Goal: Task Accomplishment & Management: Manage account settings

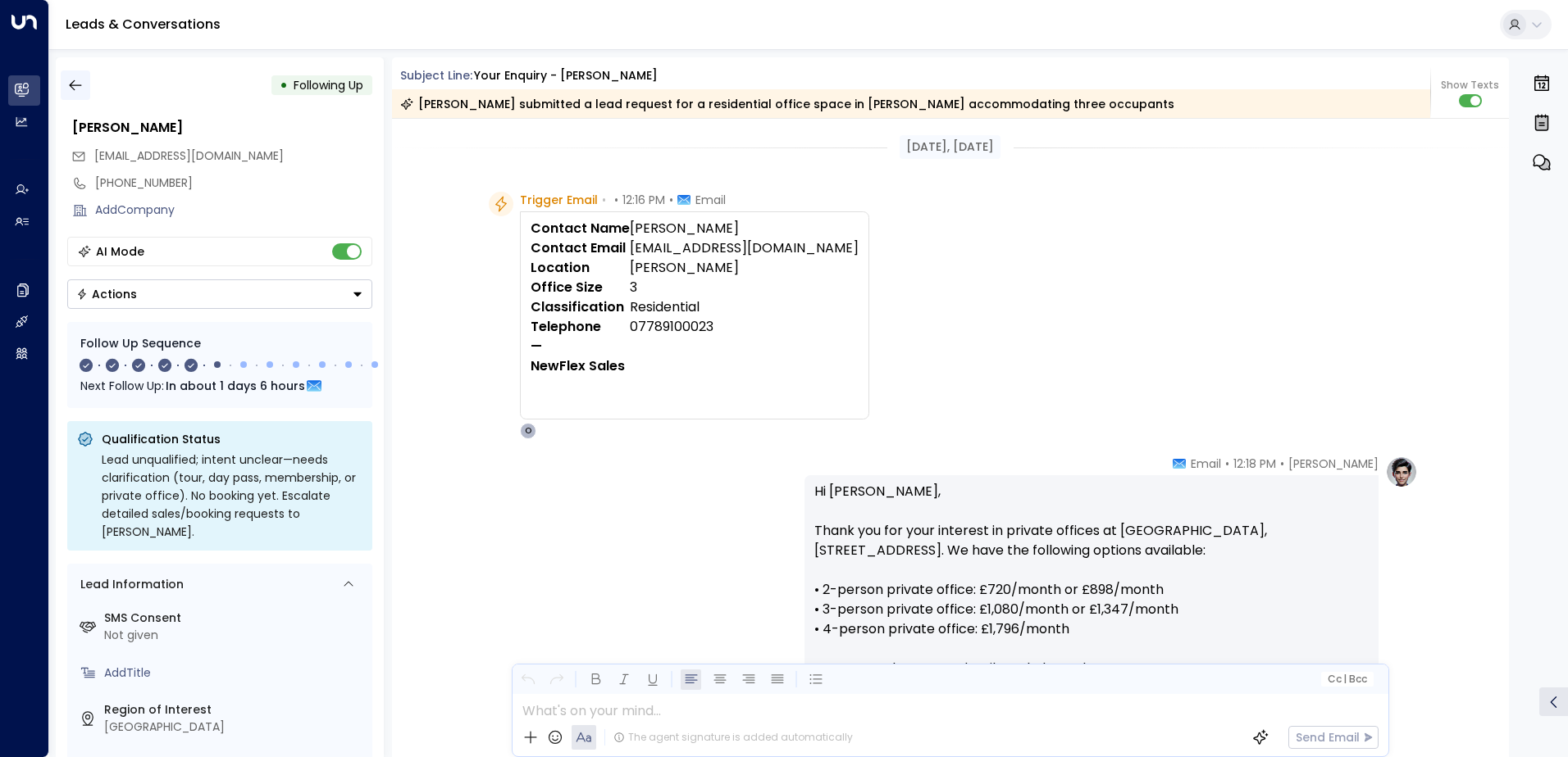
click at [70, 84] on icon "button" at bounding box center [74, 85] width 12 height 10
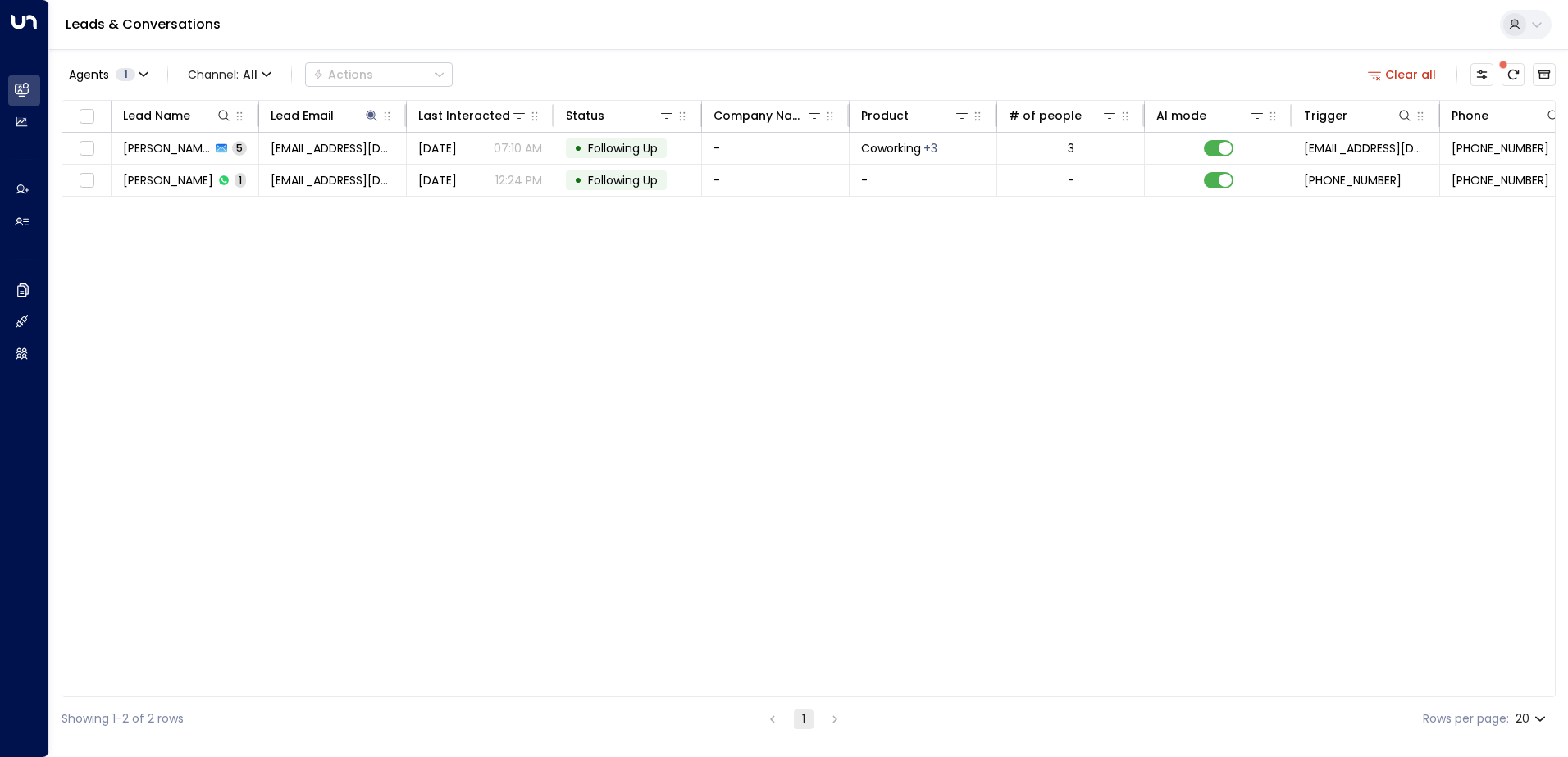
click at [1421, 74] on button "Clear all" at bounding box center [1401, 74] width 82 height 23
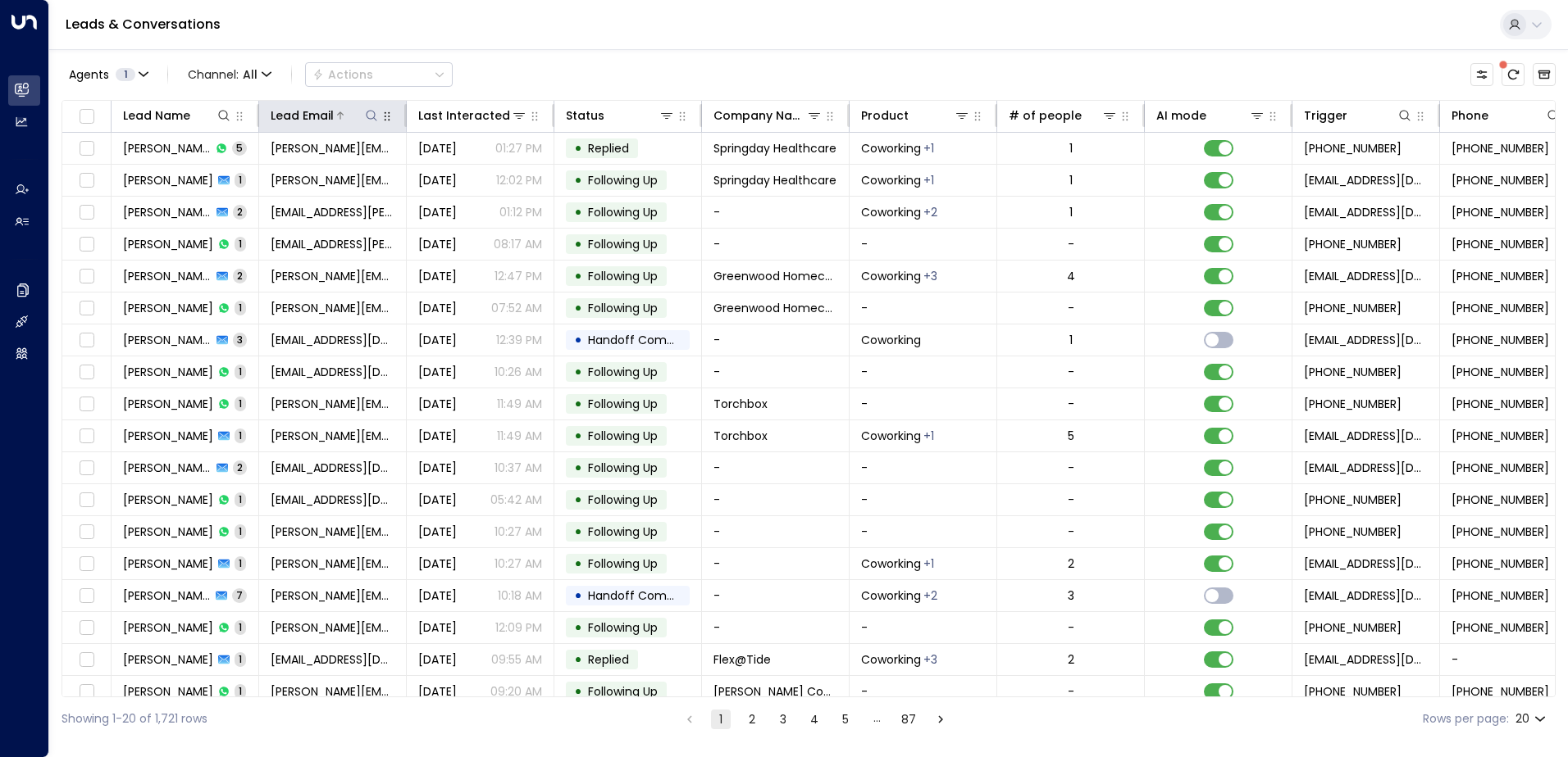
click at [370, 114] on icon at bounding box center [372, 115] width 13 height 13
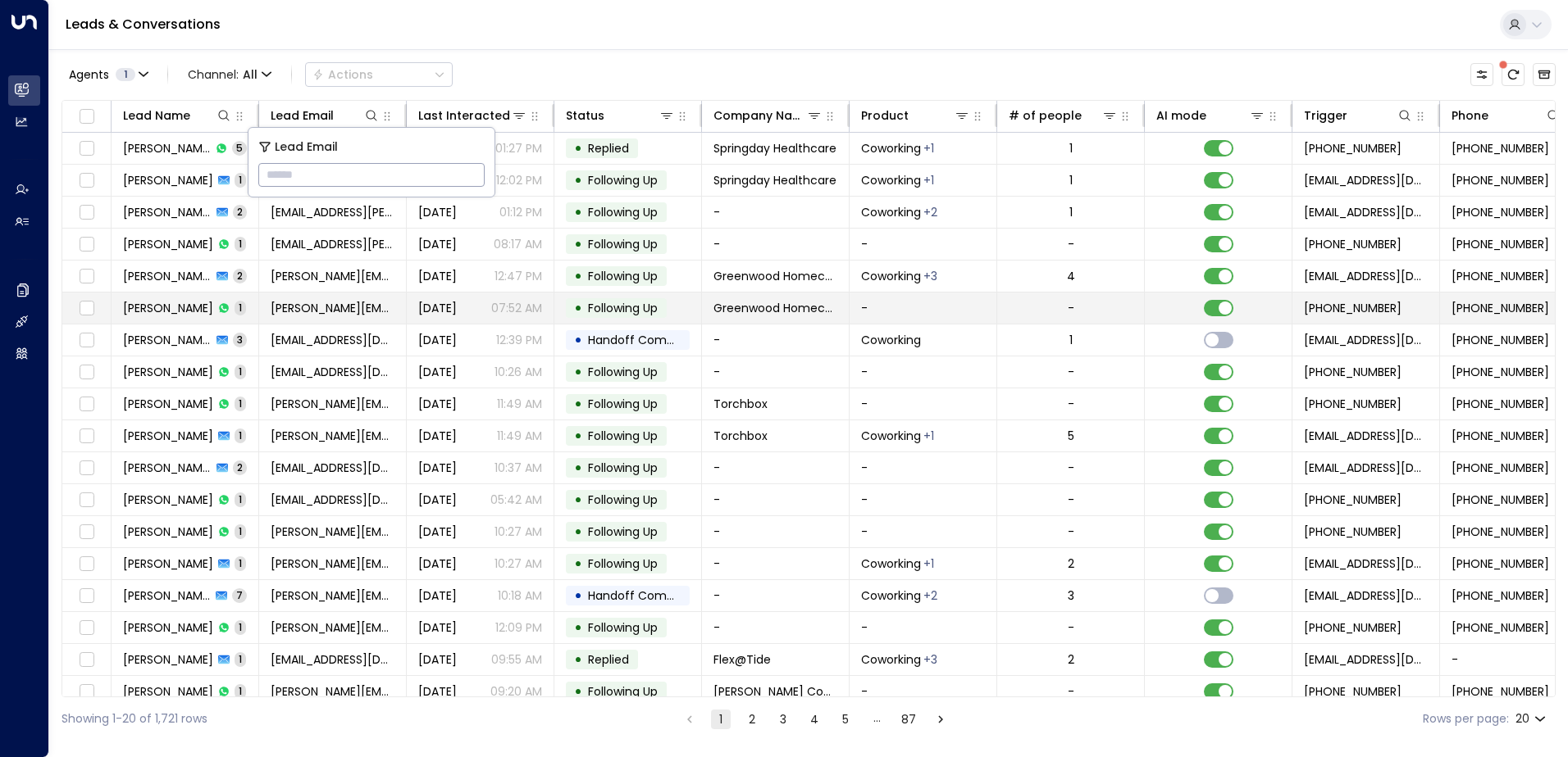
type input "**********"
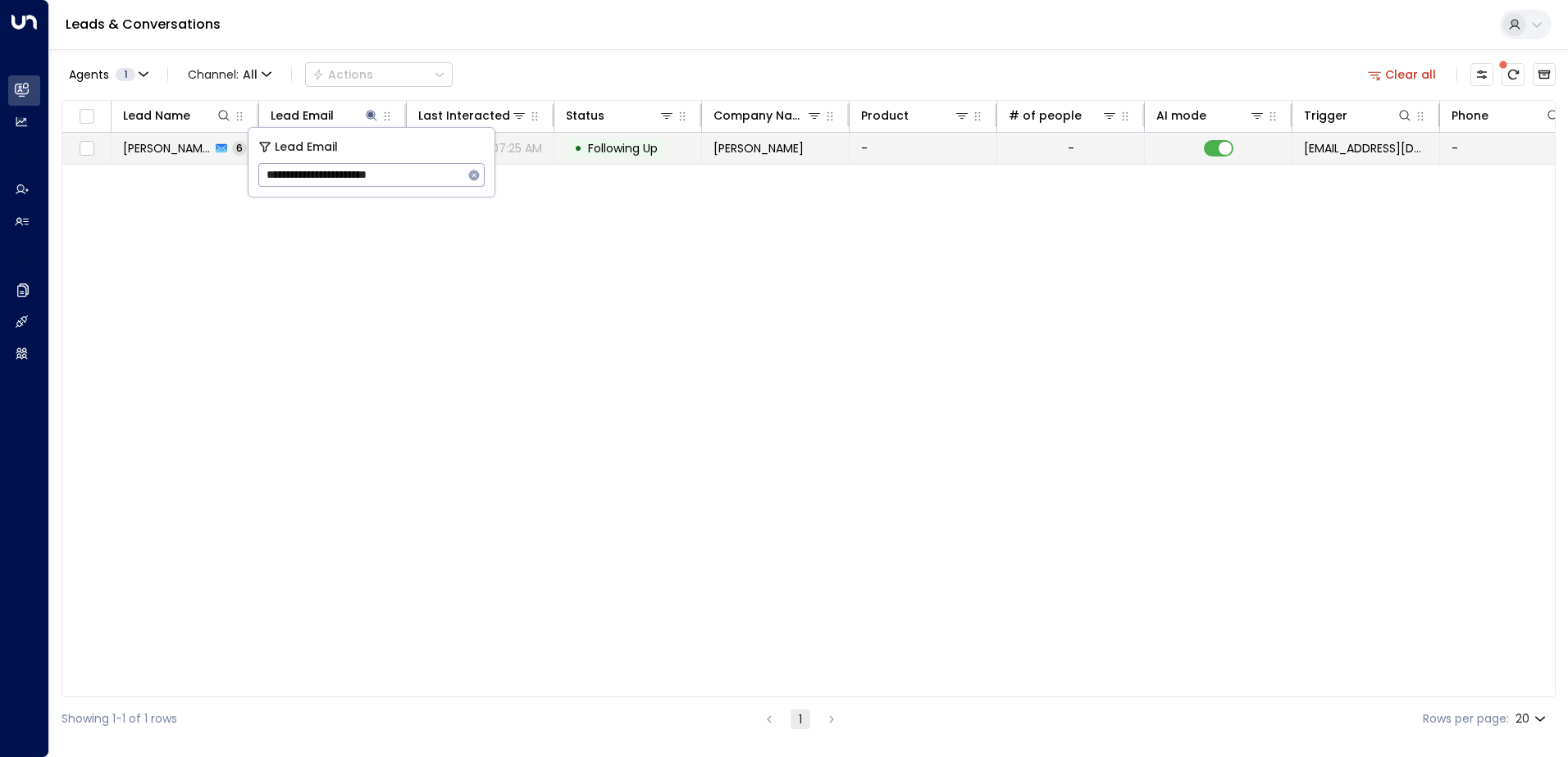
click at [623, 146] on span "Following Up" at bounding box center [622, 147] width 69 height 16
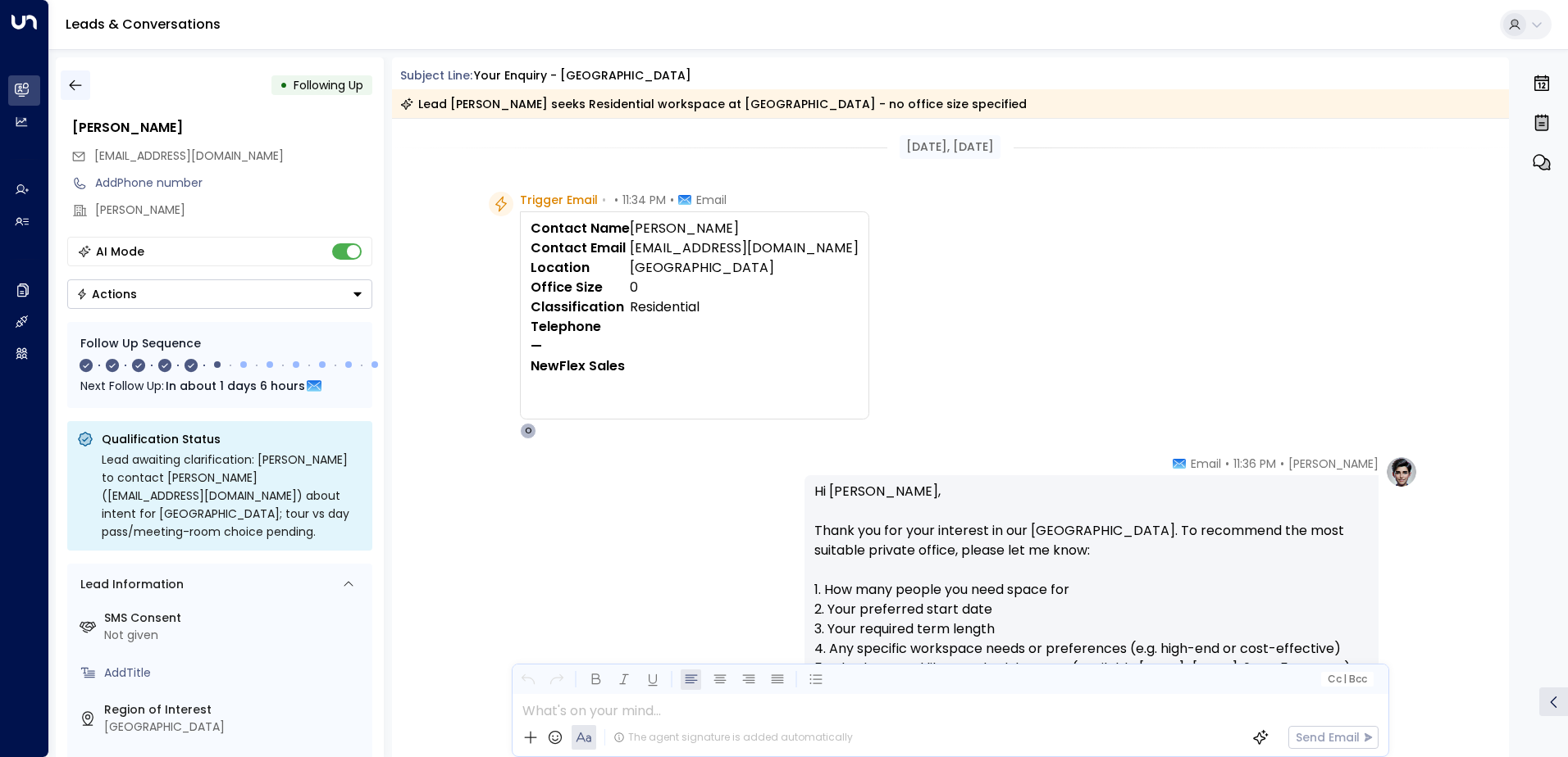
click at [76, 81] on icon "button" at bounding box center [75, 84] width 16 height 16
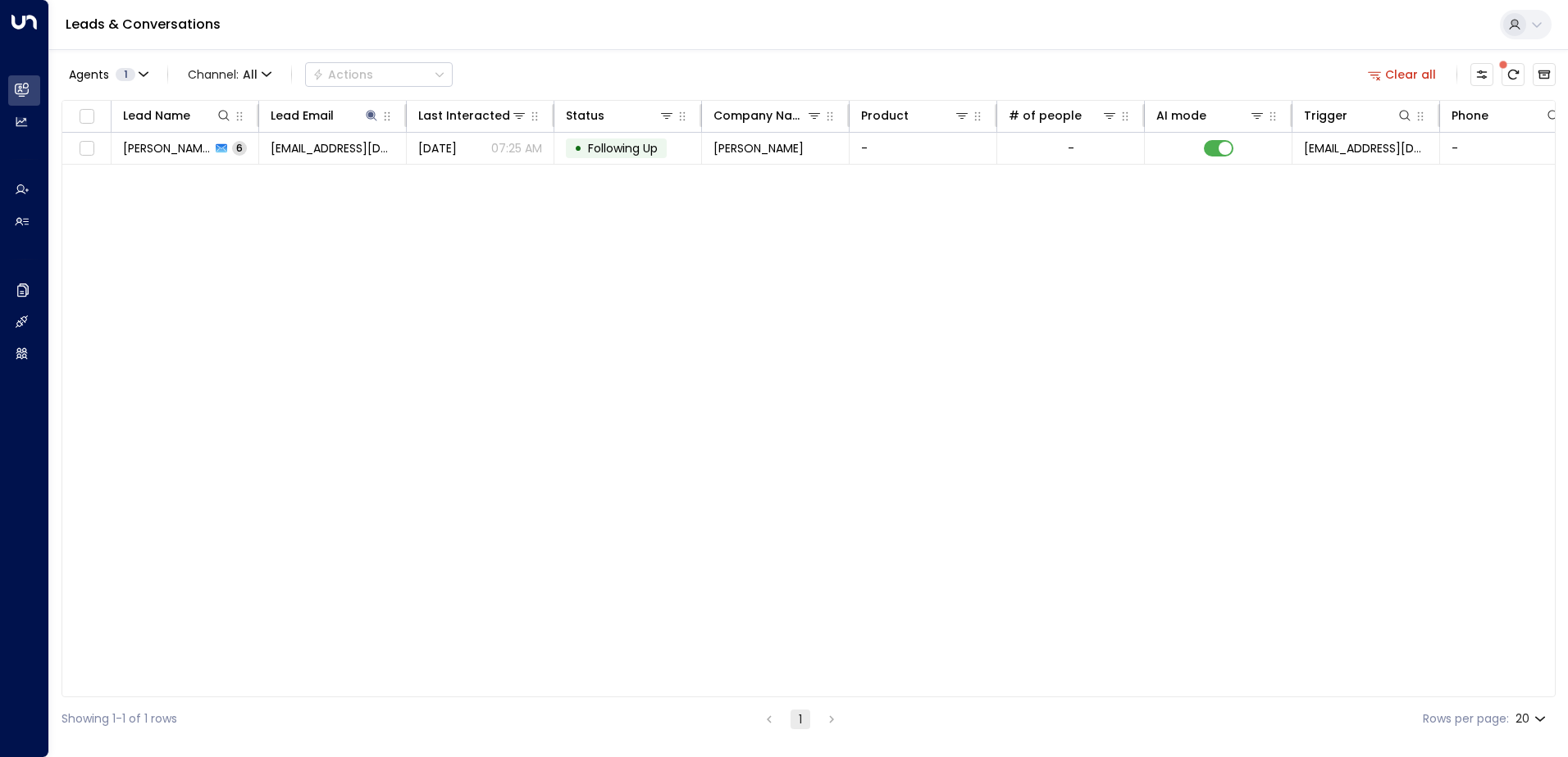
click at [1406, 75] on button "Clear all" at bounding box center [1401, 74] width 82 height 23
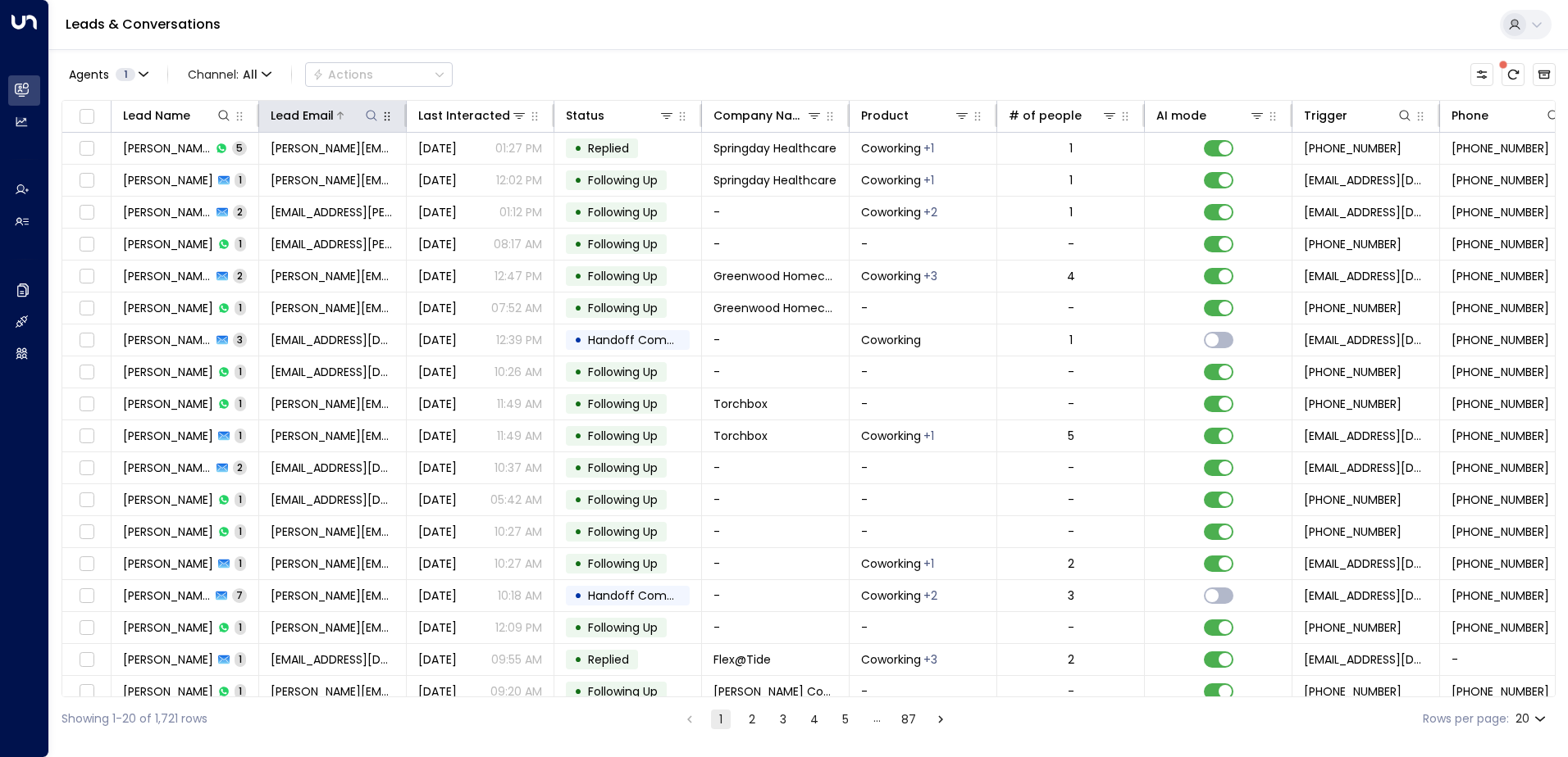
click at [367, 114] on icon at bounding box center [371, 114] width 10 height 10
type input "**********"
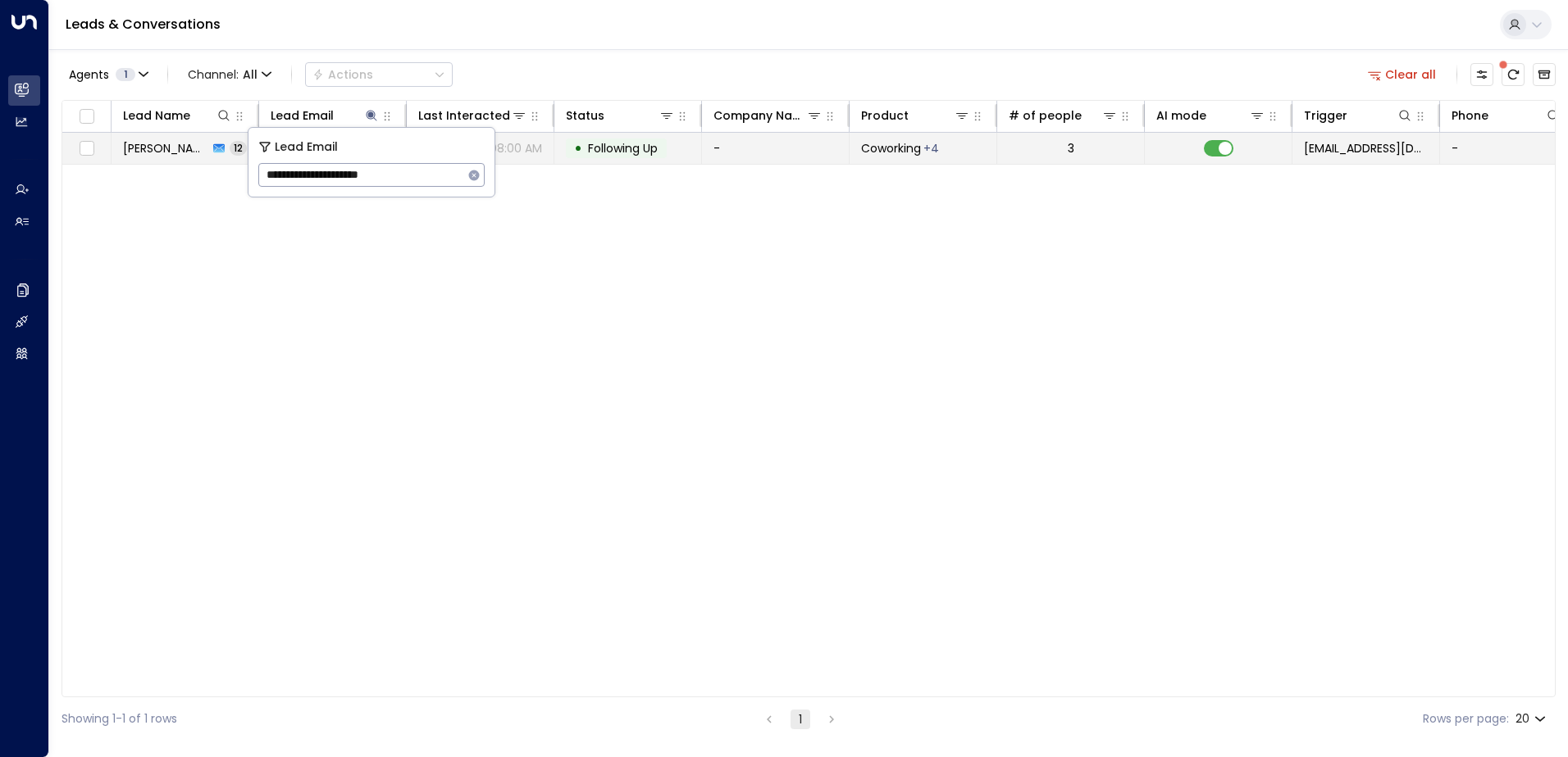
click at [603, 138] on td "• Following Up" at bounding box center [628, 148] width 147 height 31
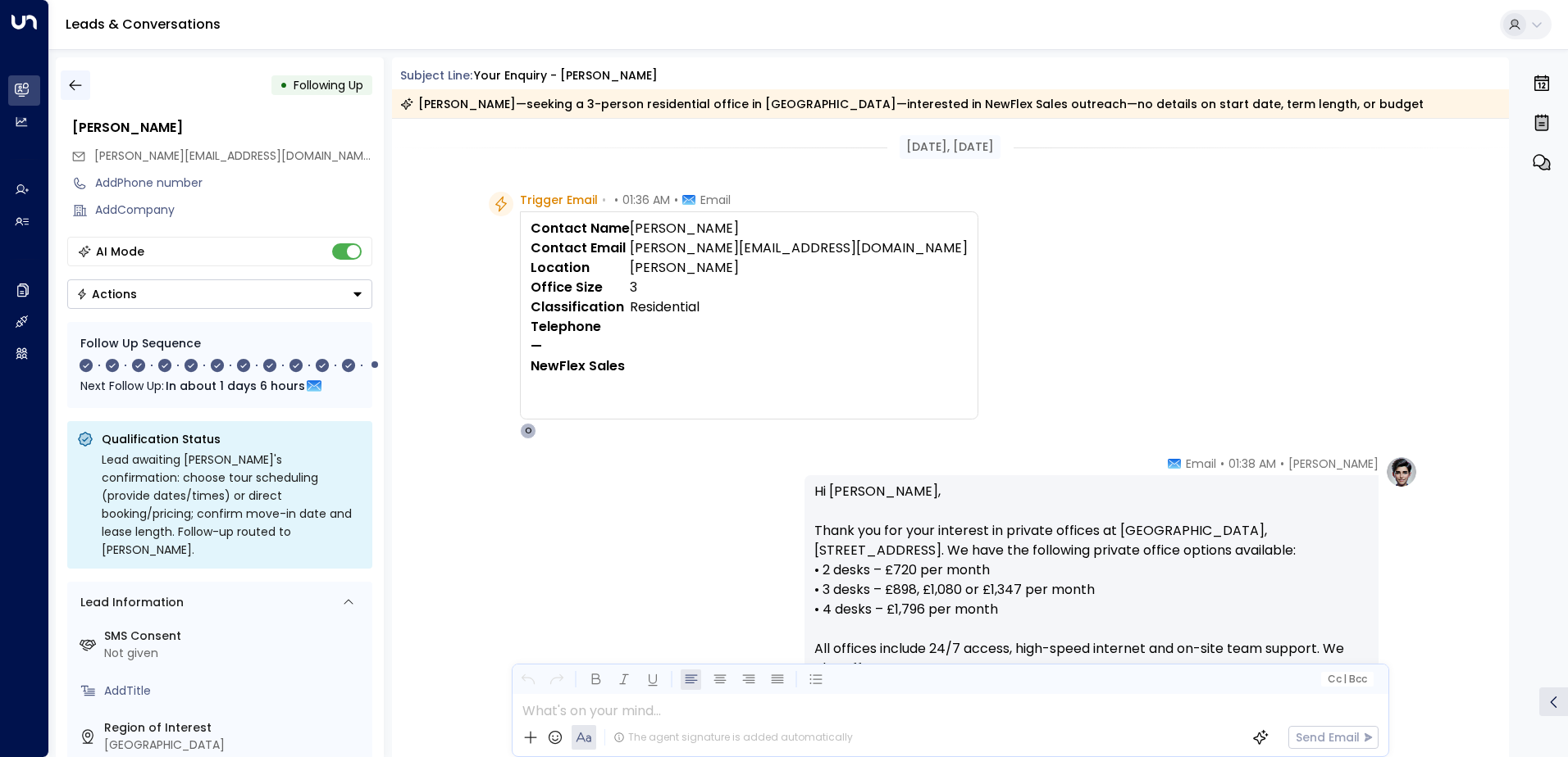
click at [74, 91] on icon "button" at bounding box center [75, 84] width 16 height 16
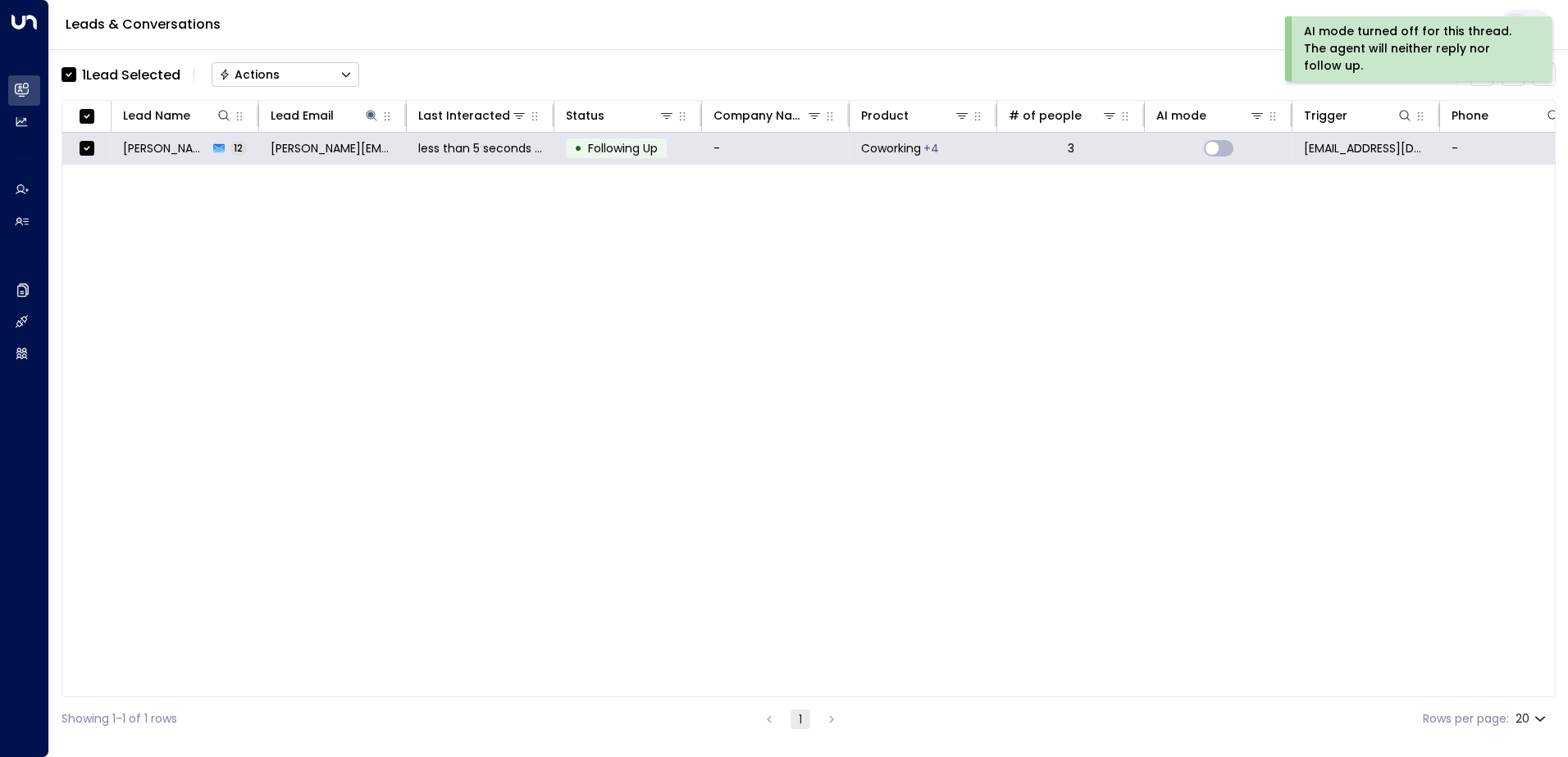
click at [272, 78] on div "Actions" at bounding box center [249, 75] width 61 height 15
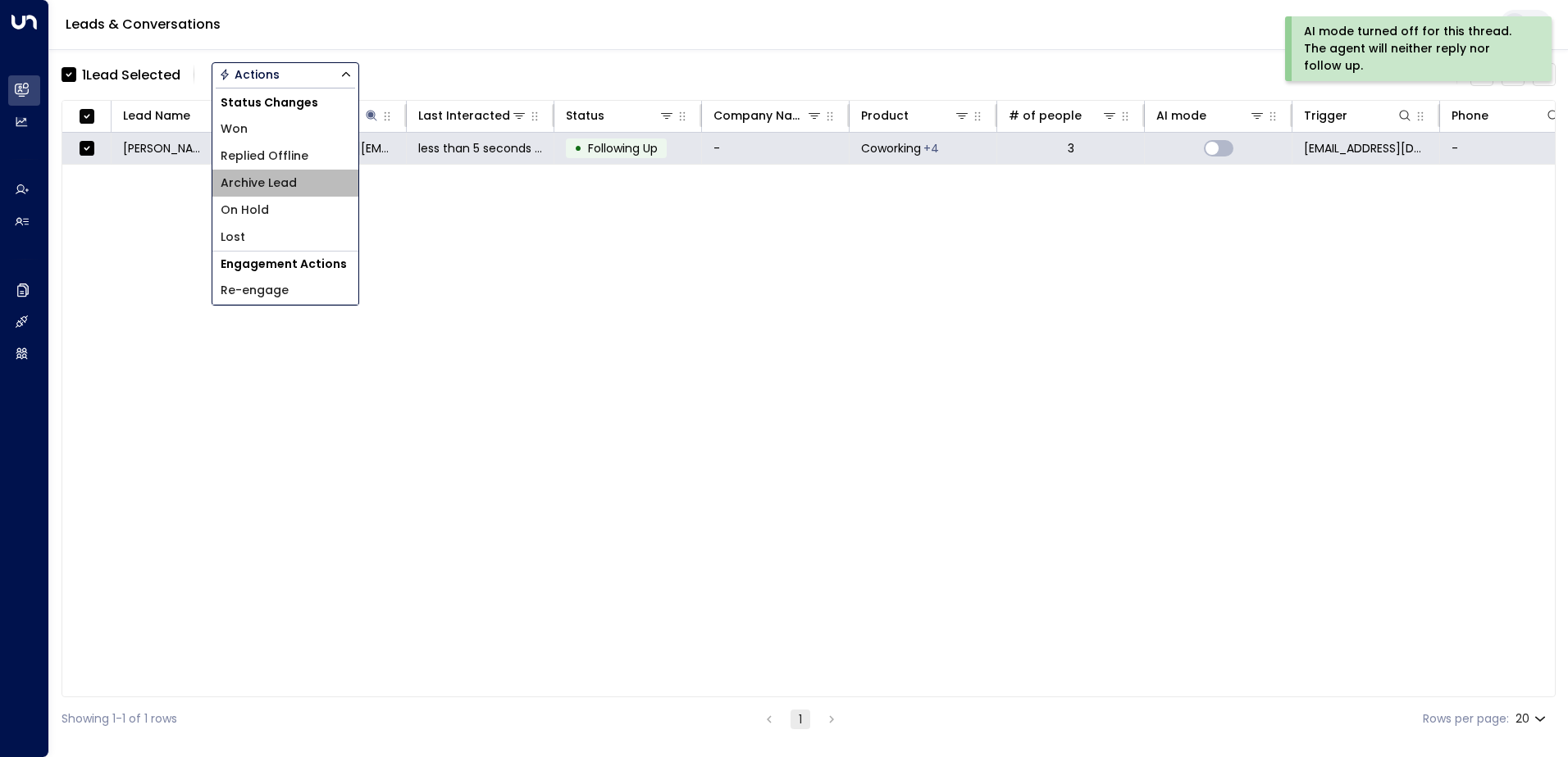
click at [278, 178] on span "Archive Lead" at bounding box center [258, 183] width 76 height 17
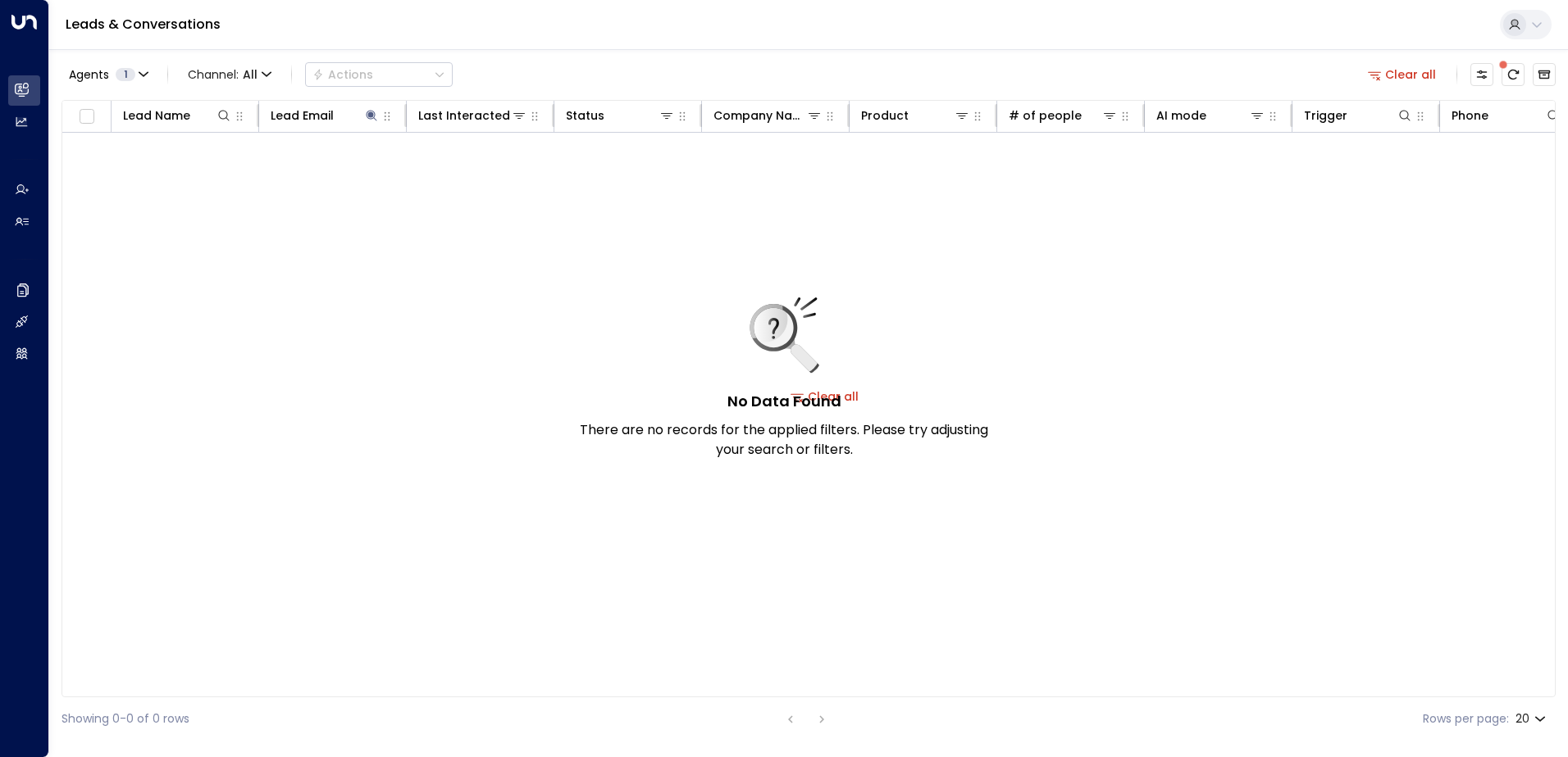
click at [1425, 81] on button "Clear all" at bounding box center [1401, 74] width 82 height 23
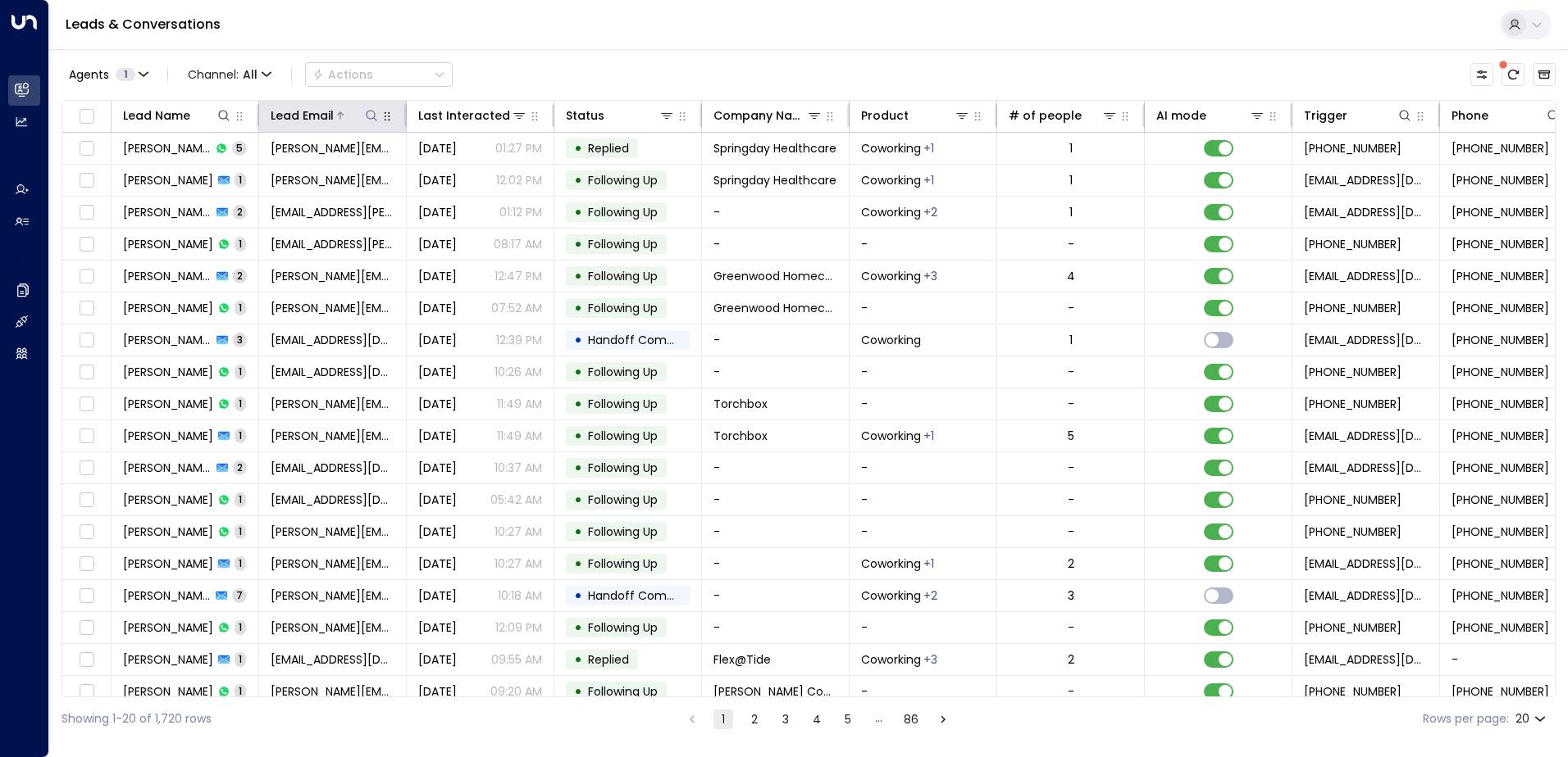
click at [367, 107] on button at bounding box center [371, 114] width 16 height 16
type input "**********"
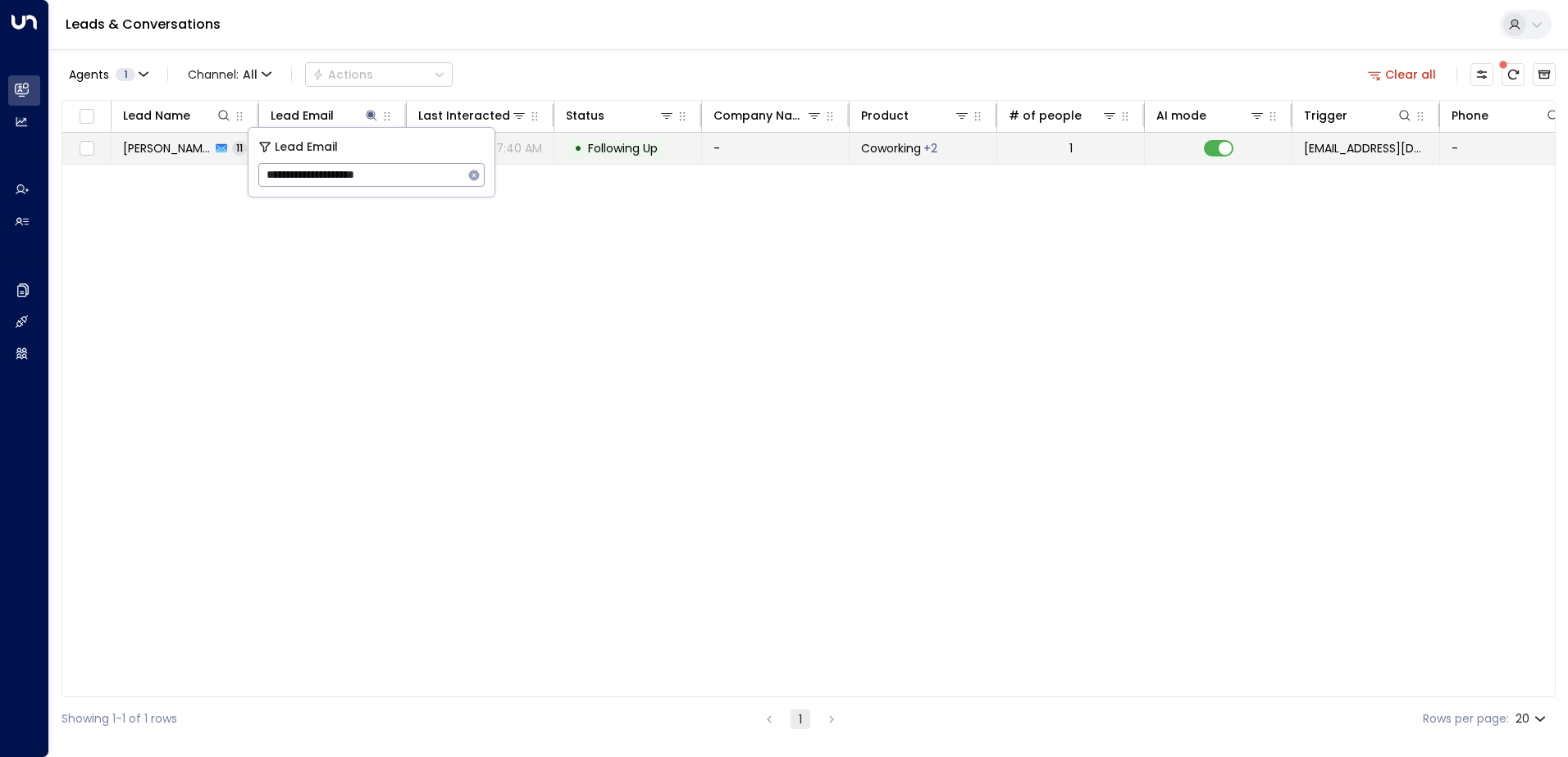
click at [608, 146] on span "Following Up" at bounding box center [622, 147] width 69 height 16
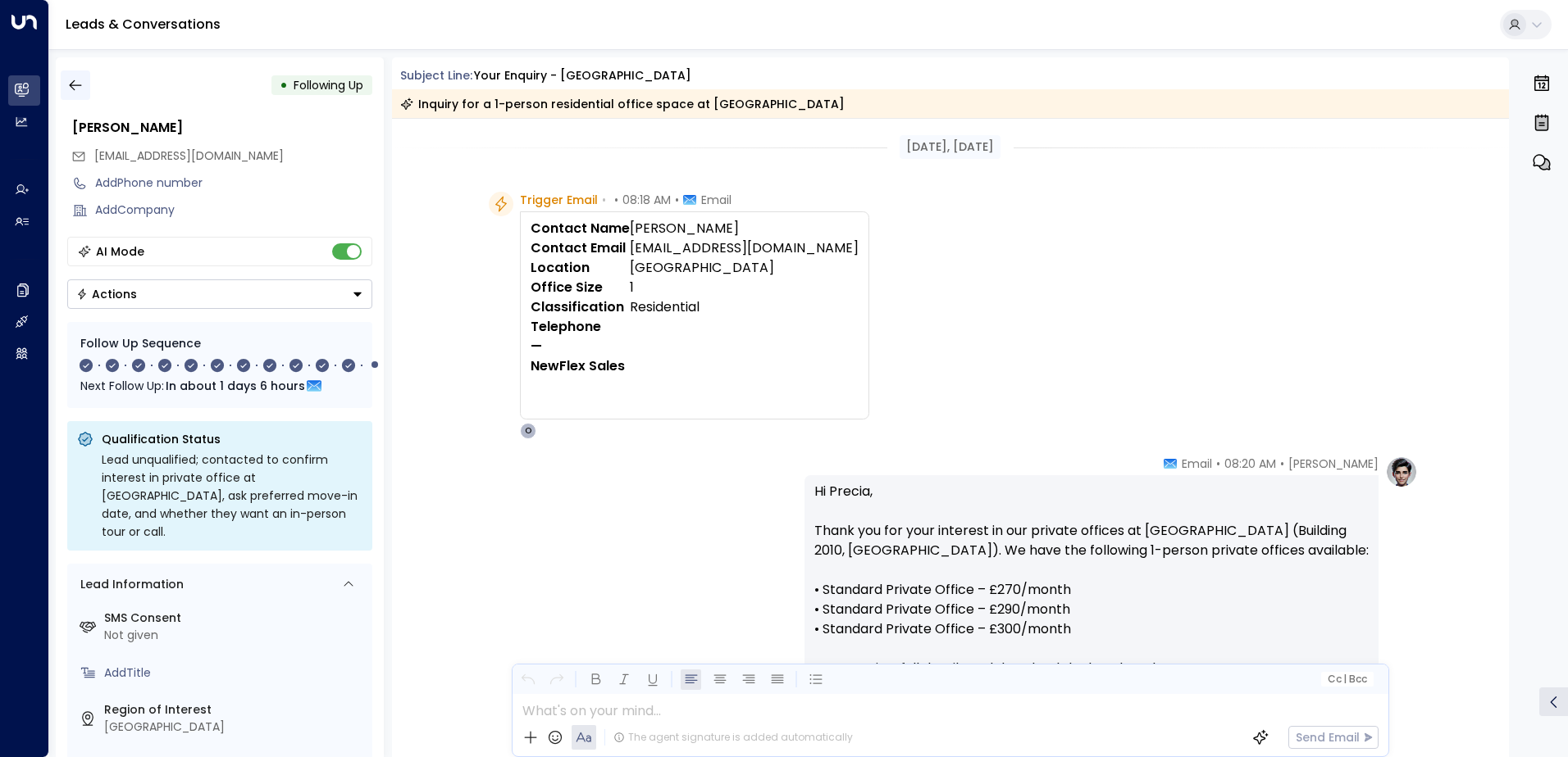
click at [76, 86] on icon "button" at bounding box center [75, 84] width 16 height 16
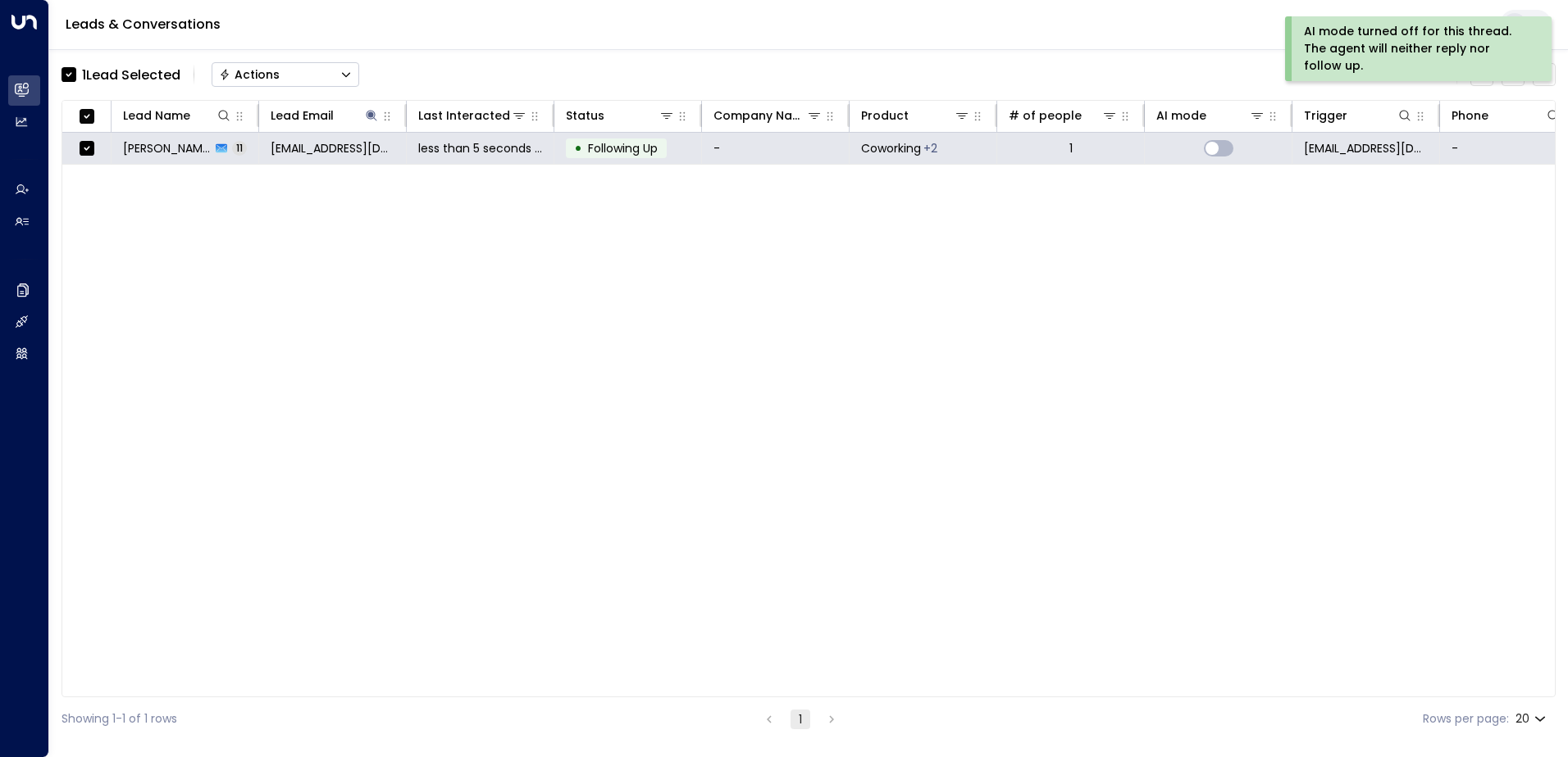
click at [245, 76] on div "Actions" at bounding box center [249, 75] width 61 height 15
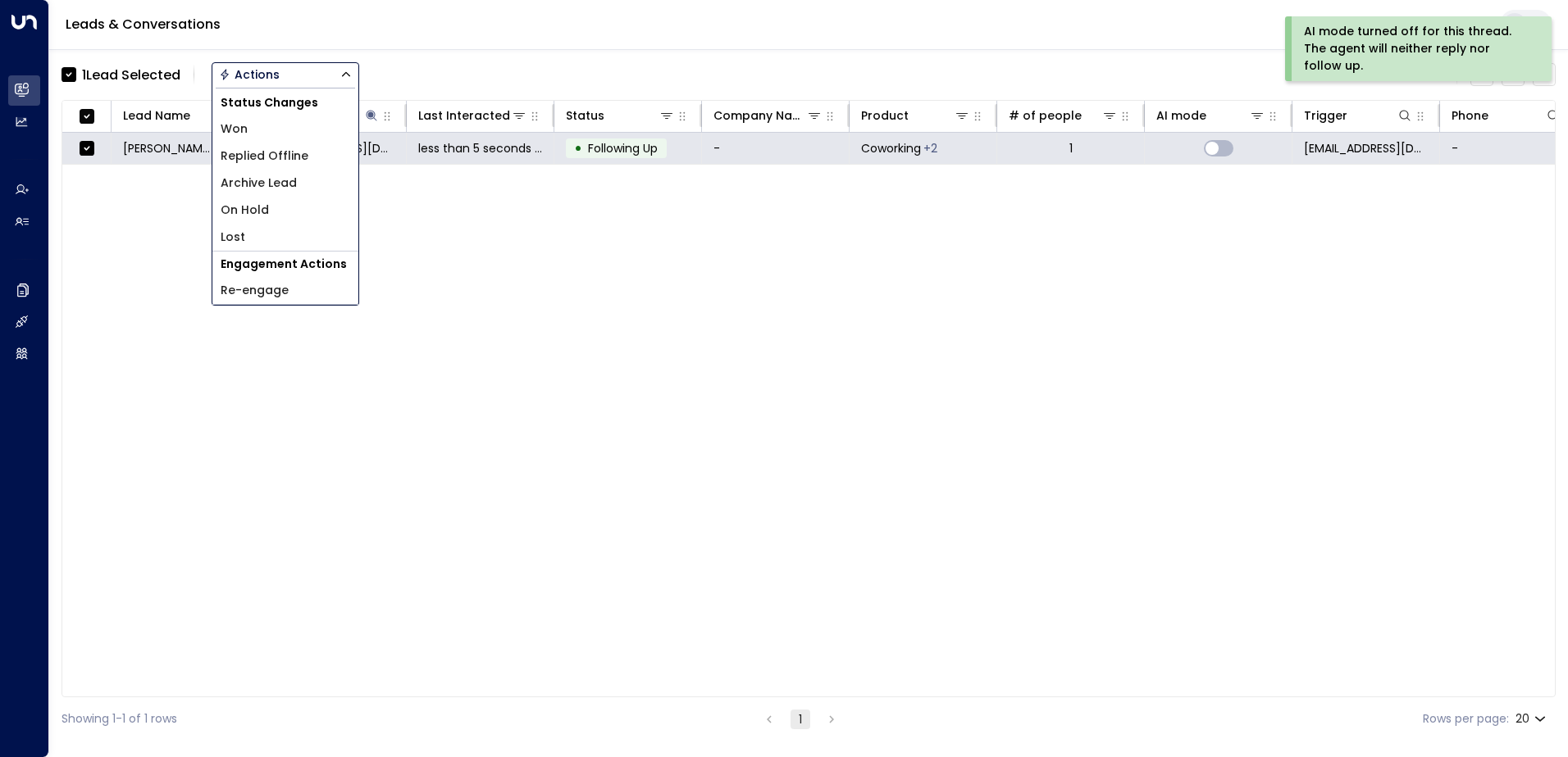
click at [258, 183] on span "Archive Lead" at bounding box center [258, 183] width 76 height 17
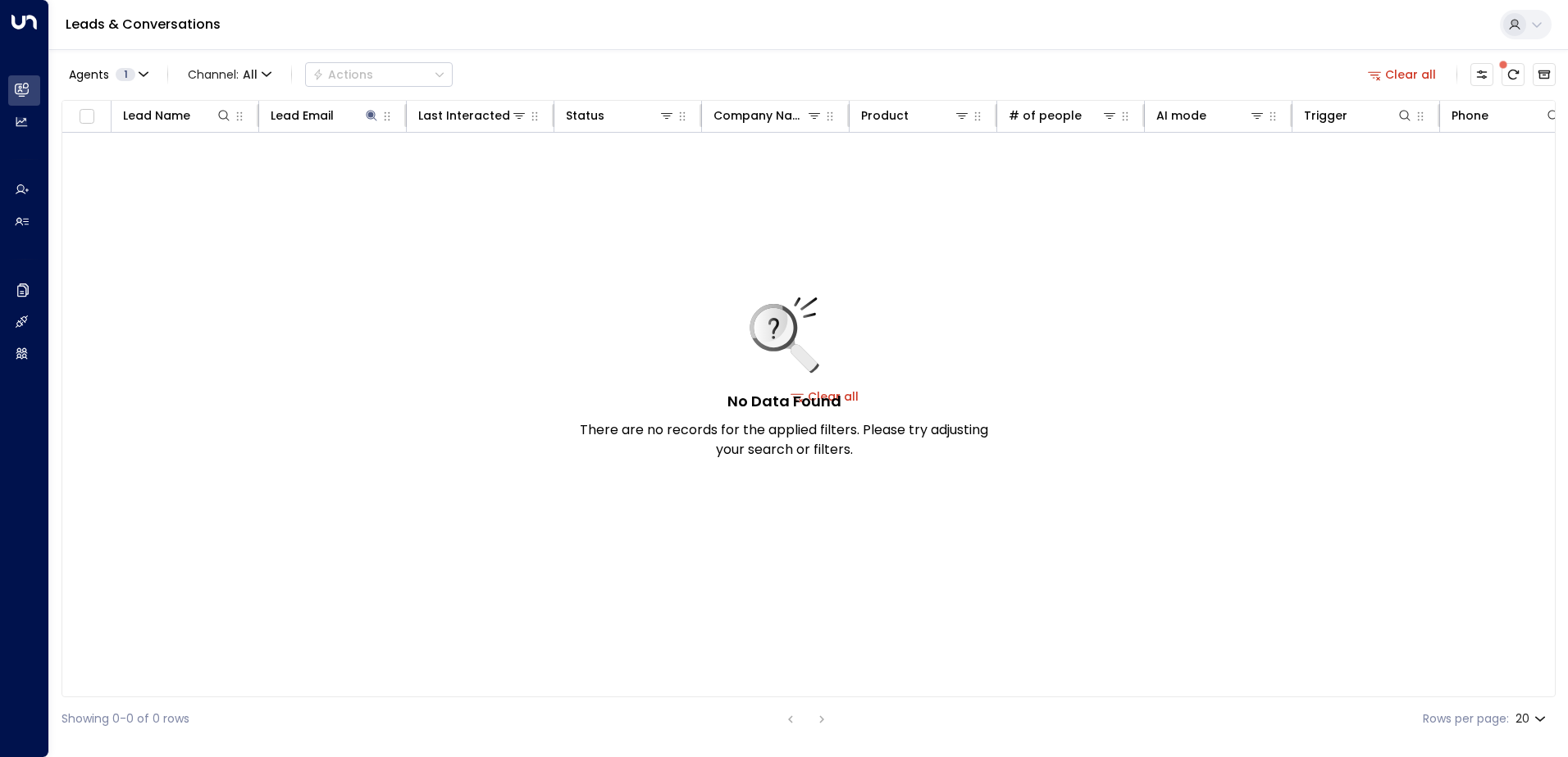
drag, startPoint x: 1408, startPoint y: 73, endPoint x: 1031, endPoint y: 76, distance: 377.0
click at [1408, 73] on button "Clear all" at bounding box center [1401, 74] width 82 height 23
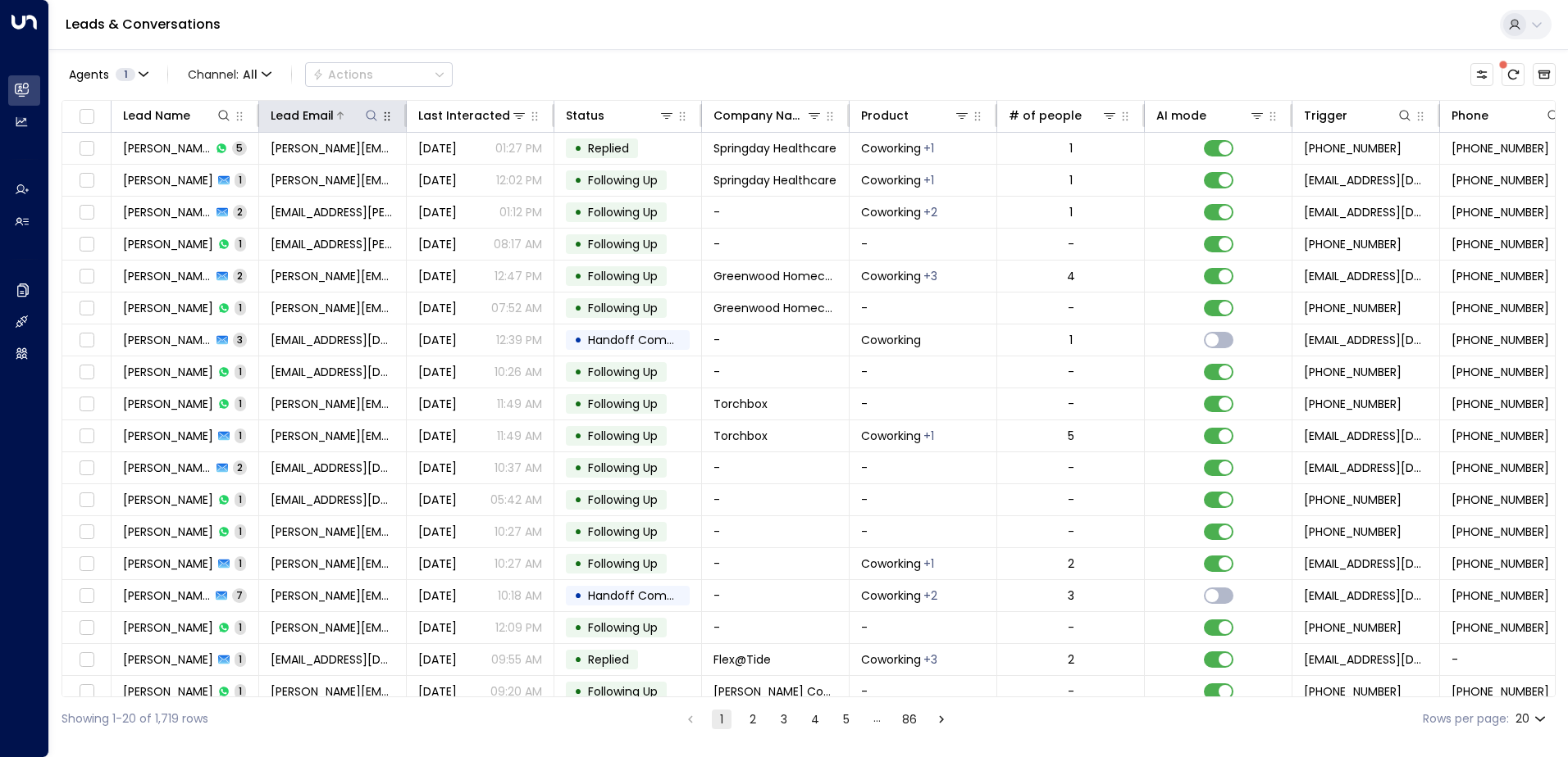
click at [367, 114] on icon at bounding box center [372, 115] width 13 height 13
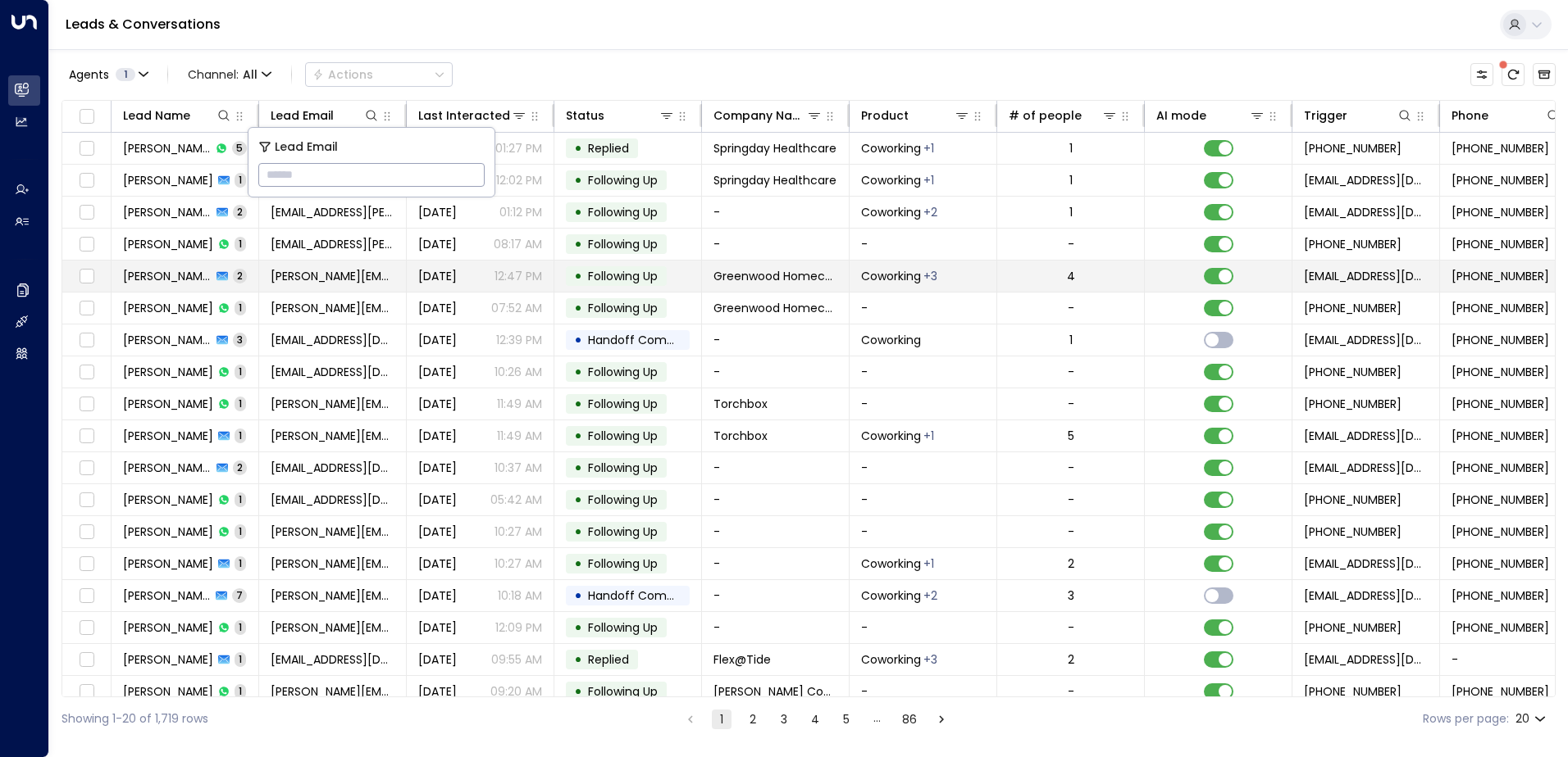
type input "**********"
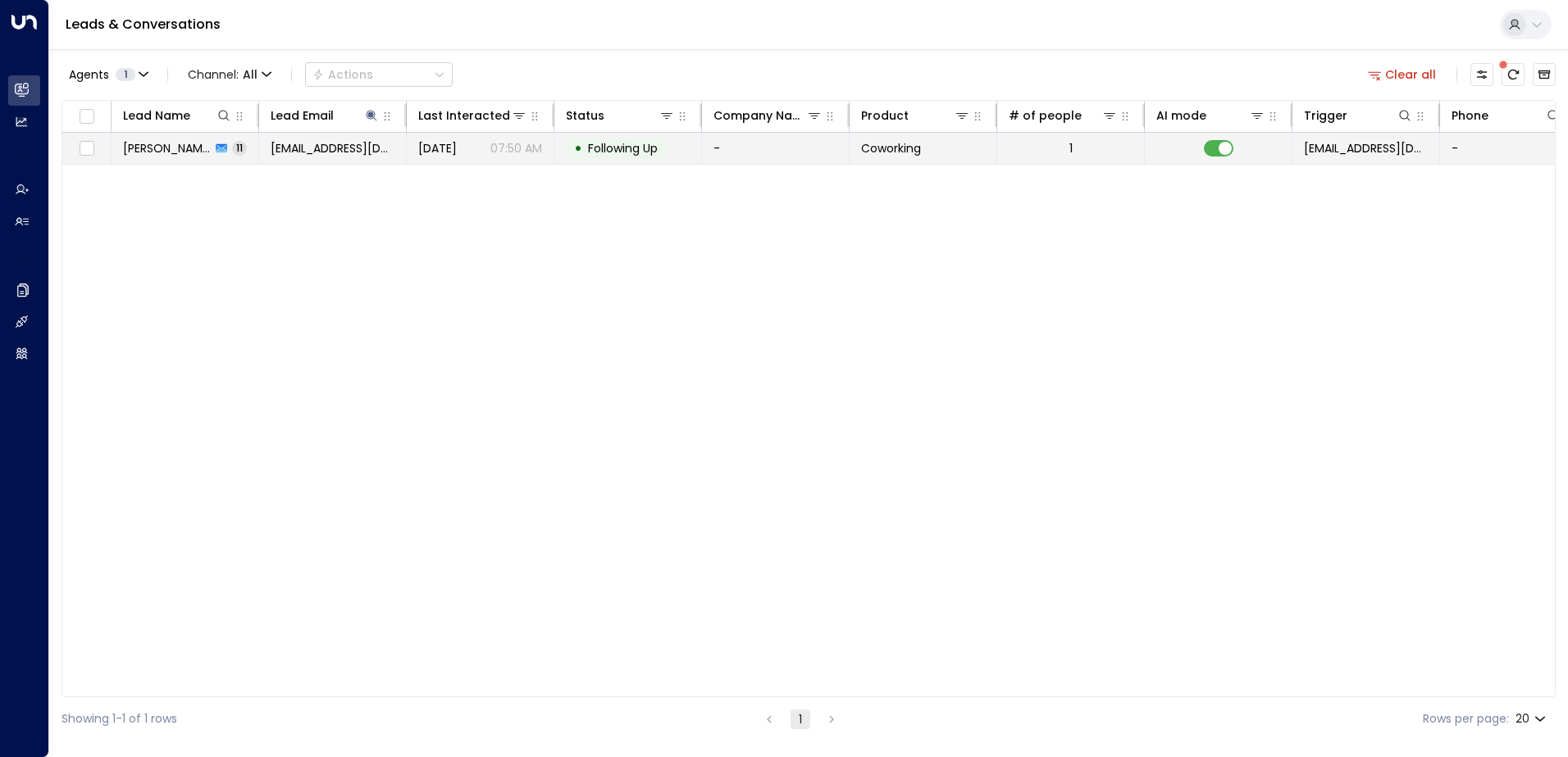
click at [620, 148] on span "Following Up" at bounding box center [622, 147] width 69 height 16
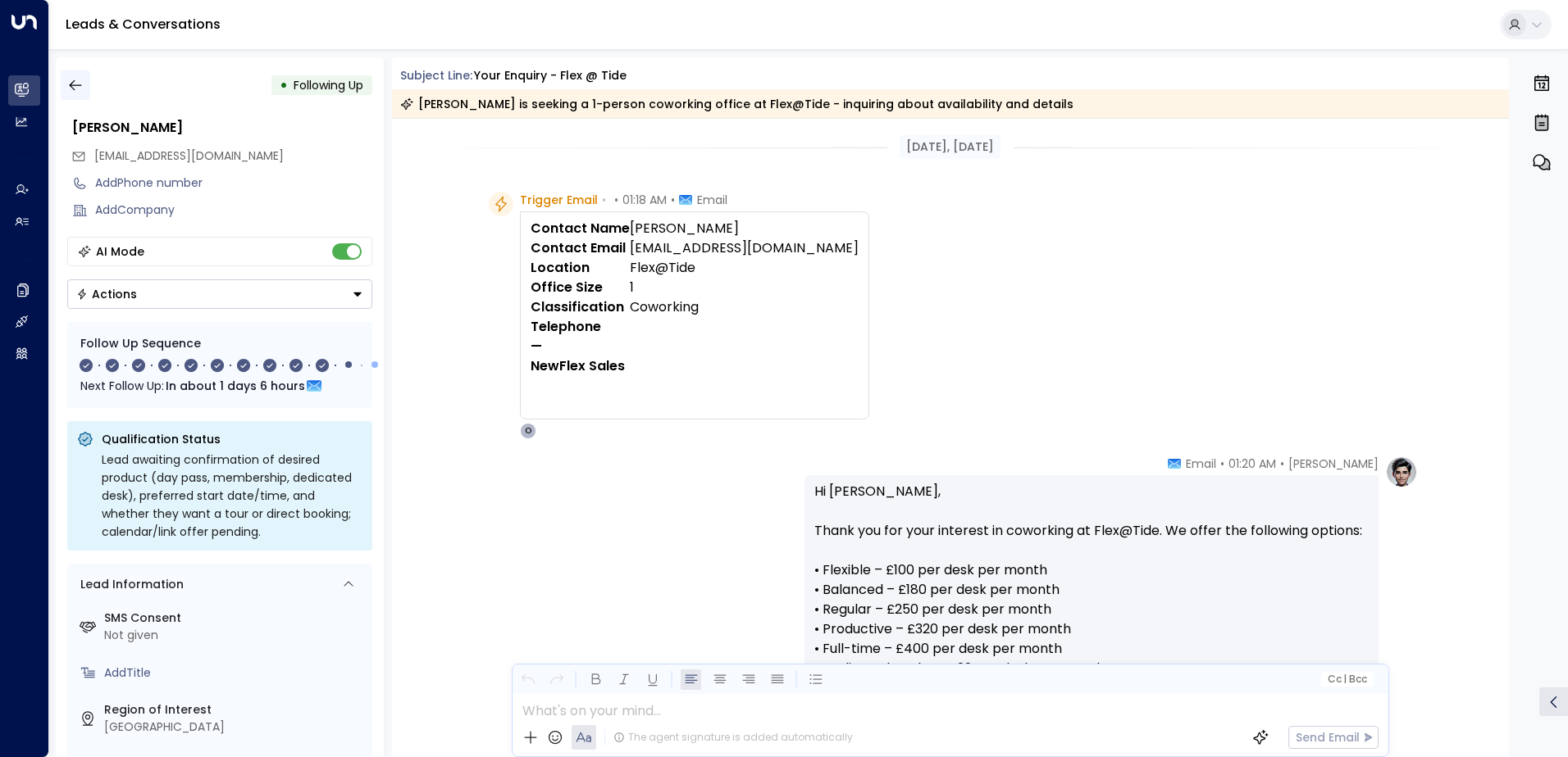
click at [82, 88] on icon "button" at bounding box center [75, 84] width 16 height 16
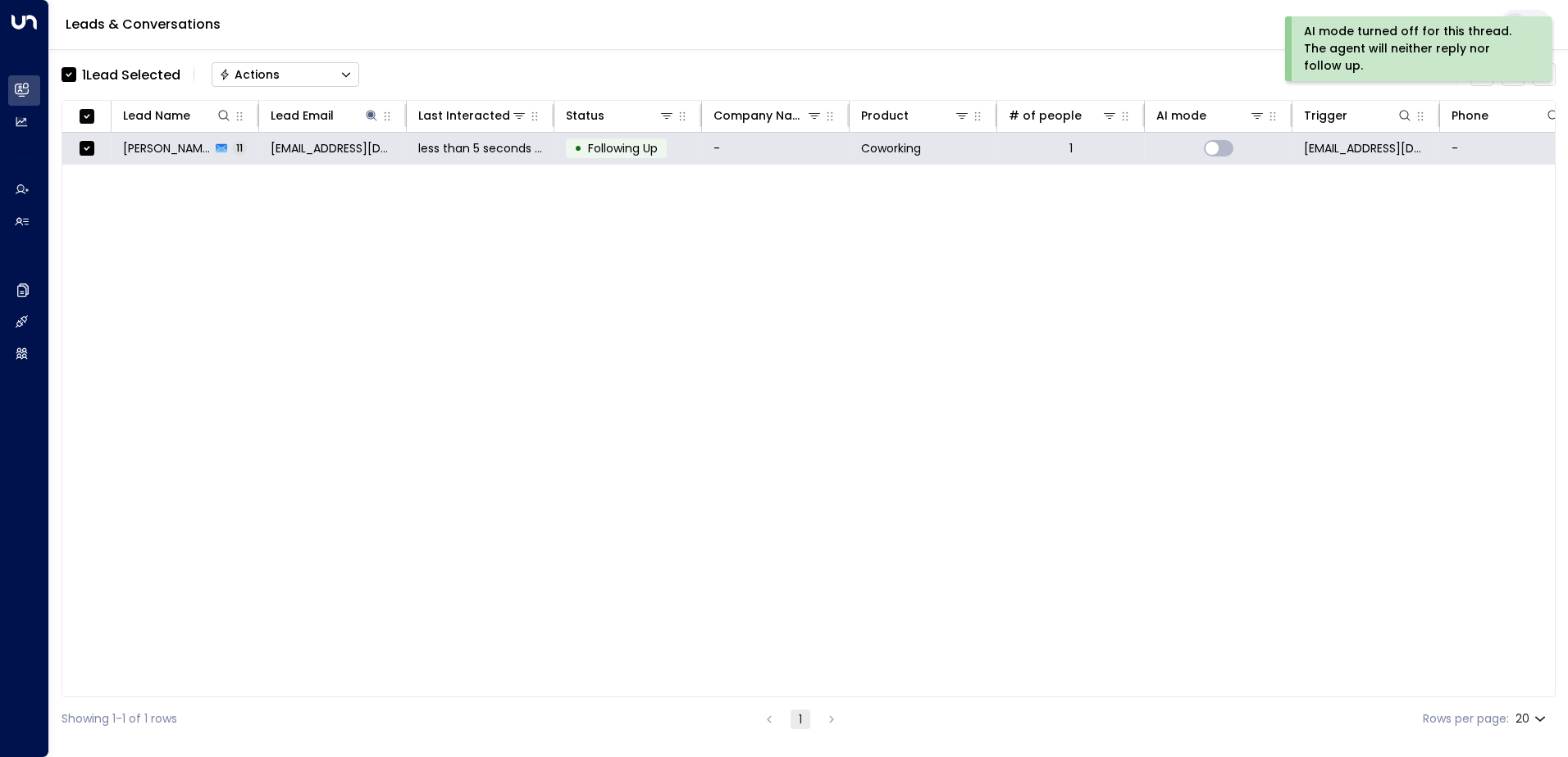
click at [268, 73] on div "Actions" at bounding box center [249, 75] width 61 height 15
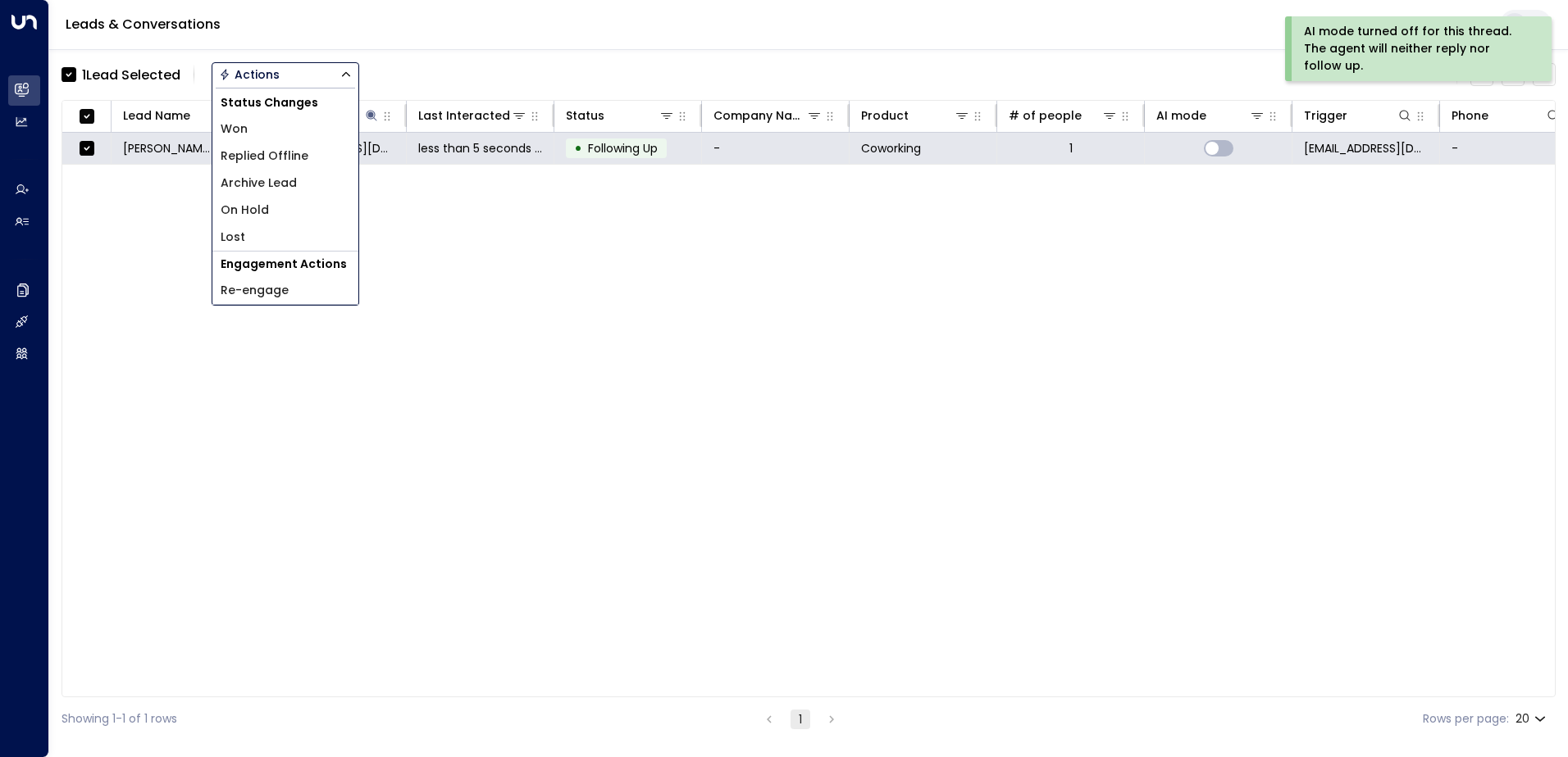
click at [276, 179] on span "Archive Lead" at bounding box center [258, 183] width 76 height 17
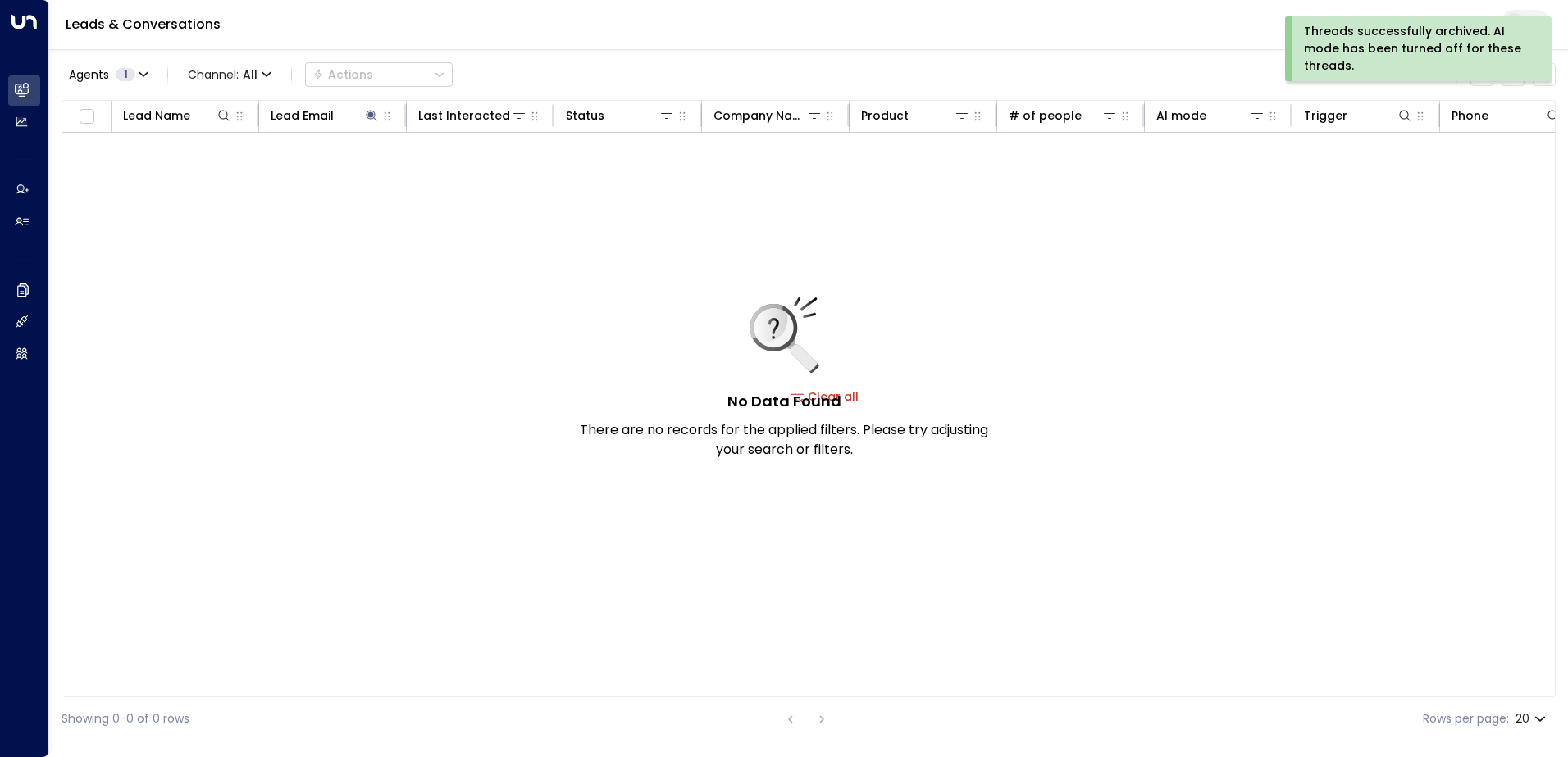
click at [1393, 53] on div "Threads successfully archived. AI mode has been turned off for these threads." at bounding box center [1416, 48] width 225 height 52
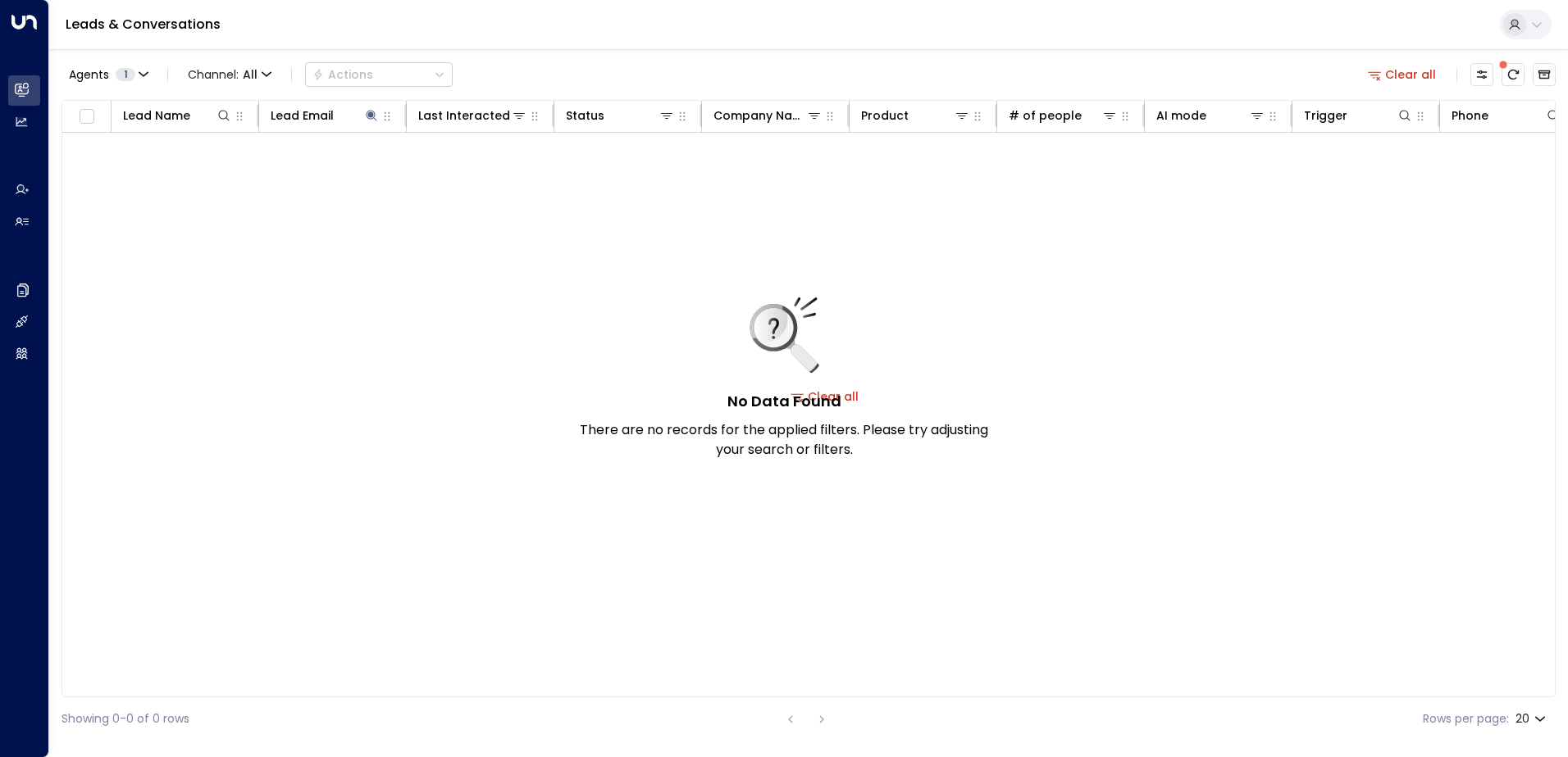
click at [1423, 73] on button "Clear all" at bounding box center [1401, 74] width 82 height 23
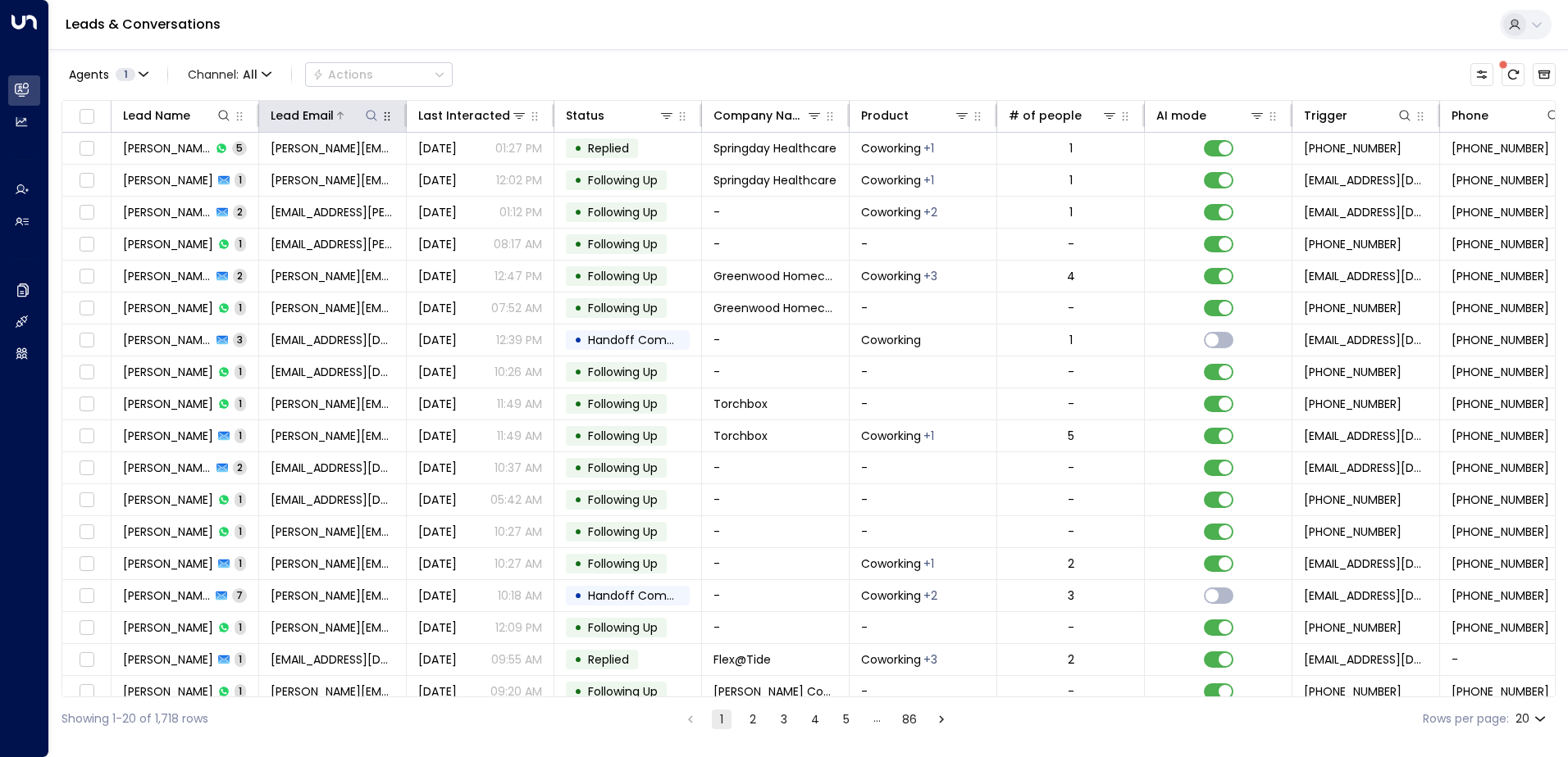
click at [373, 111] on icon at bounding box center [372, 115] width 13 height 13
type input "**********"
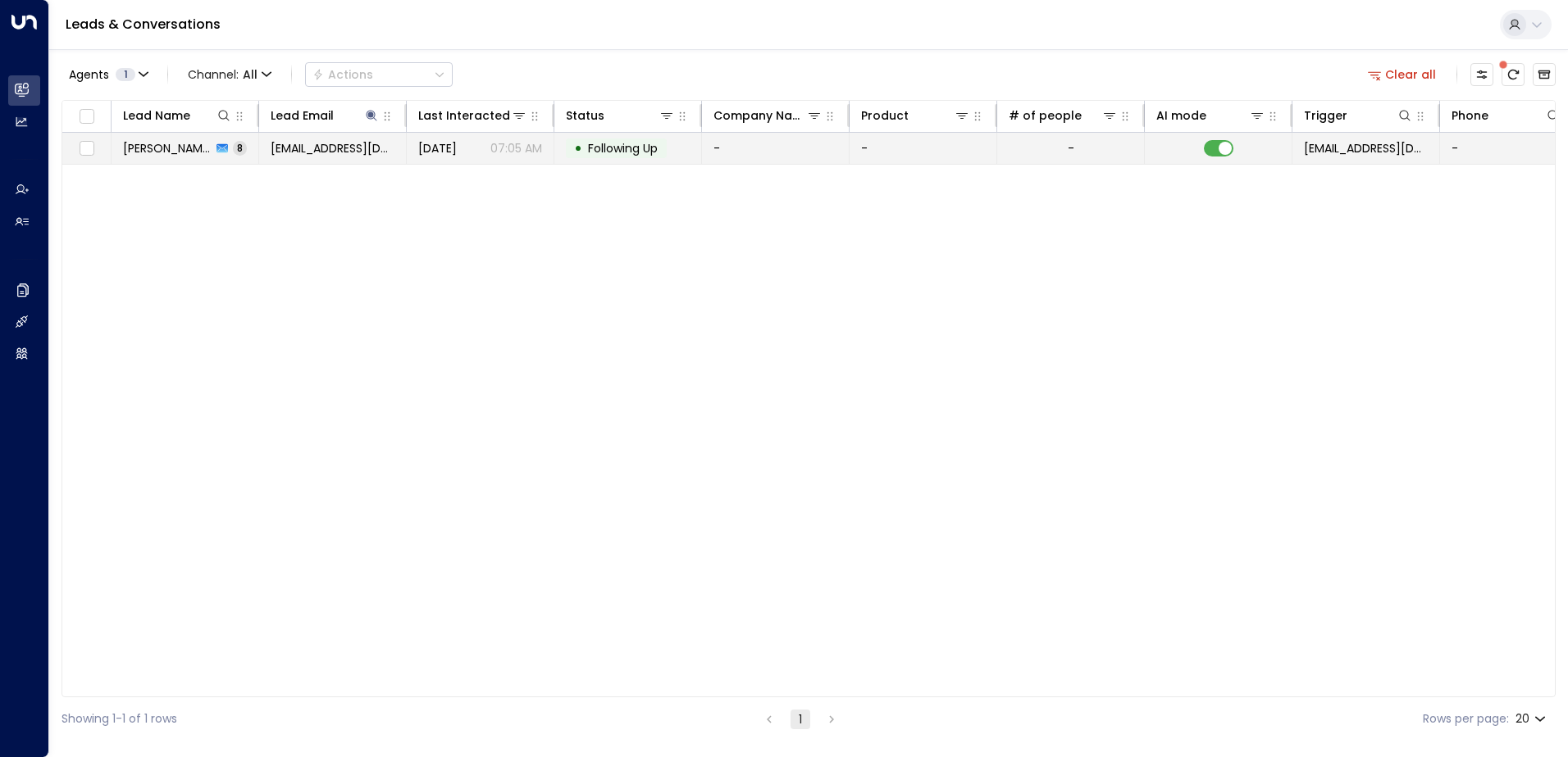
click at [618, 144] on span "Following Up" at bounding box center [622, 147] width 69 height 16
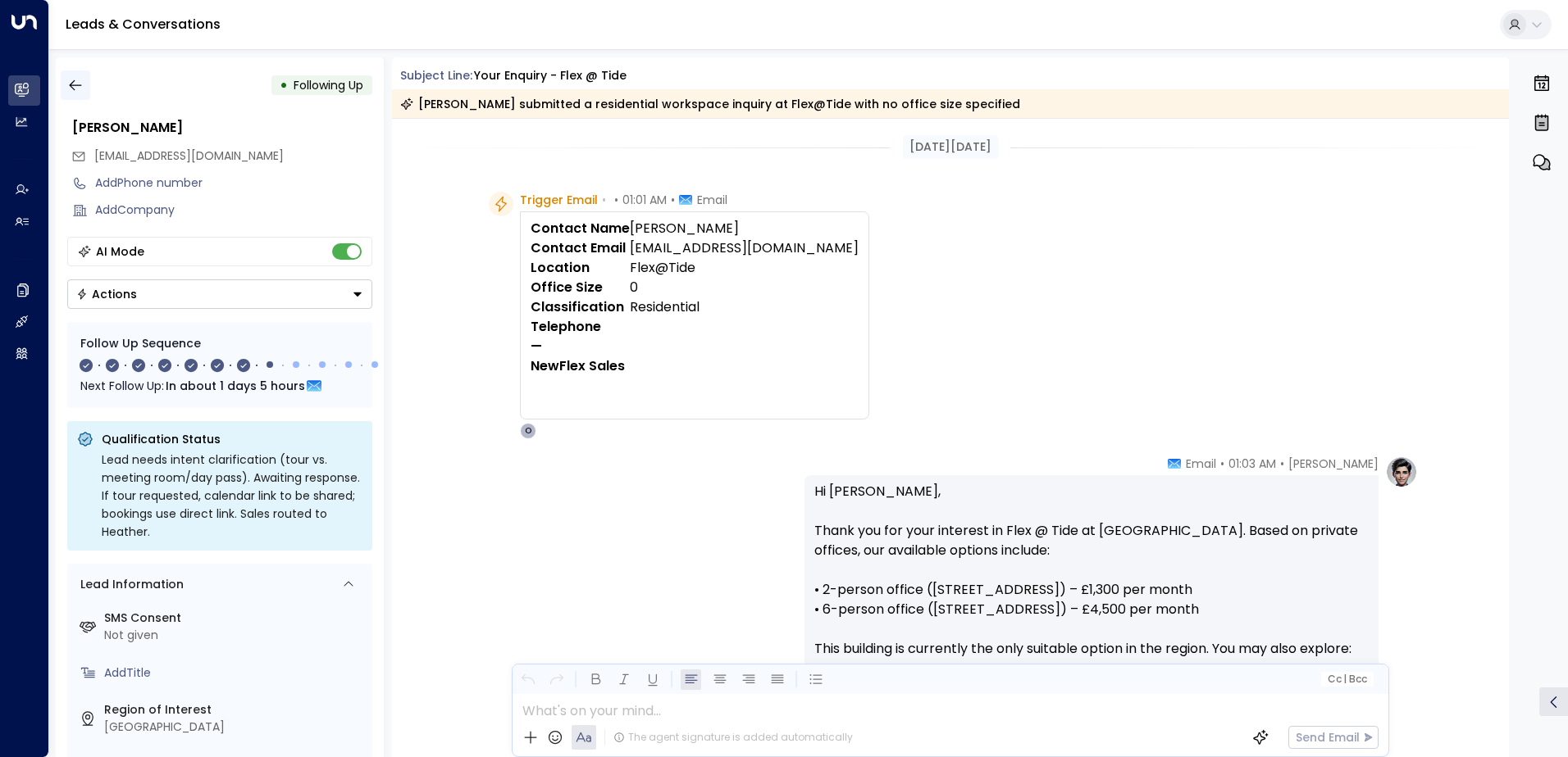
click at [81, 85] on icon "button" at bounding box center [74, 85] width 12 height 10
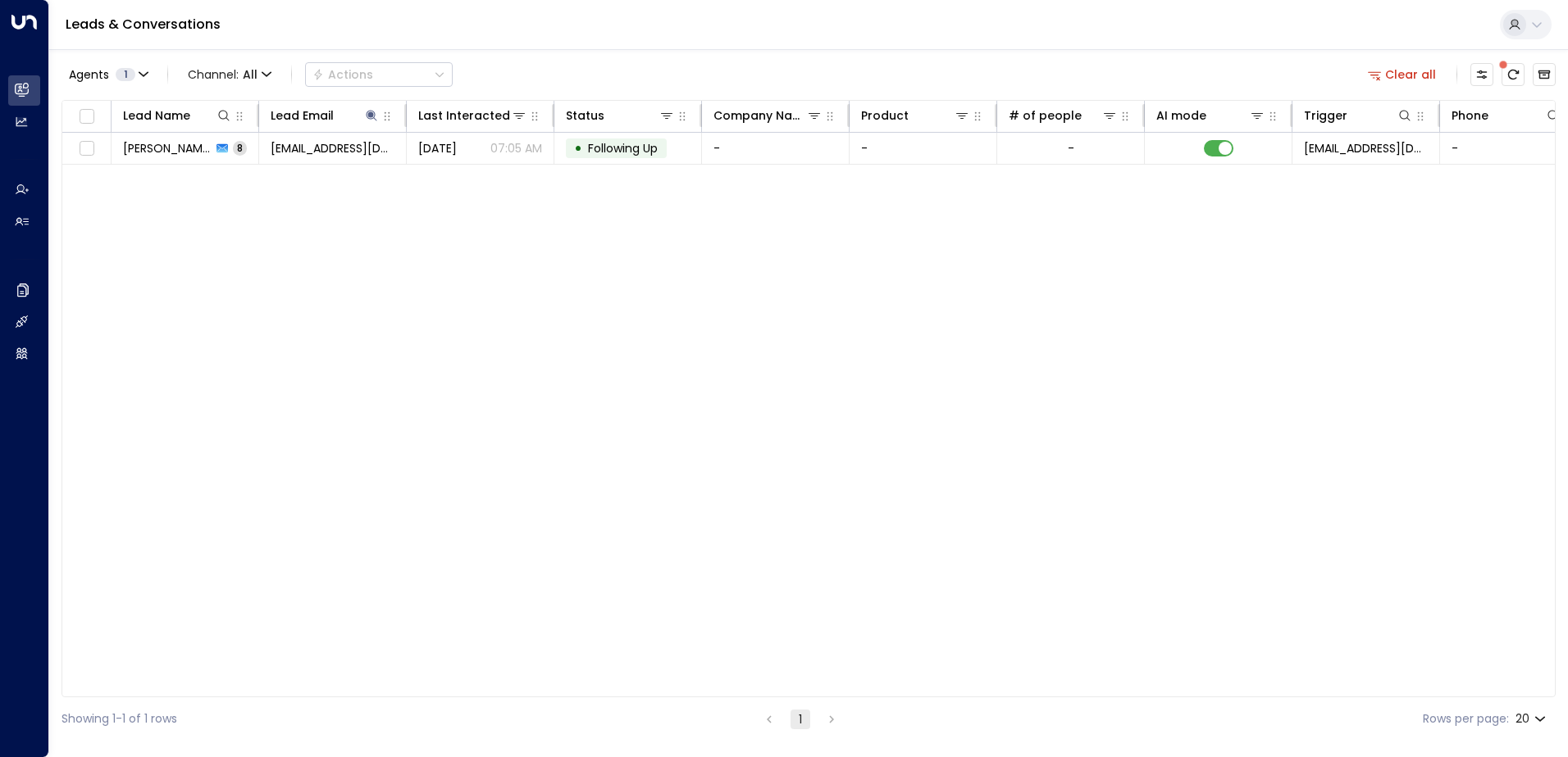
click at [1413, 75] on button "Clear all" at bounding box center [1401, 74] width 82 height 23
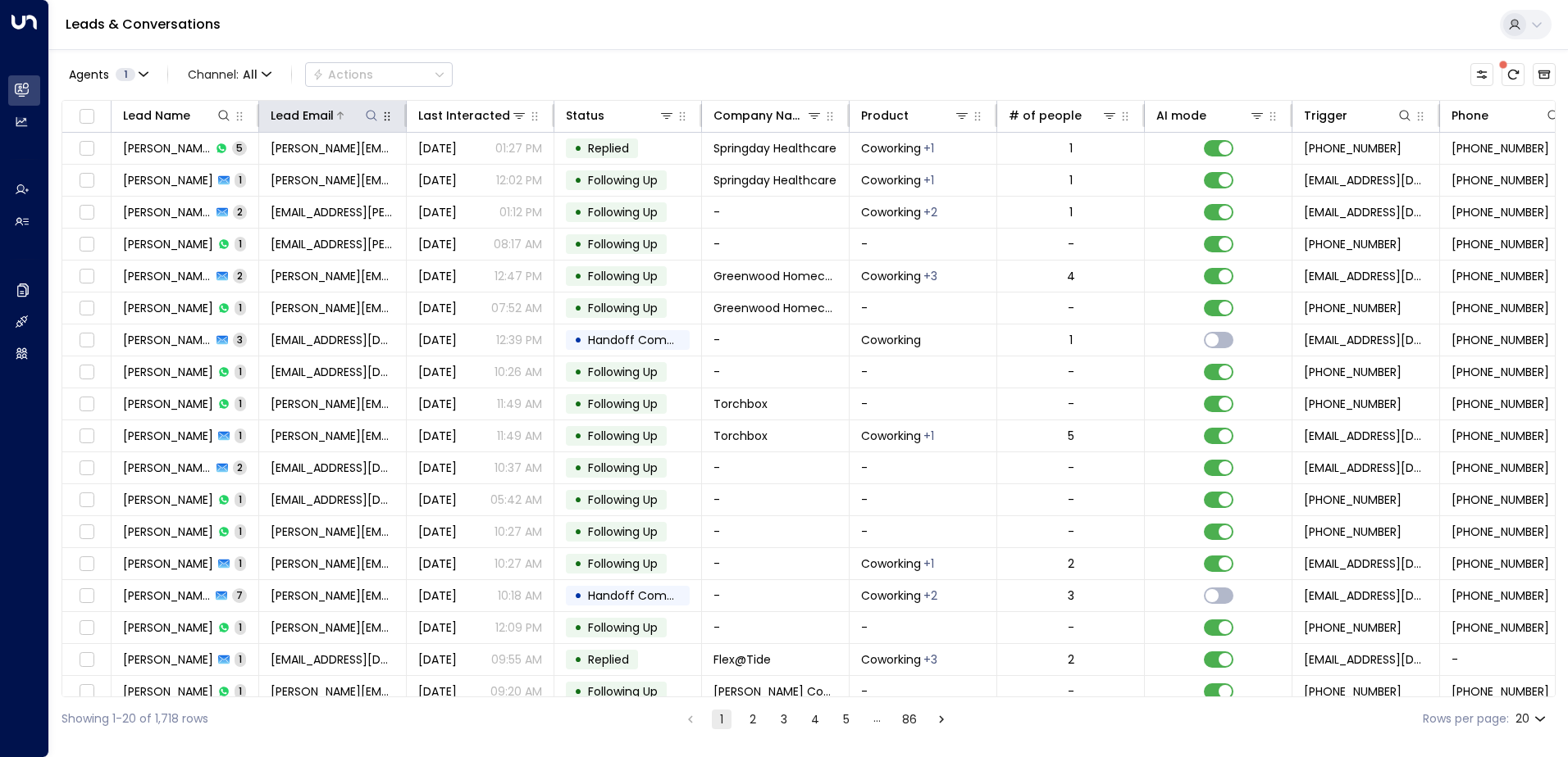
click at [367, 112] on icon at bounding box center [372, 115] width 13 height 13
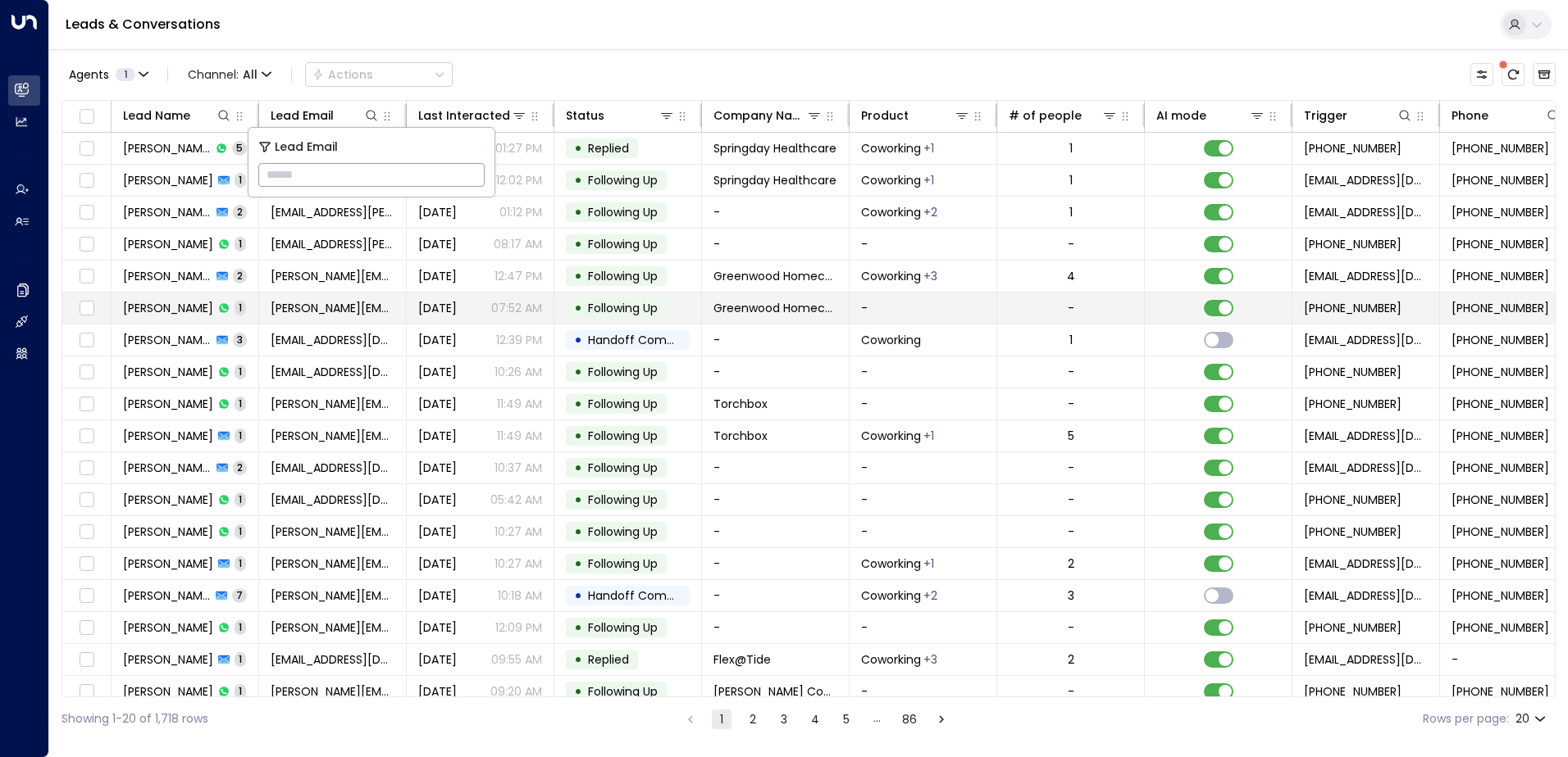
type input "**********"
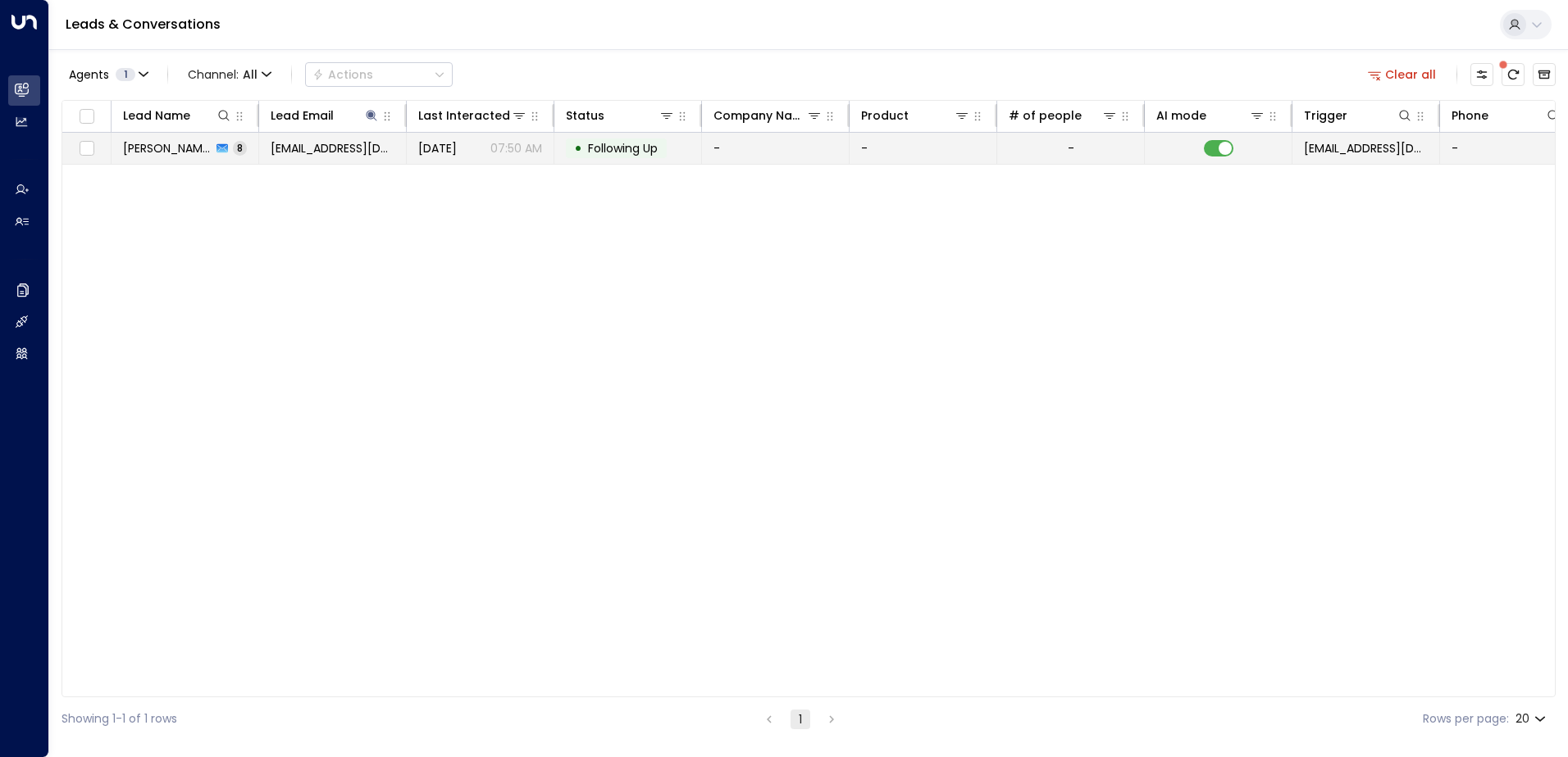
click at [620, 151] on span "Following Up" at bounding box center [622, 147] width 69 height 16
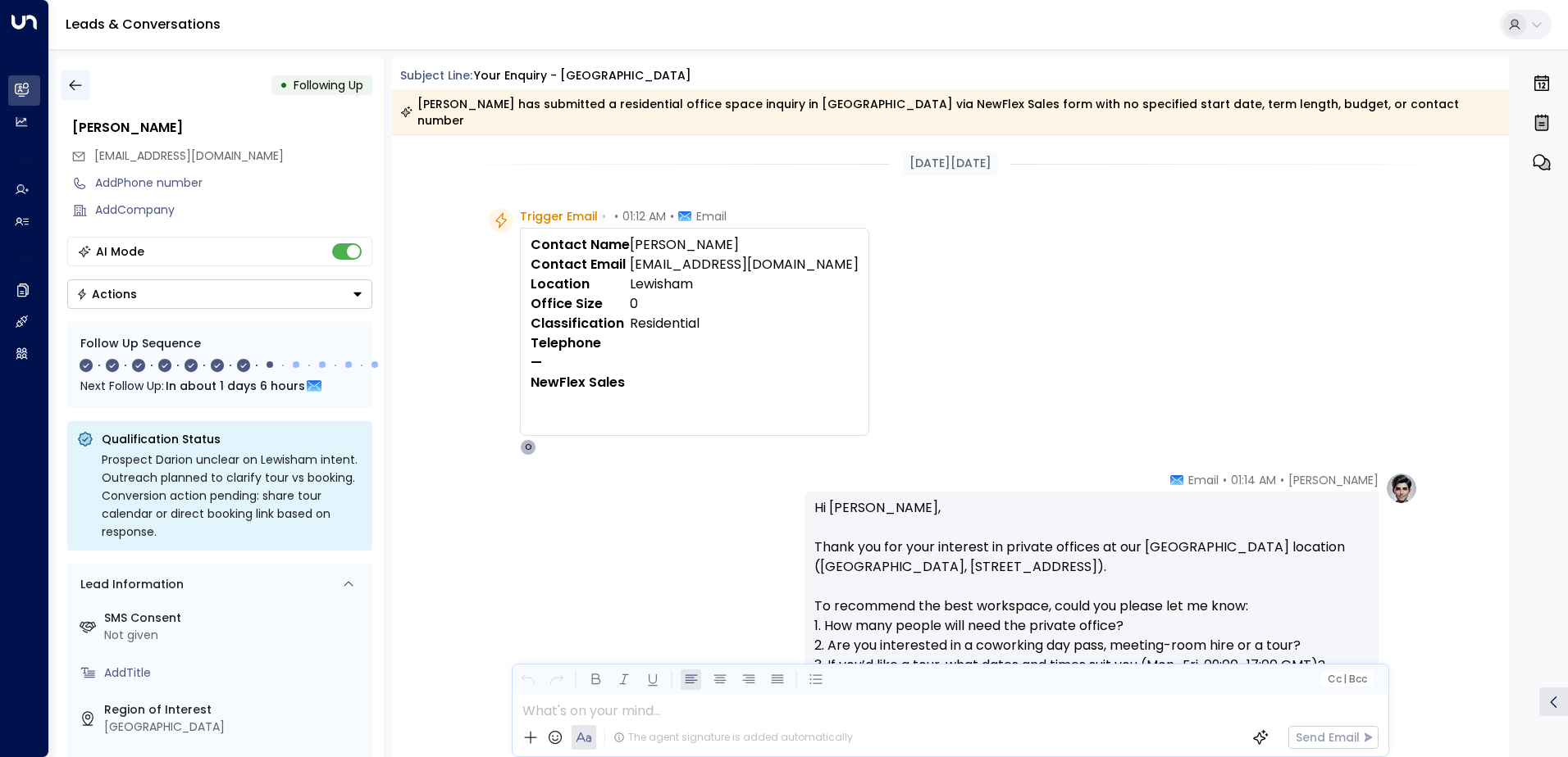
click at [82, 88] on icon "button" at bounding box center [75, 84] width 16 height 16
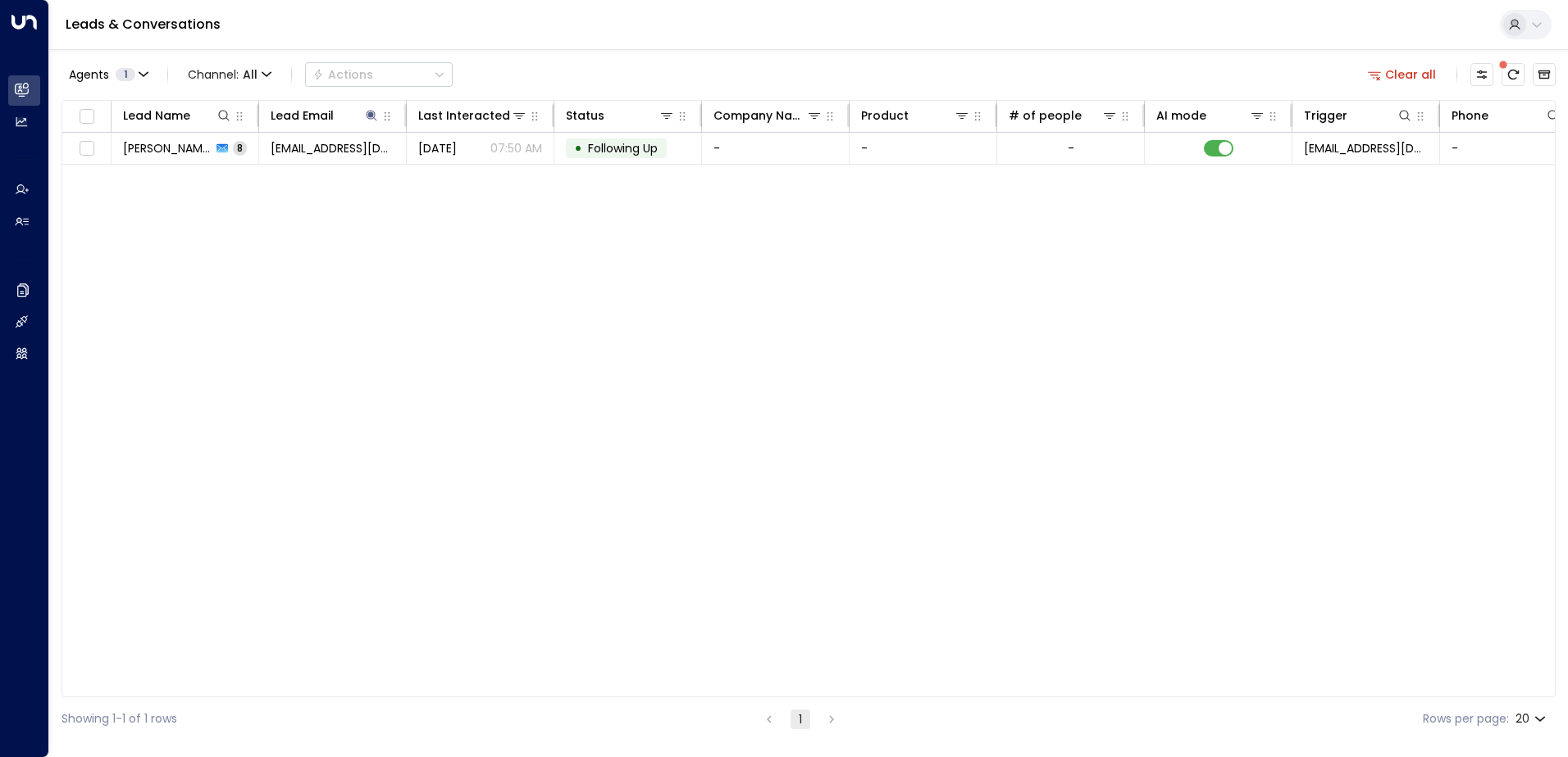
click at [1418, 58] on div "Clear all" at bounding box center [1457, 74] width 194 height 33
click at [1419, 64] on button "Clear all" at bounding box center [1401, 74] width 82 height 23
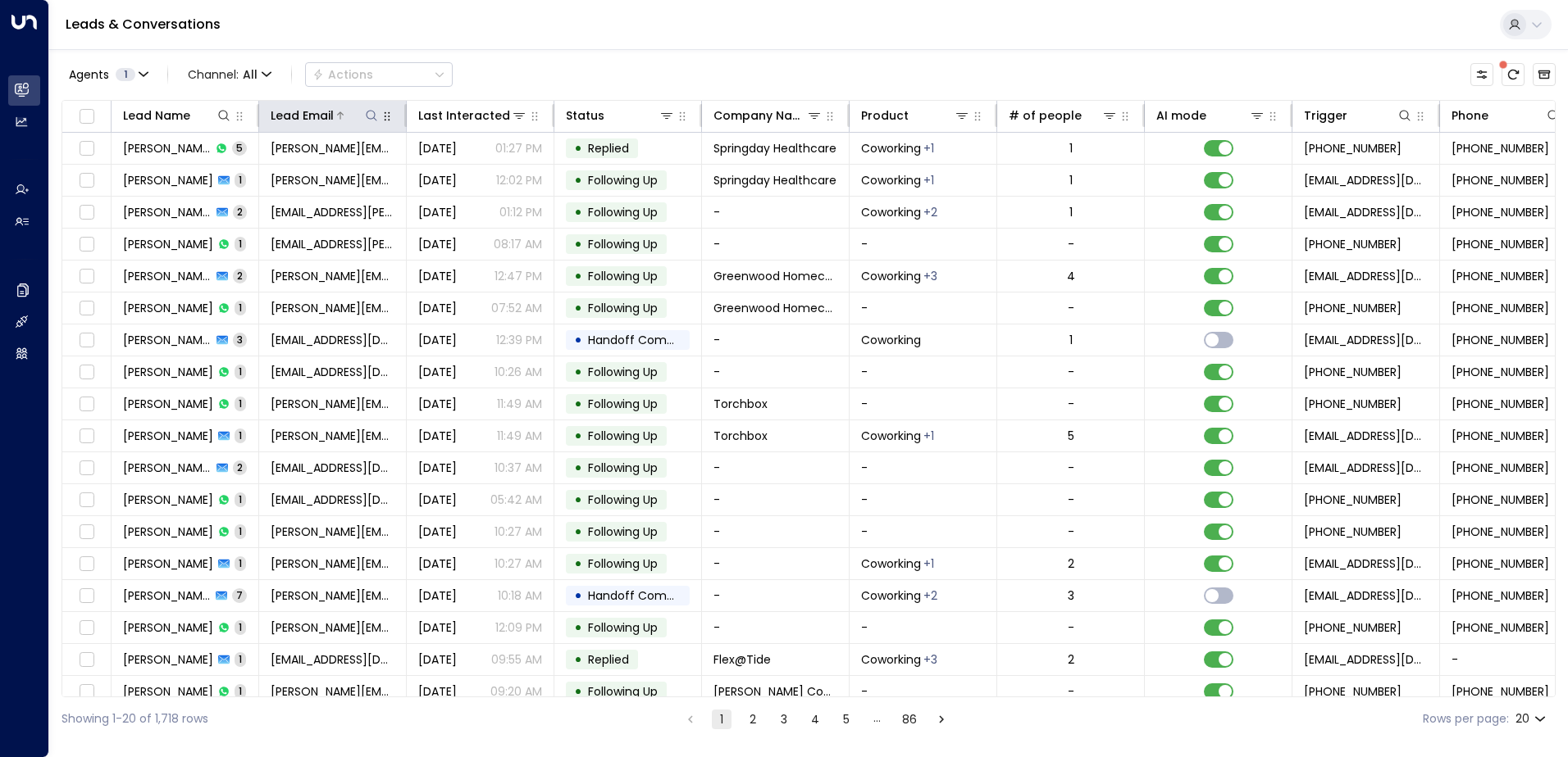
click at [365, 115] on icon at bounding box center [372, 115] width 13 height 13
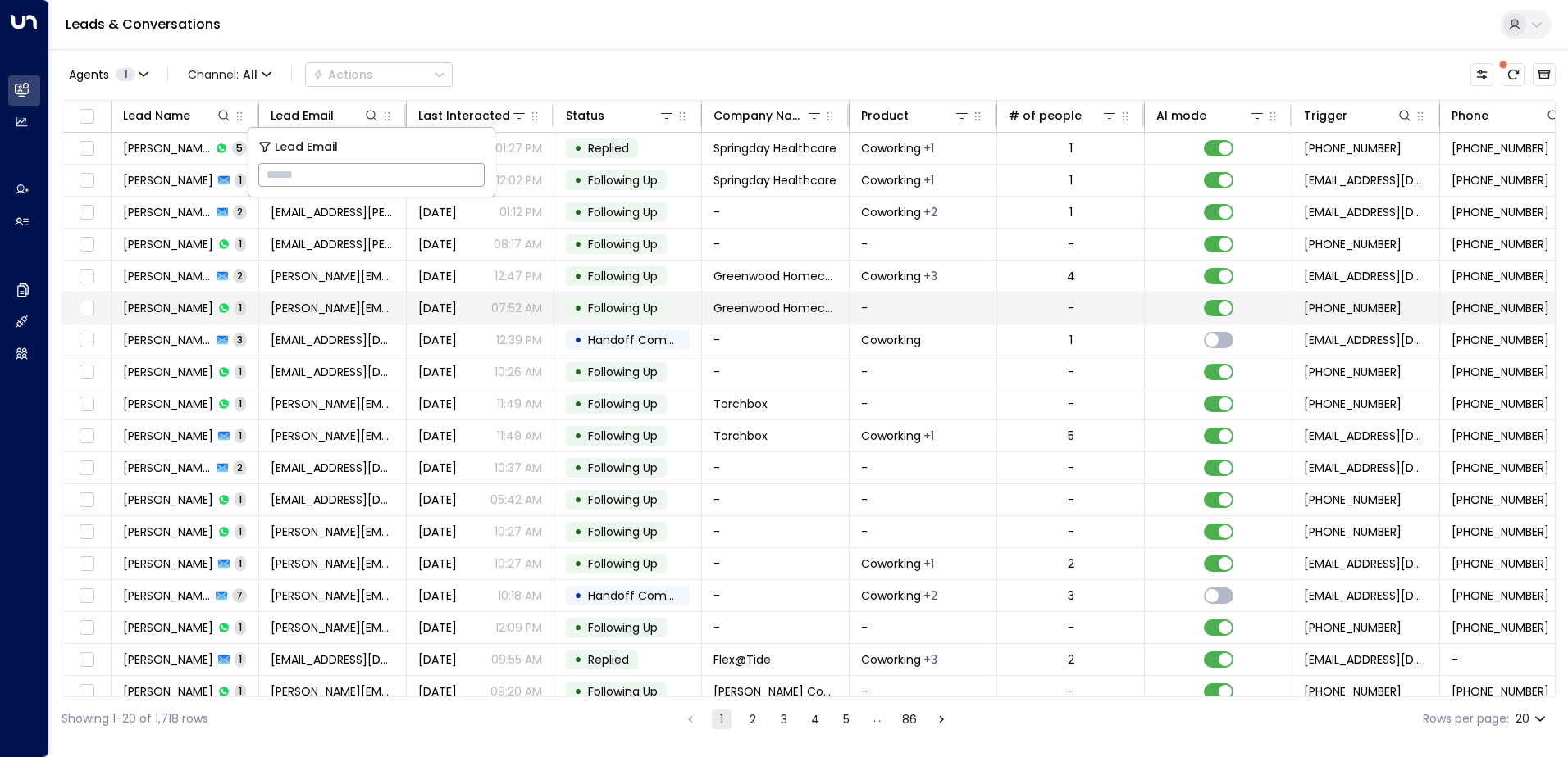
type input "**********"
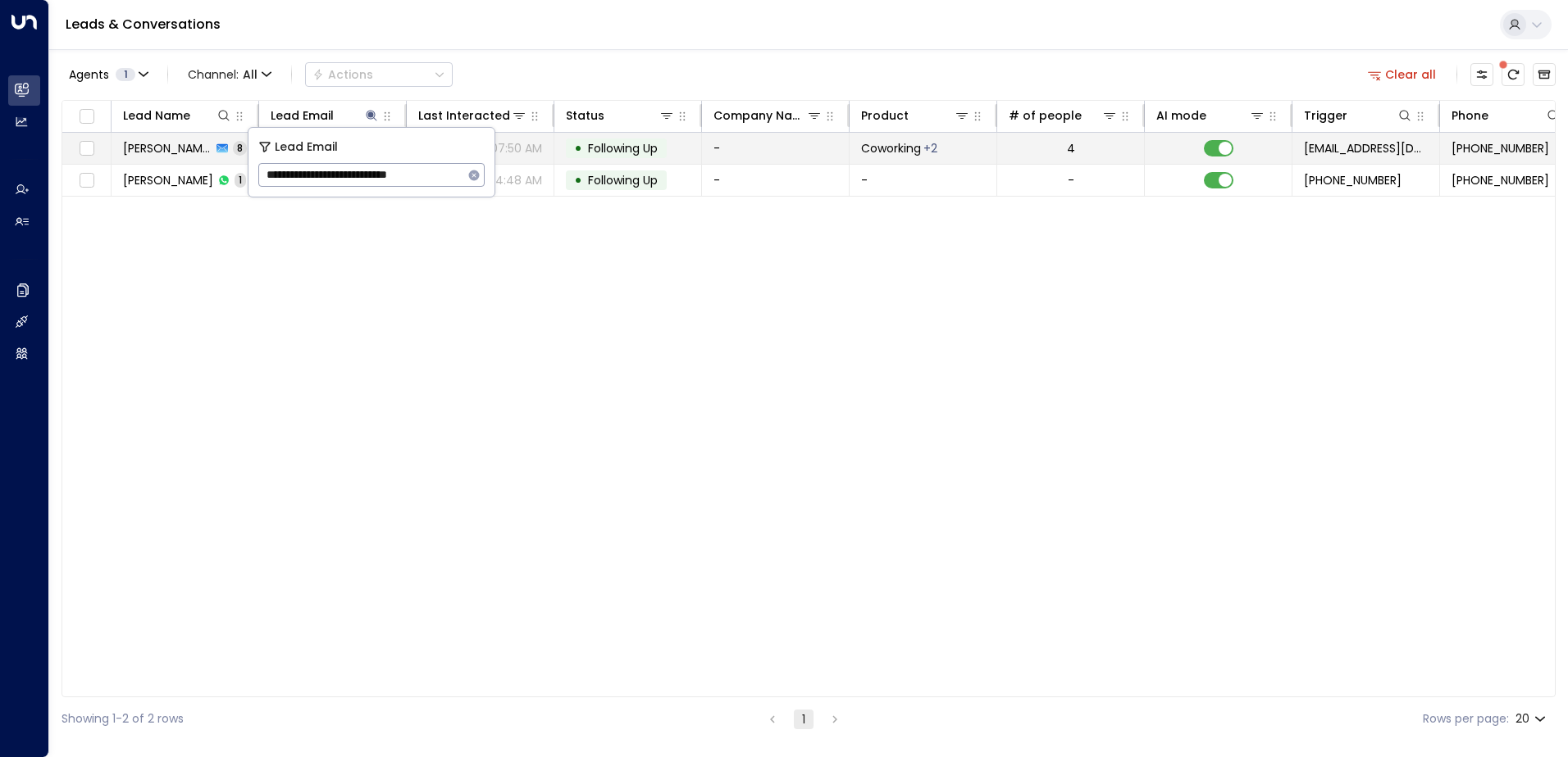
click at [624, 146] on span "Following Up" at bounding box center [622, 147] width 69 height 16
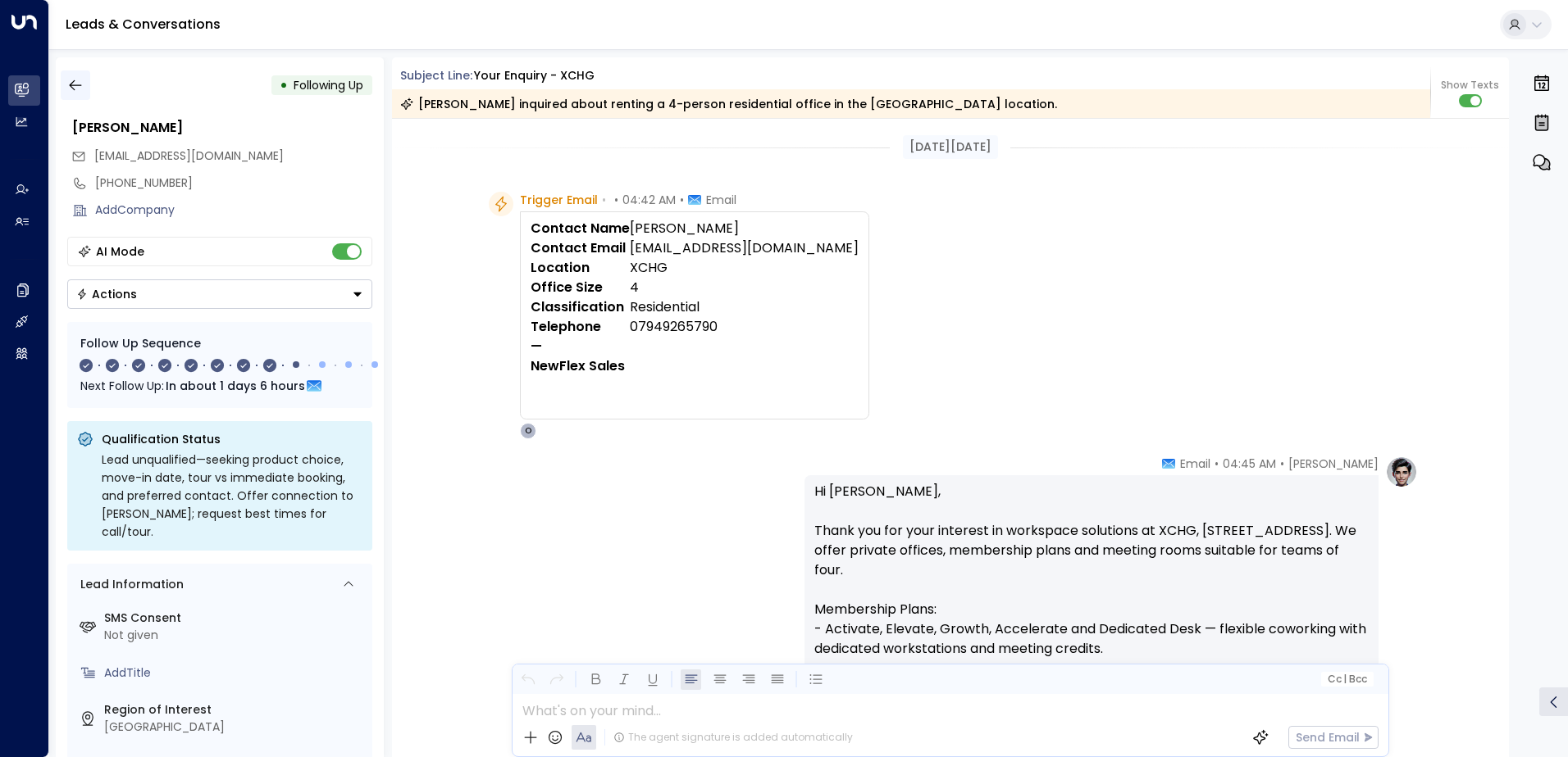
click at [80, 83] on icon "button" at bounding box center [75, 84] width 16 height 16
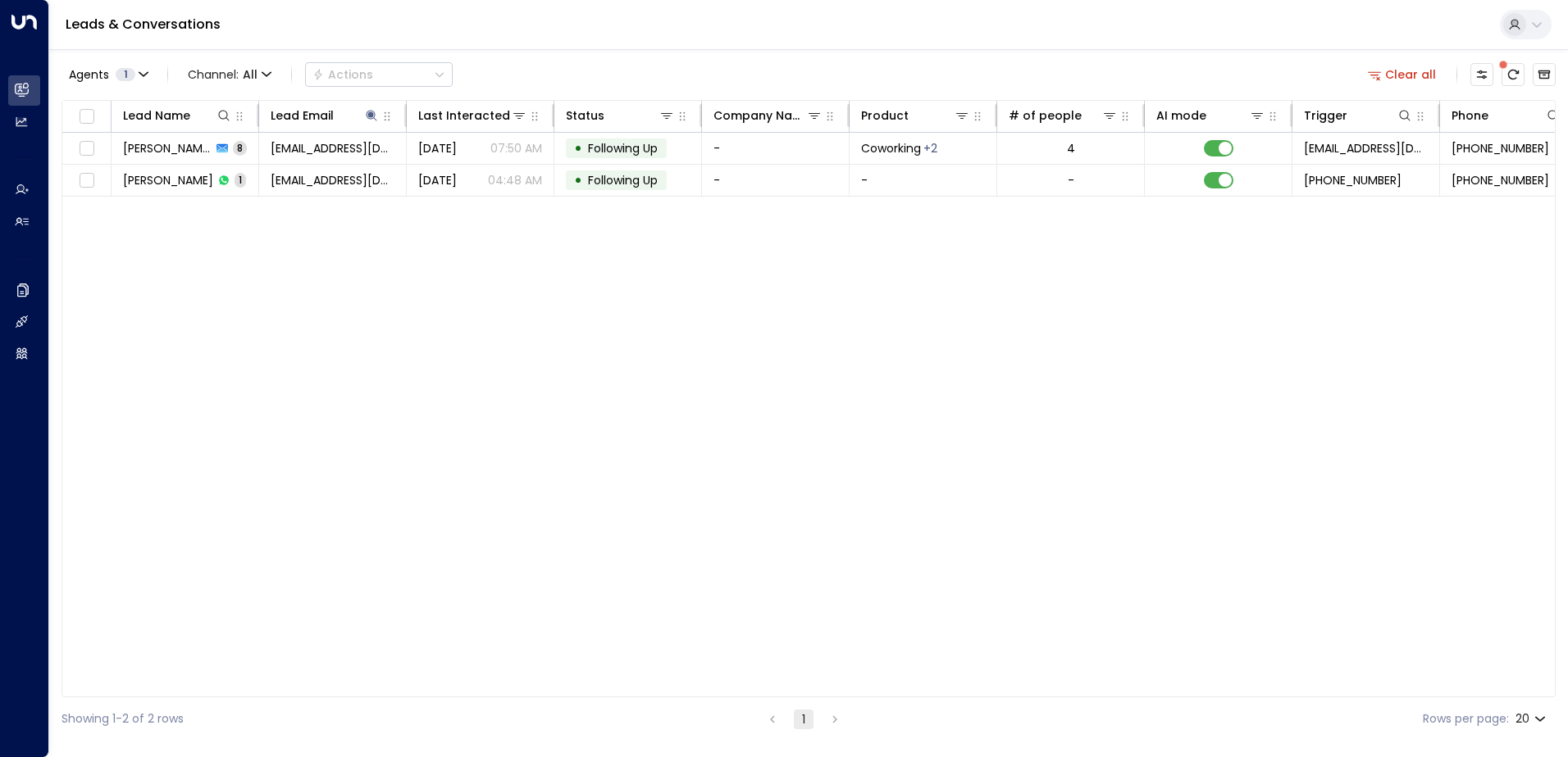
click at [1390, 74] on button "Clear all" at bounding box center [1401, 74] width 82 height 23
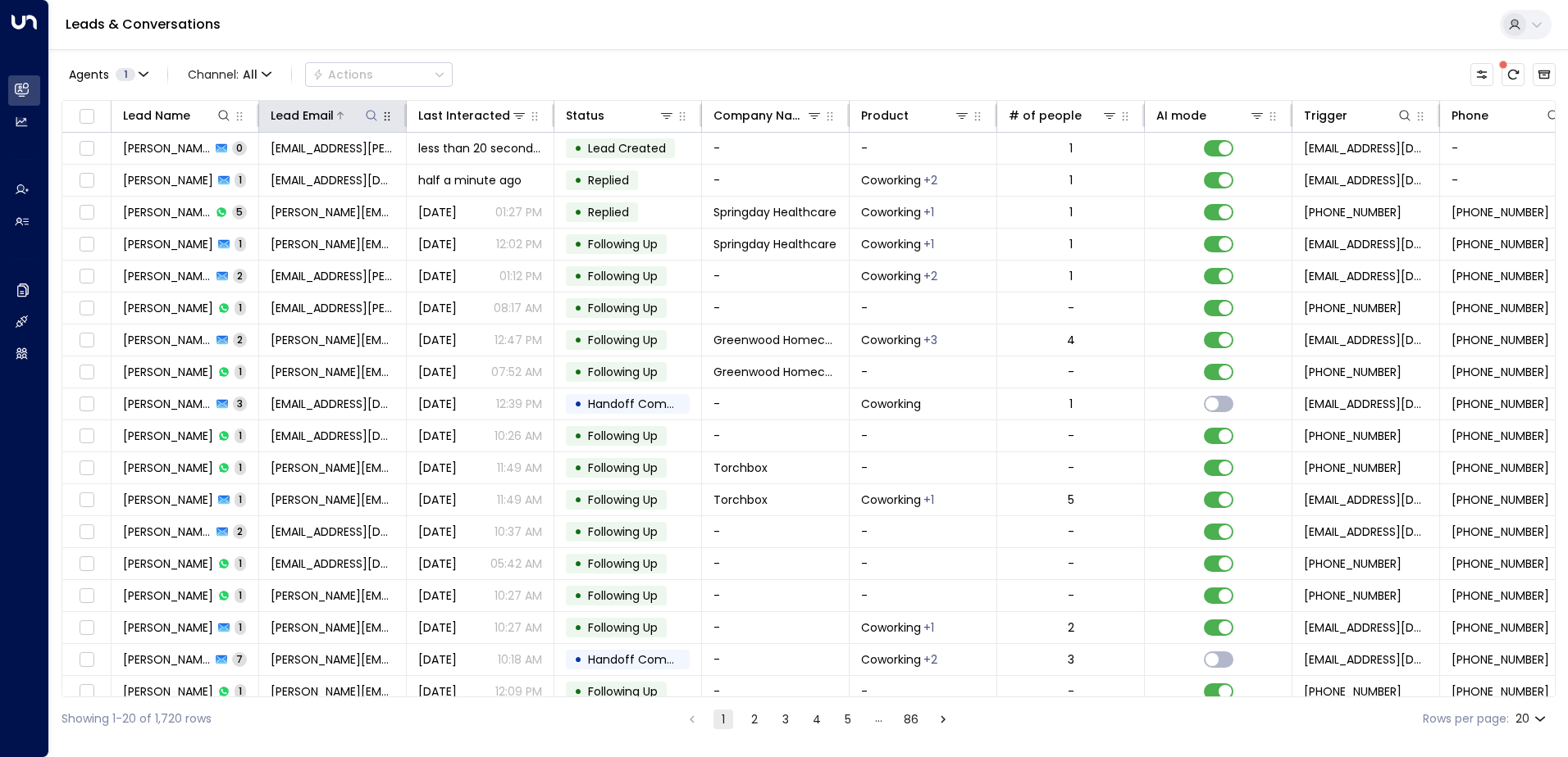
click at [372, 114] on icon at bounding box center [372, 115] width 13 height 13
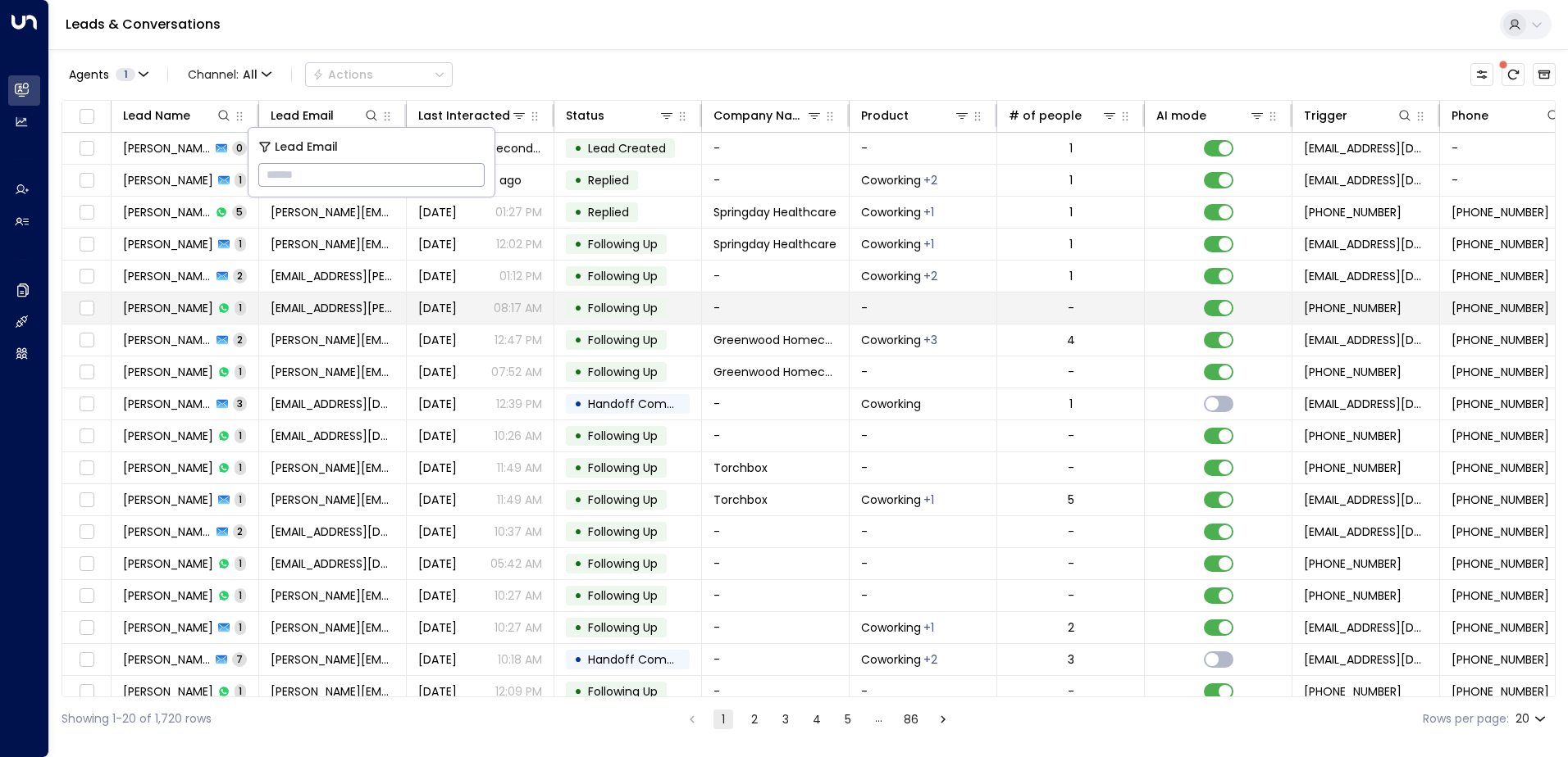
type input "**********"
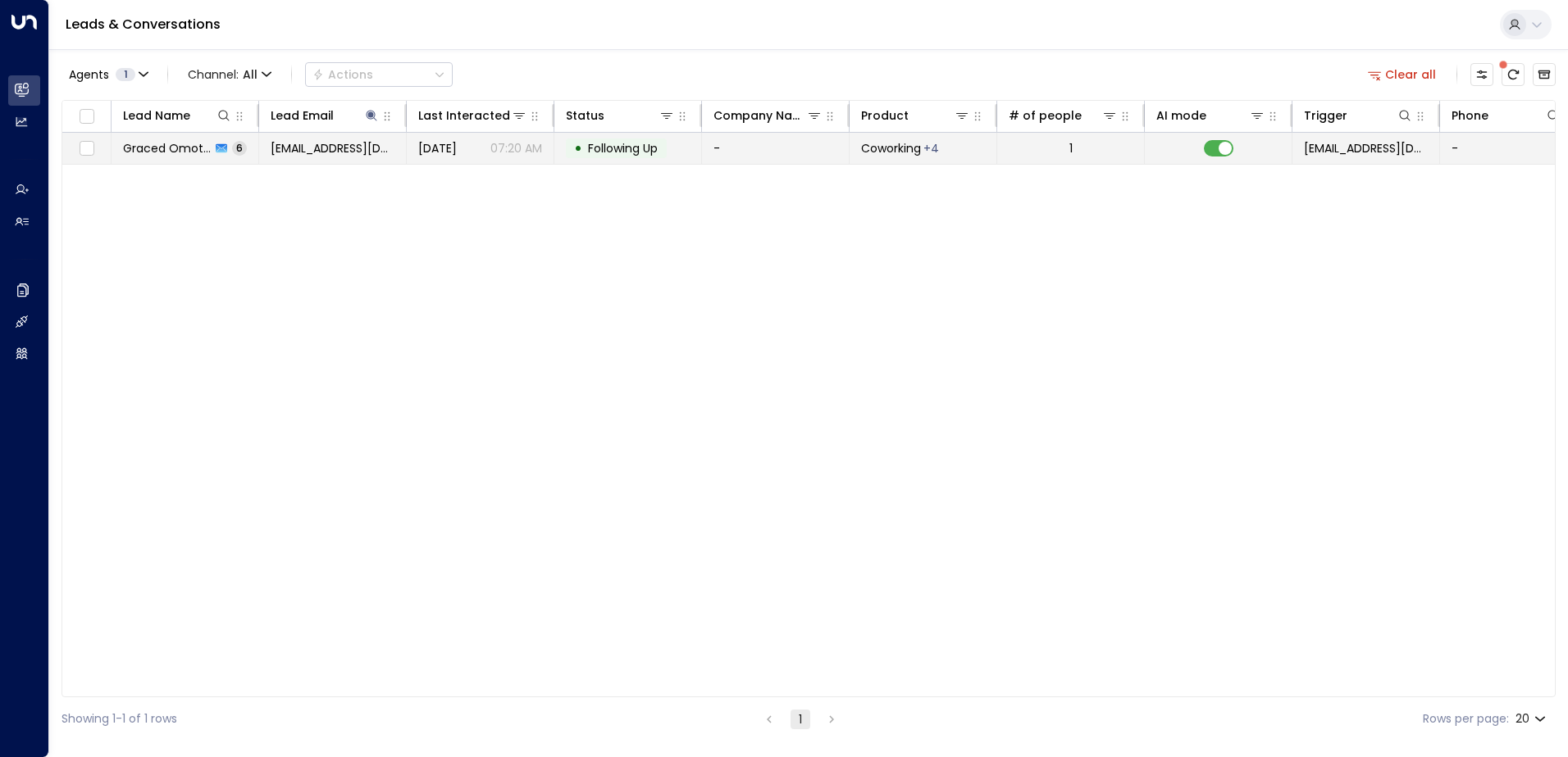
click at [614, 149] on span "Following Up" at bounding box center [622, 147] width 69 height 16
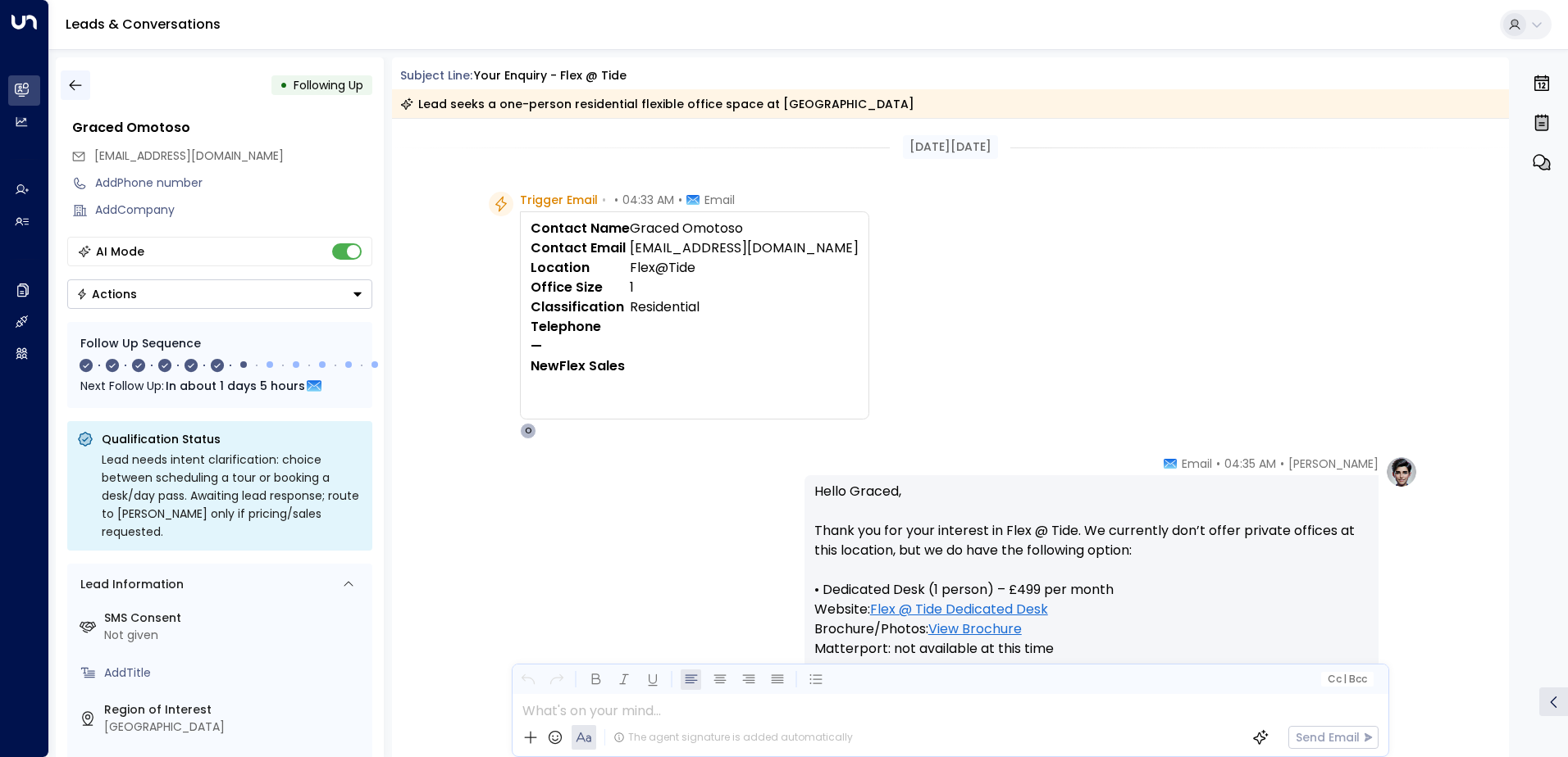
click at [84, 76] on button "button" at bounding box center [75, 84] width 29 height 29
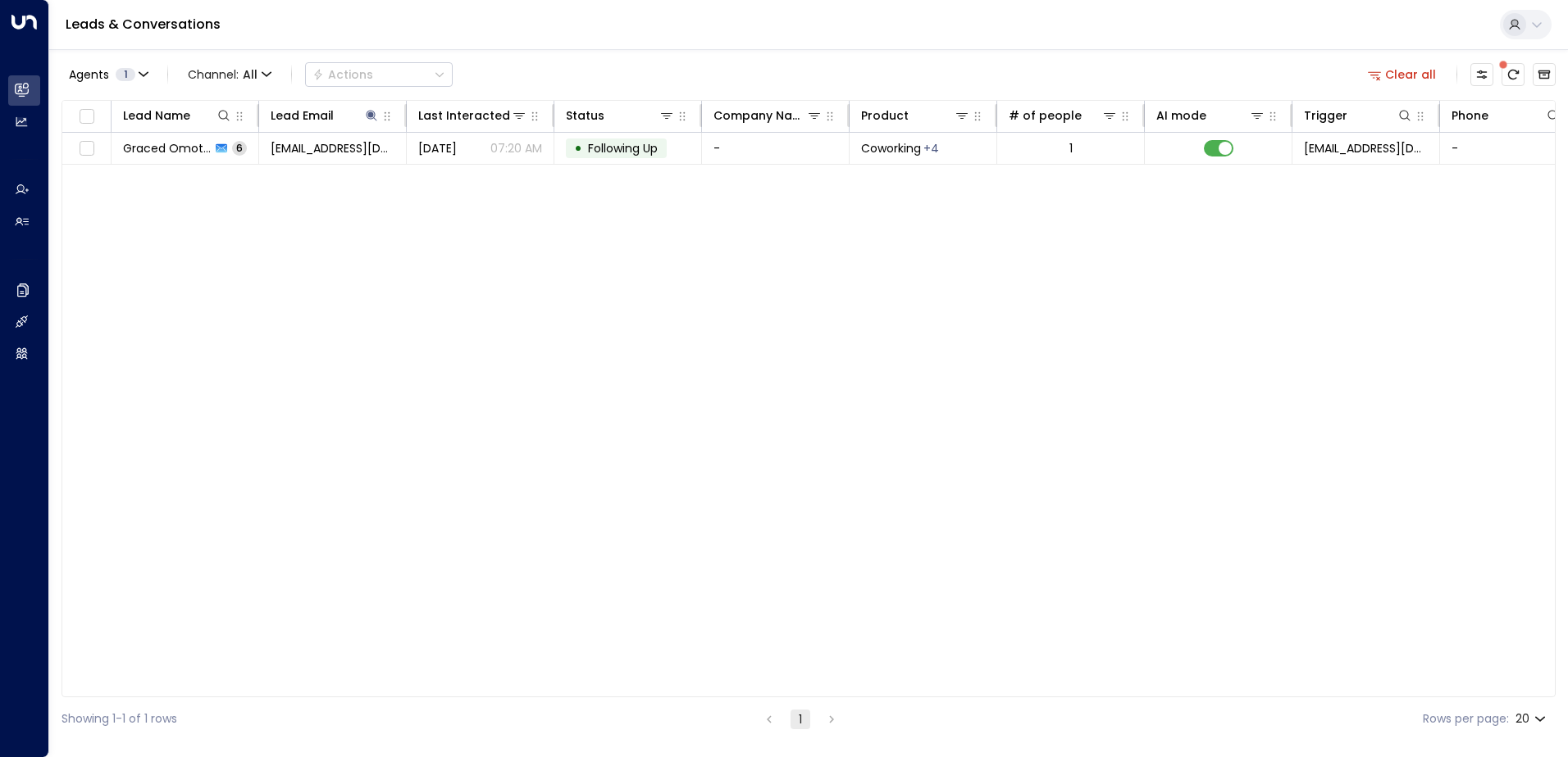
click at [1414, 75] on button "Clear all" at bounding box center [1401, 74] width 82 height 23
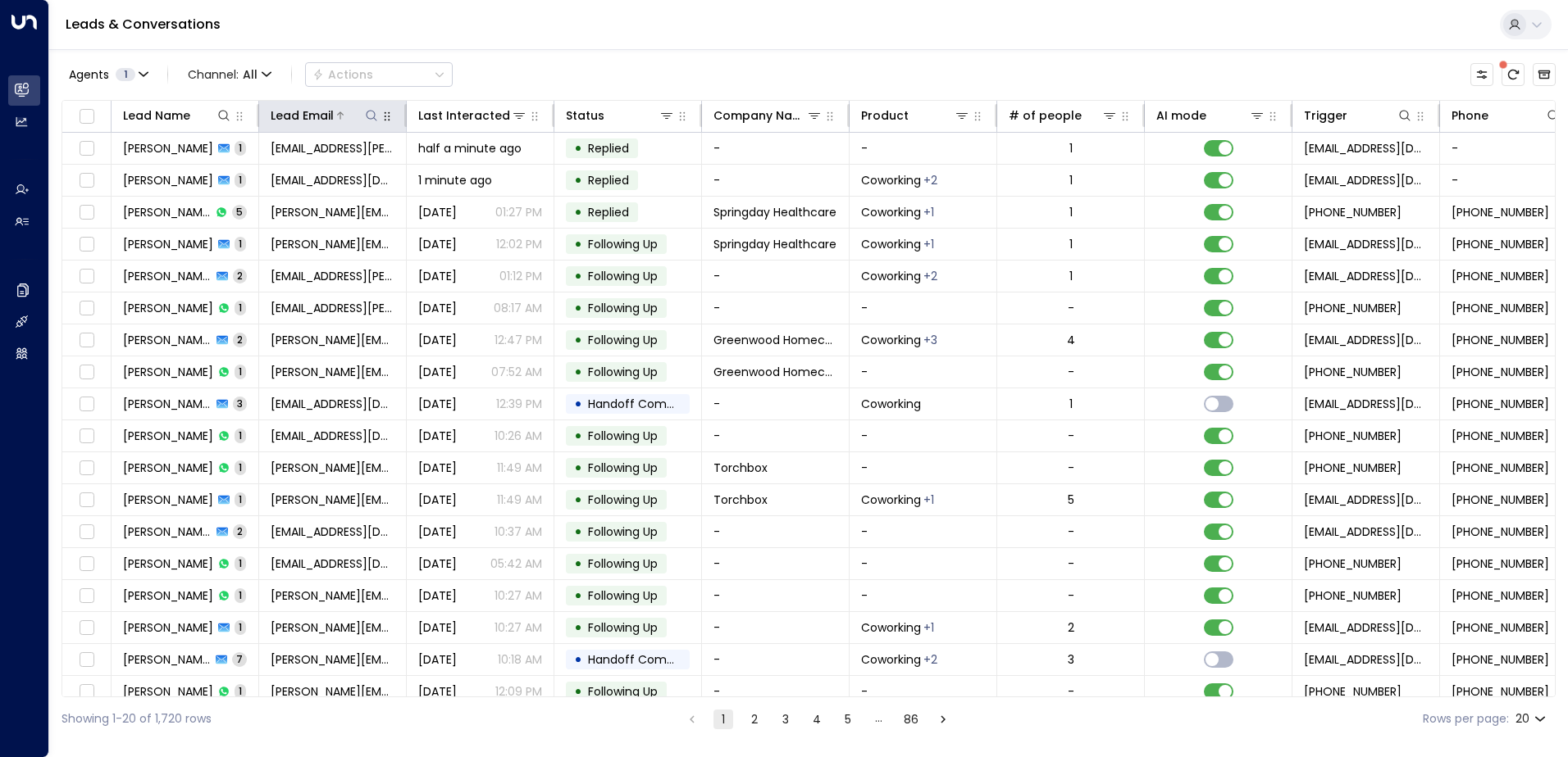
click at [373, 114] on icon at bounding box center [372, 115] width 13 height 13
type input "**********"
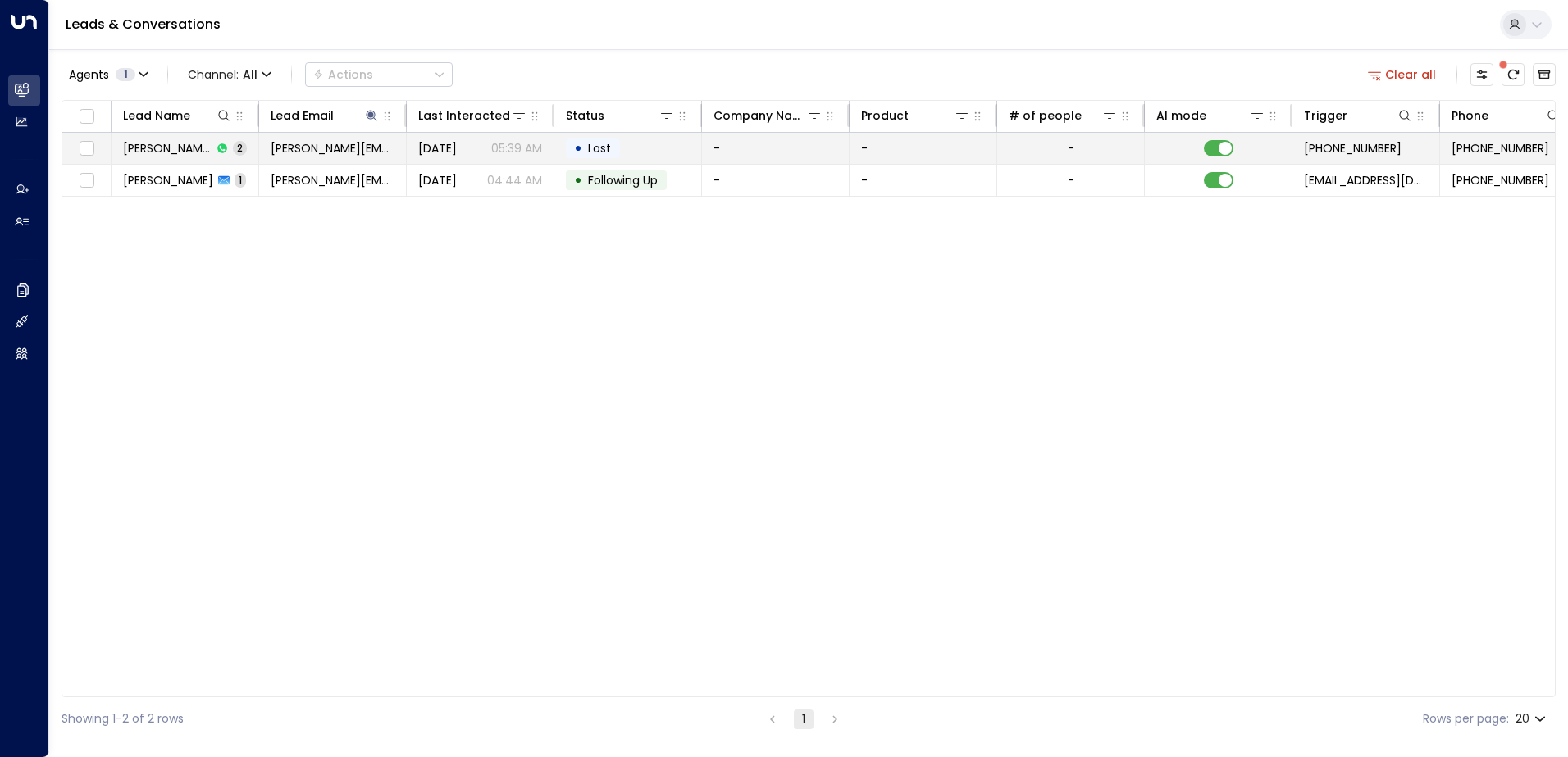
click at [620, 144] on td "• Lost" at bounding box center [628, 148] width 147 height 31
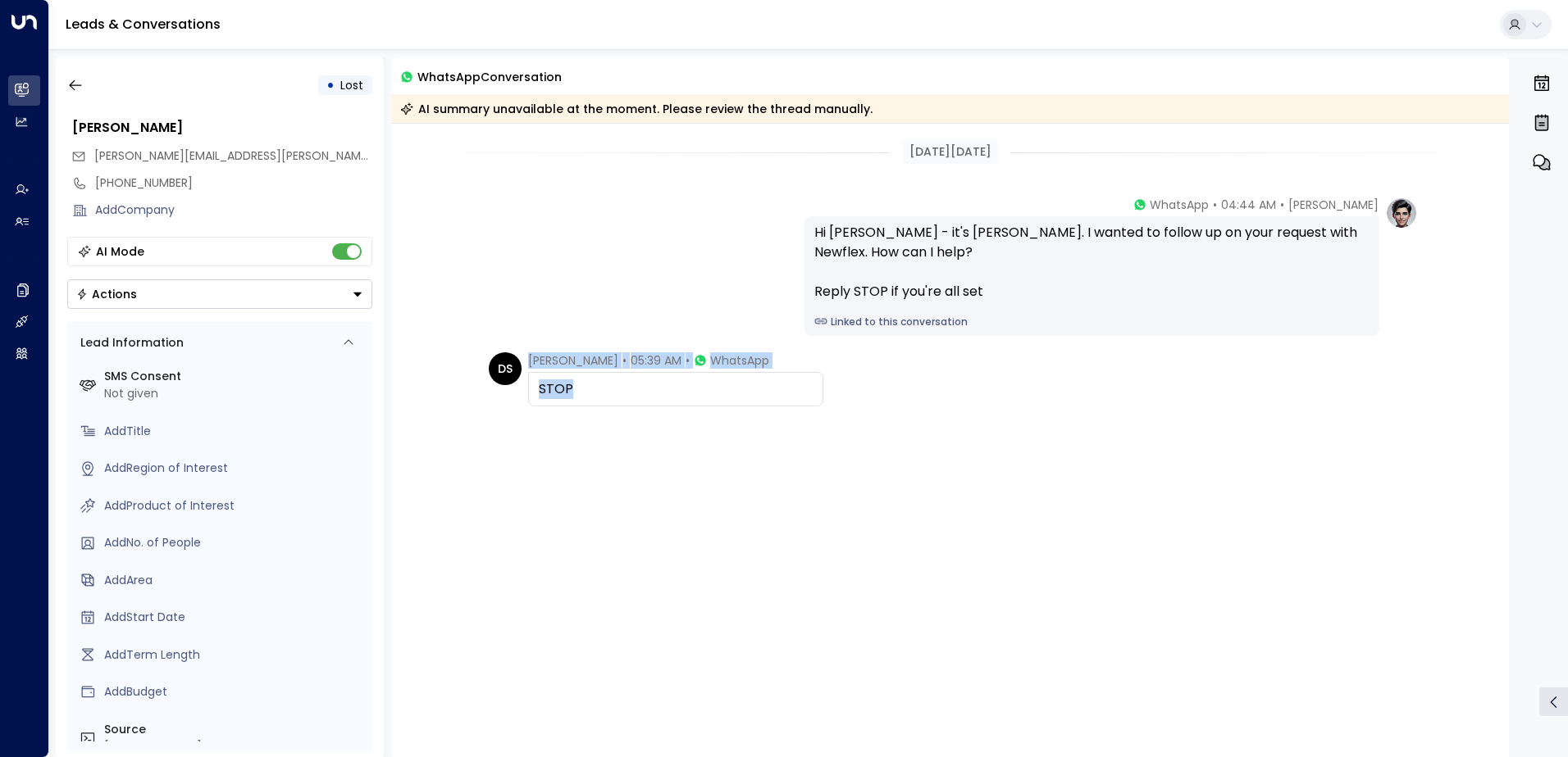
drag, startPoint x: 619, startPoint y: 394, endPoint x: 525, endPoint y: 362, distance: 99.3
click at [525, 362] on div "DS [PERSON_NAME] • 05:39 AM • WhatsApp STOP" at bounding box center [656, 380] width 334 height 54
drag, startPoint x: 525, startPoint y: 362, endPoint x: 575, endPoint y: 365, distance: 50.1
copy div "[PERSON_NAME] • 05:39 AM • WhatsApp STOP"
click at [79, 87] on icon "button" at bounding box center [75, 84] width 16 height 16
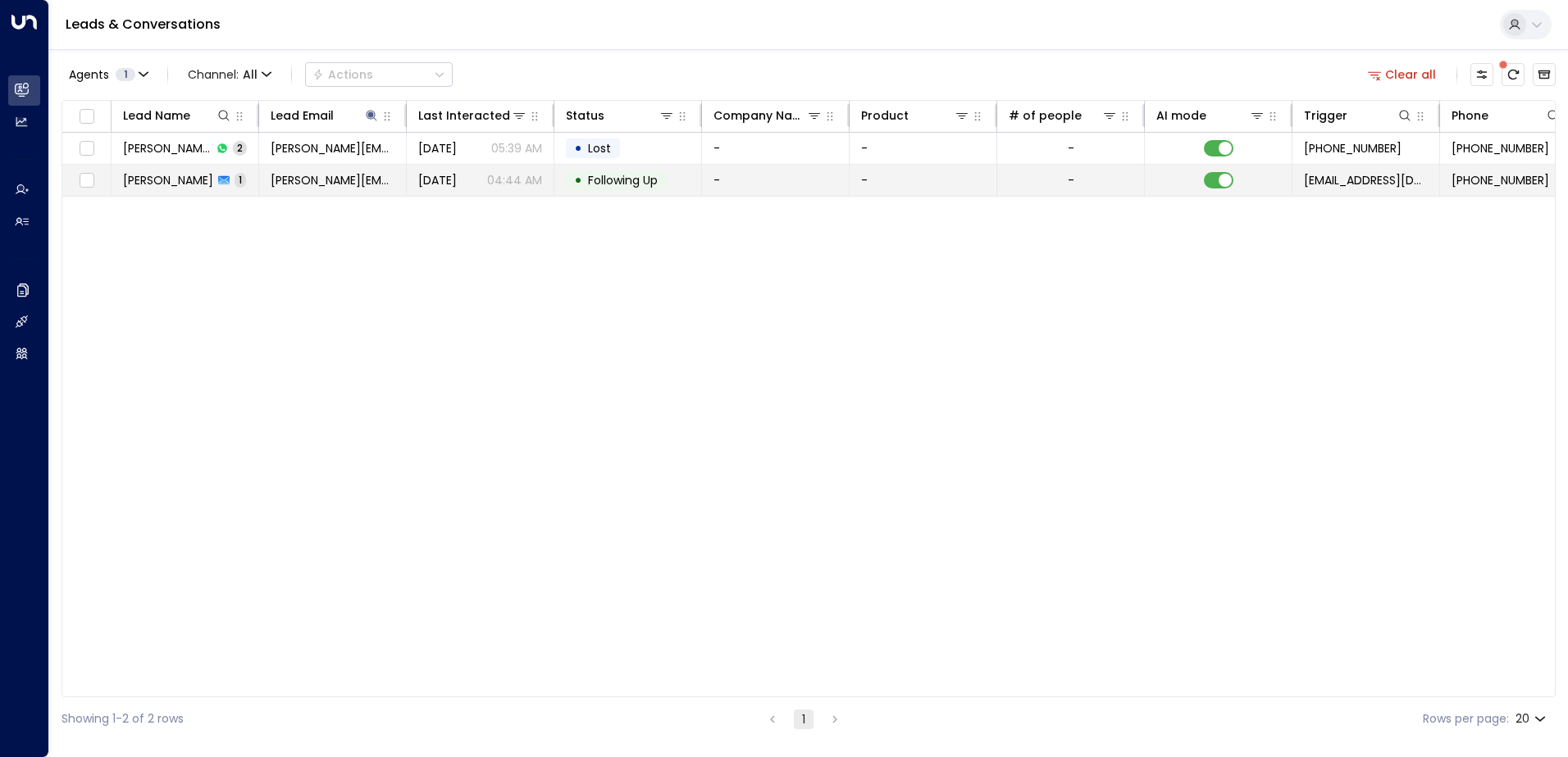
click at [649, 185] on span "Following Up" at bounding box center [622, 179] width 69 height 16
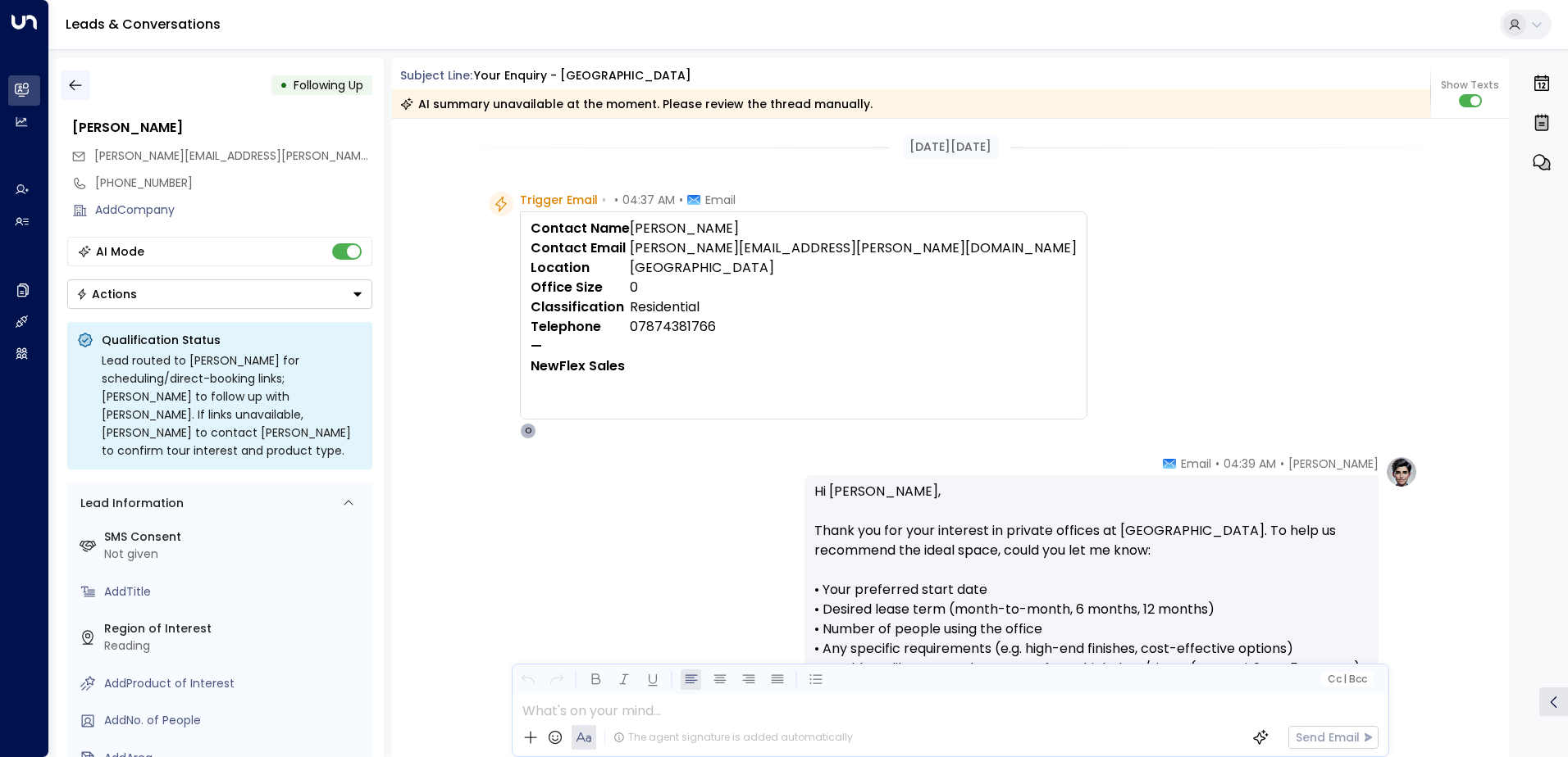
click at [75, 83] on icon "button" at bounding box center [75, 84] width 16 height 16
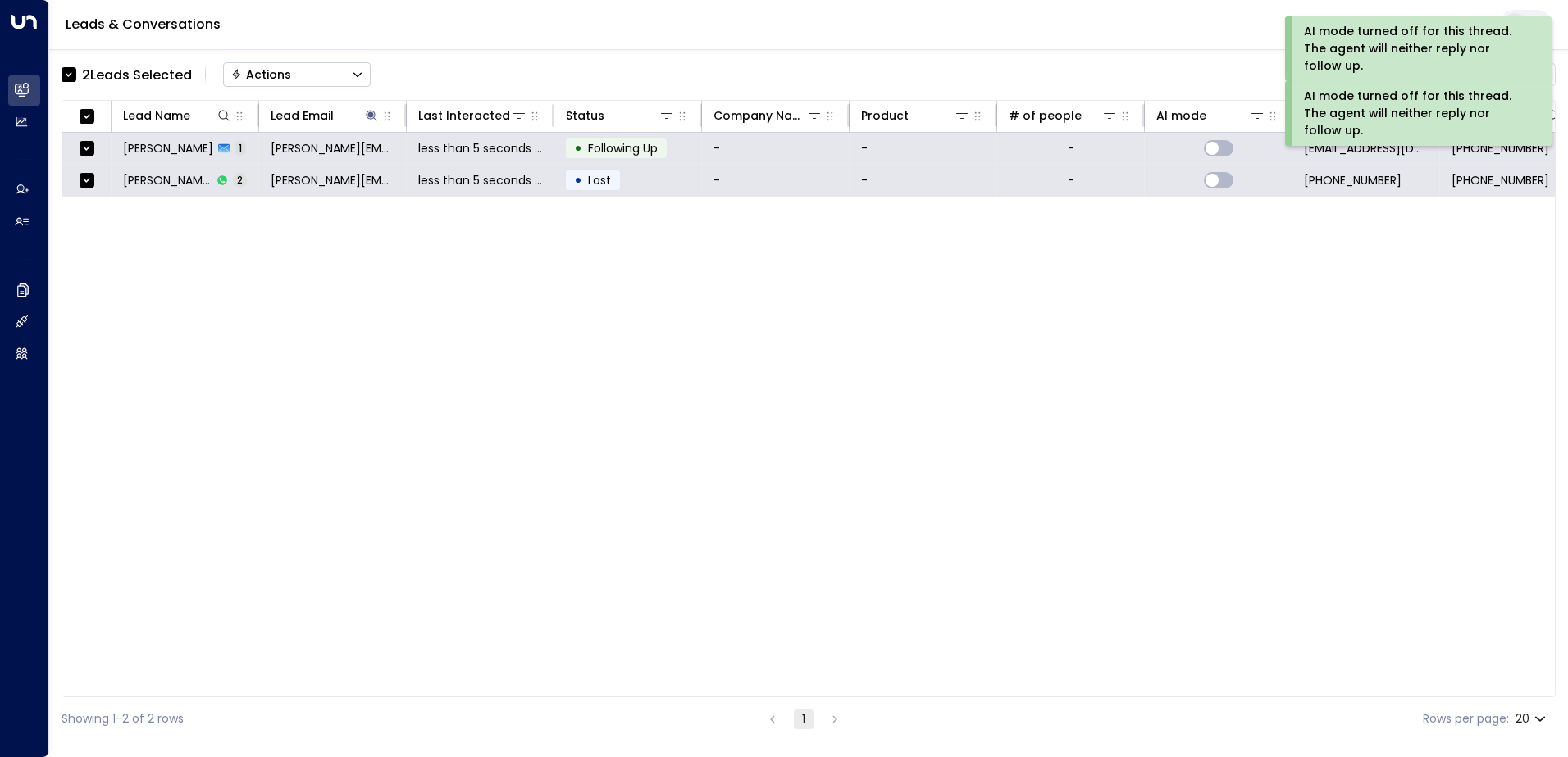
click at [283, 68] on div "Actions" at bounding box center [261, 75] width 61 height 15
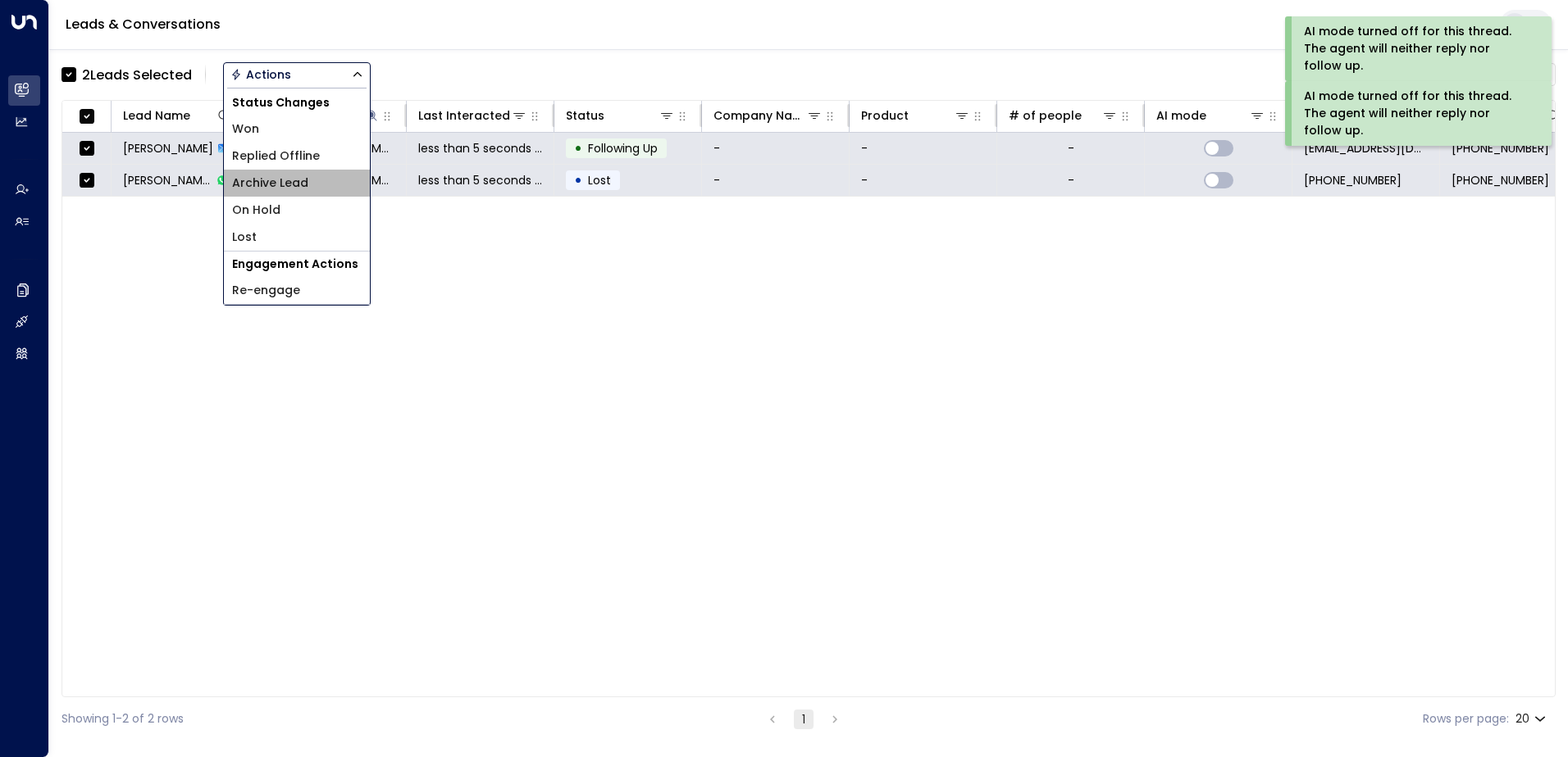
click at [290, 183] on span "Archive Lead" at bounding box center [269, 183] width 76 height 17
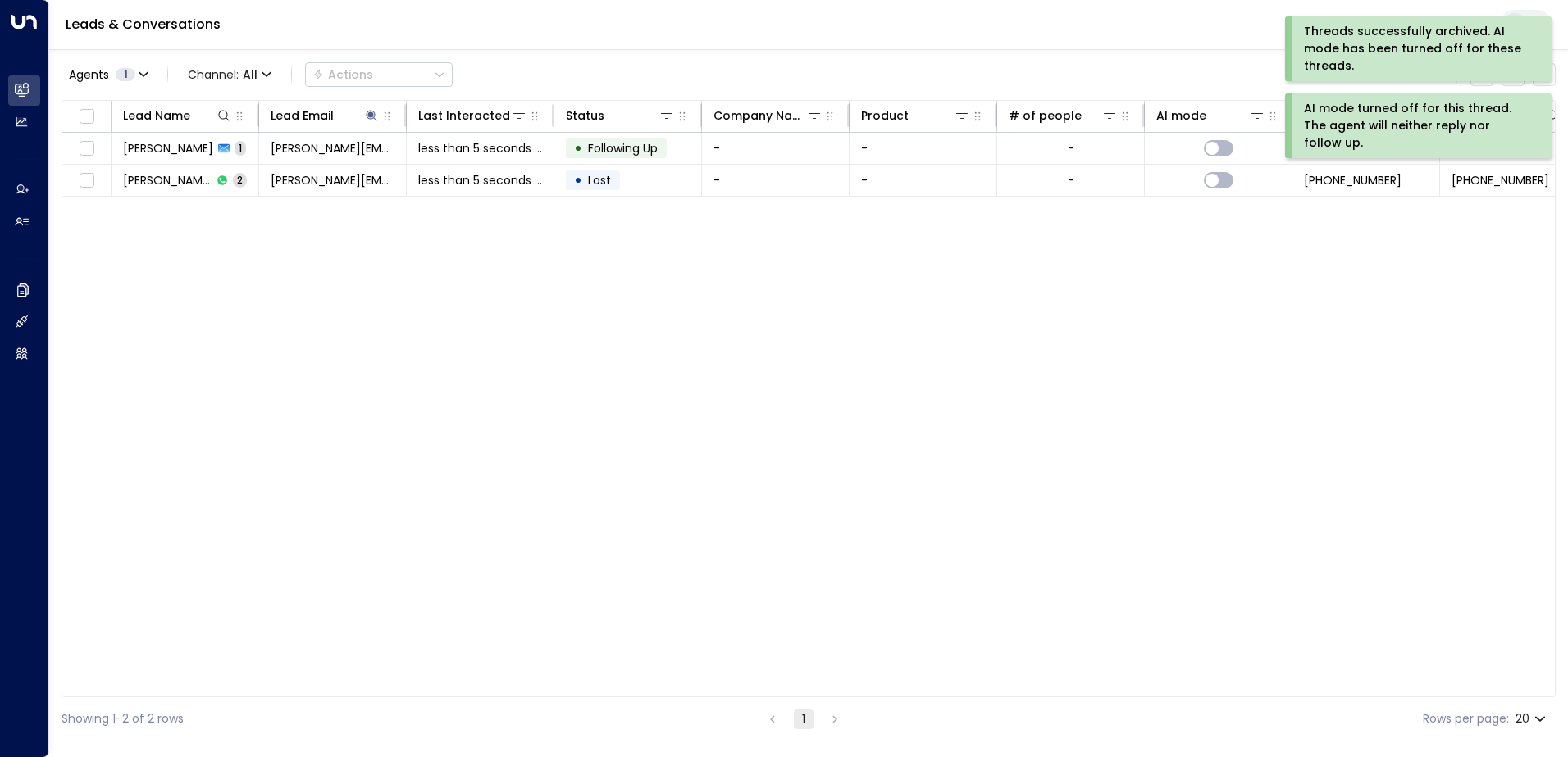
click at [1363, 39] on div "Threads successfully archived. AI mode has been turned off for these threads." at bounding box center [1416, 48] width 225 height 52
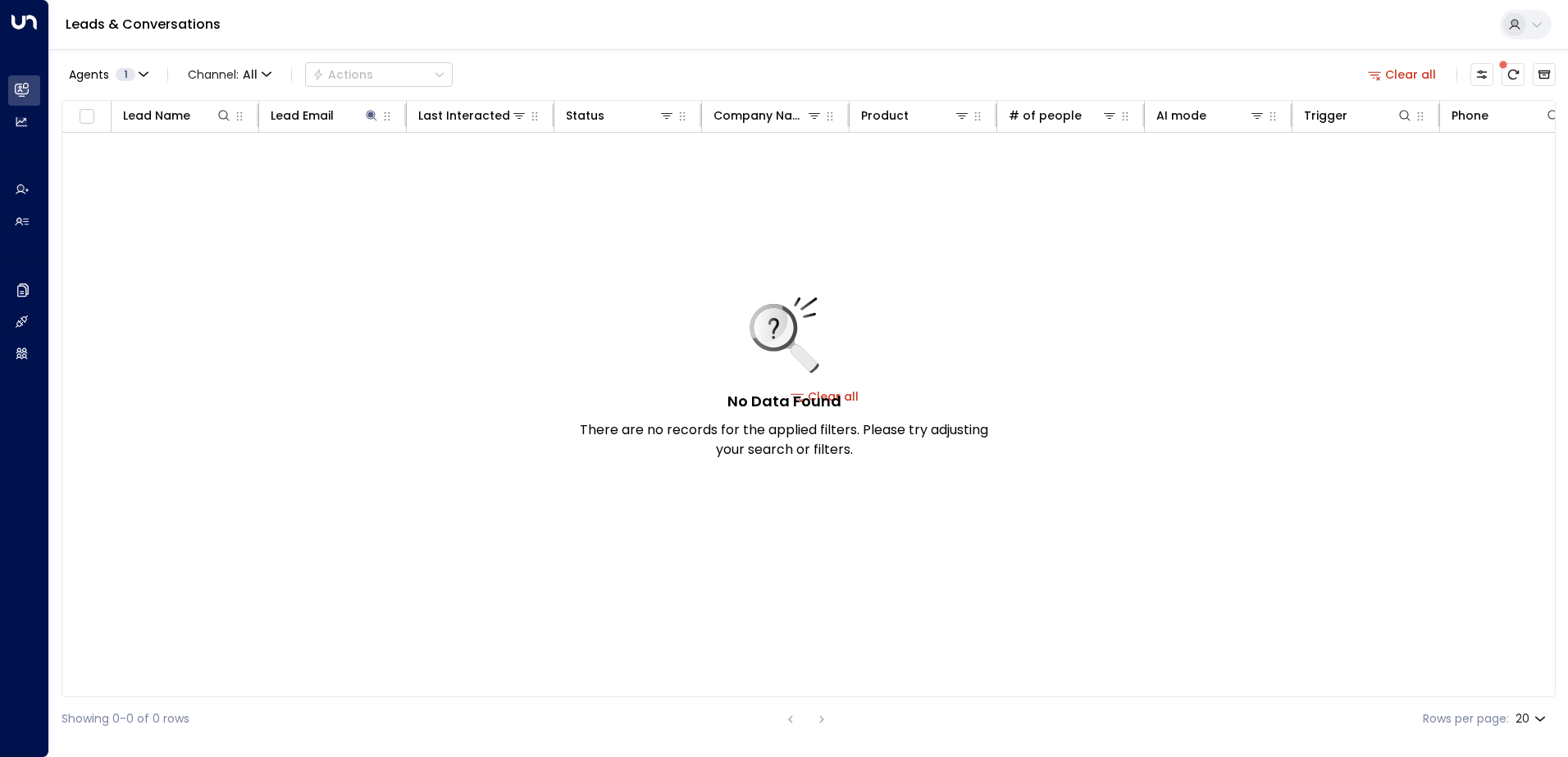
click at [1406, 68] on button "Clear all" at bounding box center [1401, 74] width 82 height 23
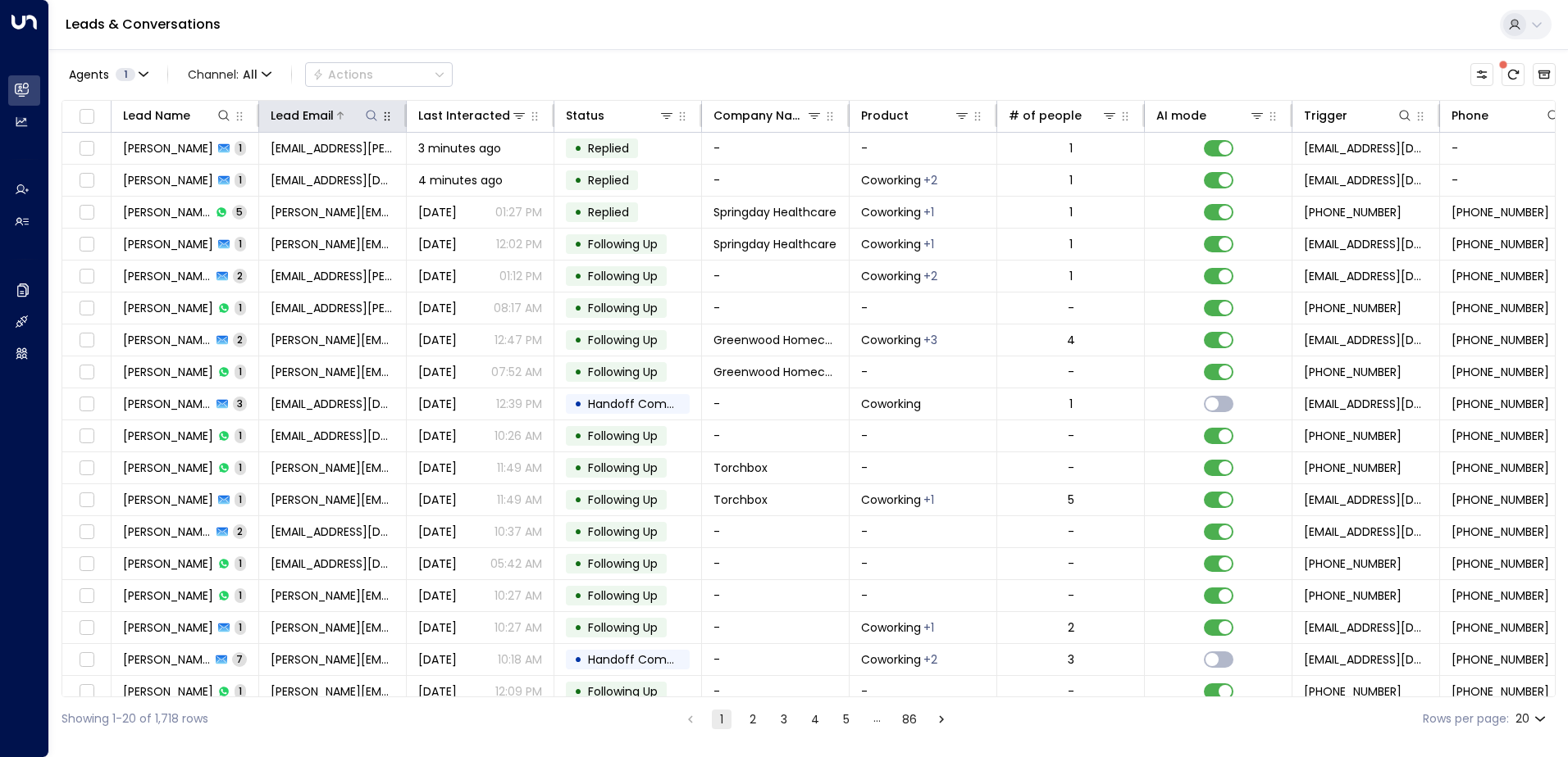
click at [366, 117] on icon at bounding box center [372, 115] width 13 height 13
type input "**********"
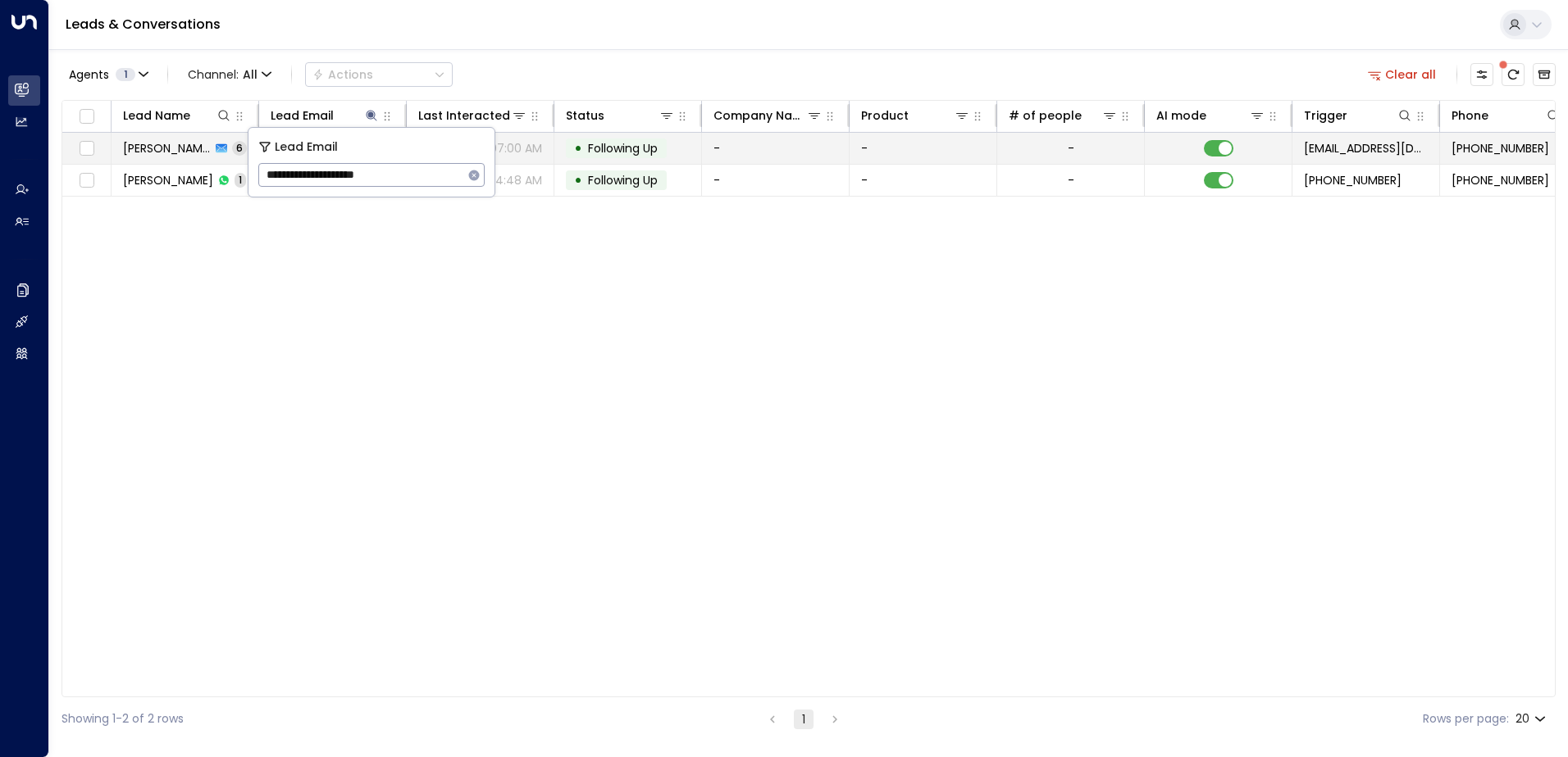
click at [629, 149] on span "Following Up" at bounding box center [622, 147] width 69 height 16
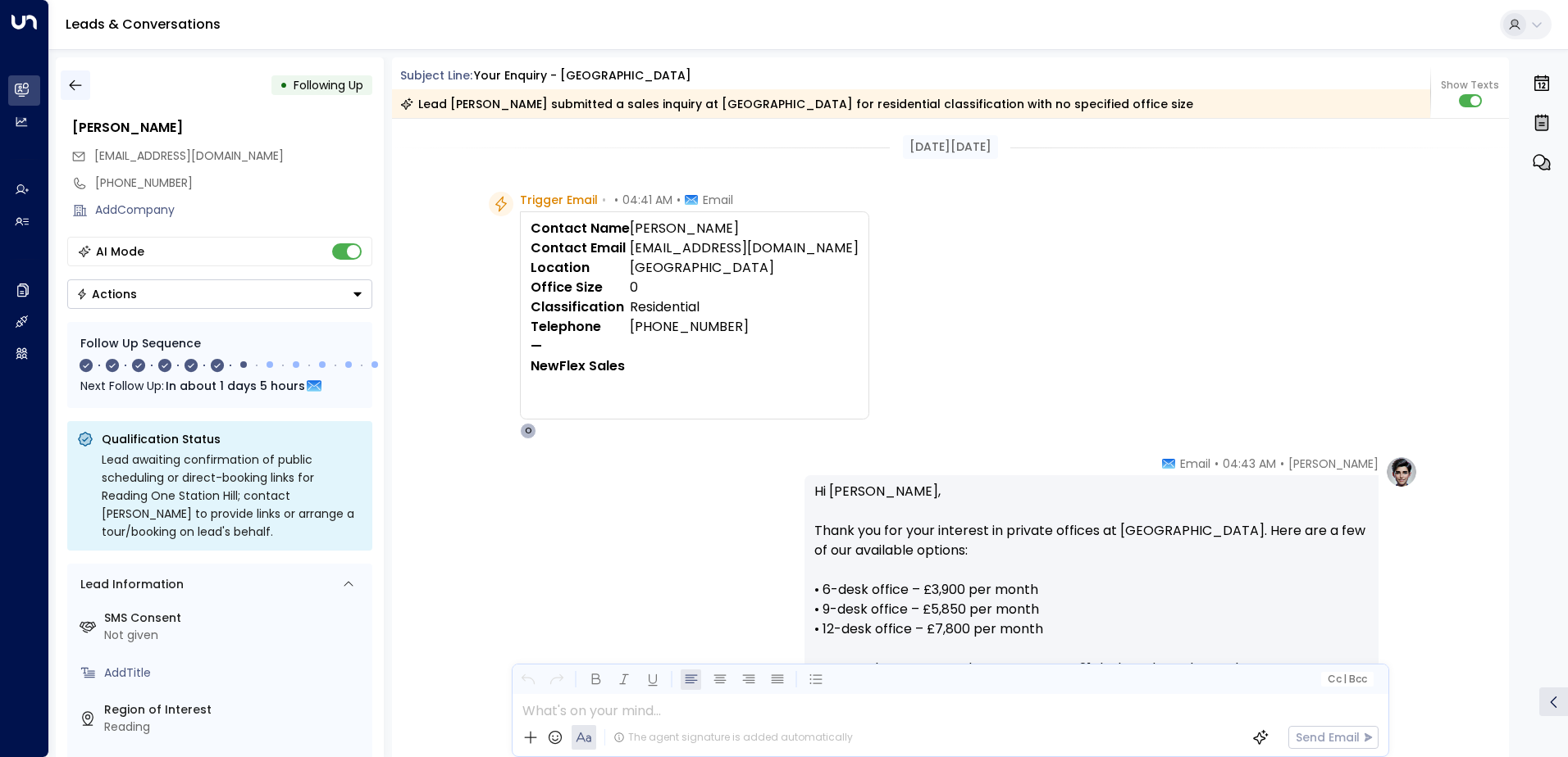
click at [80, 87] on icon "button" at bounding box center [75, 84] width 16 height 16
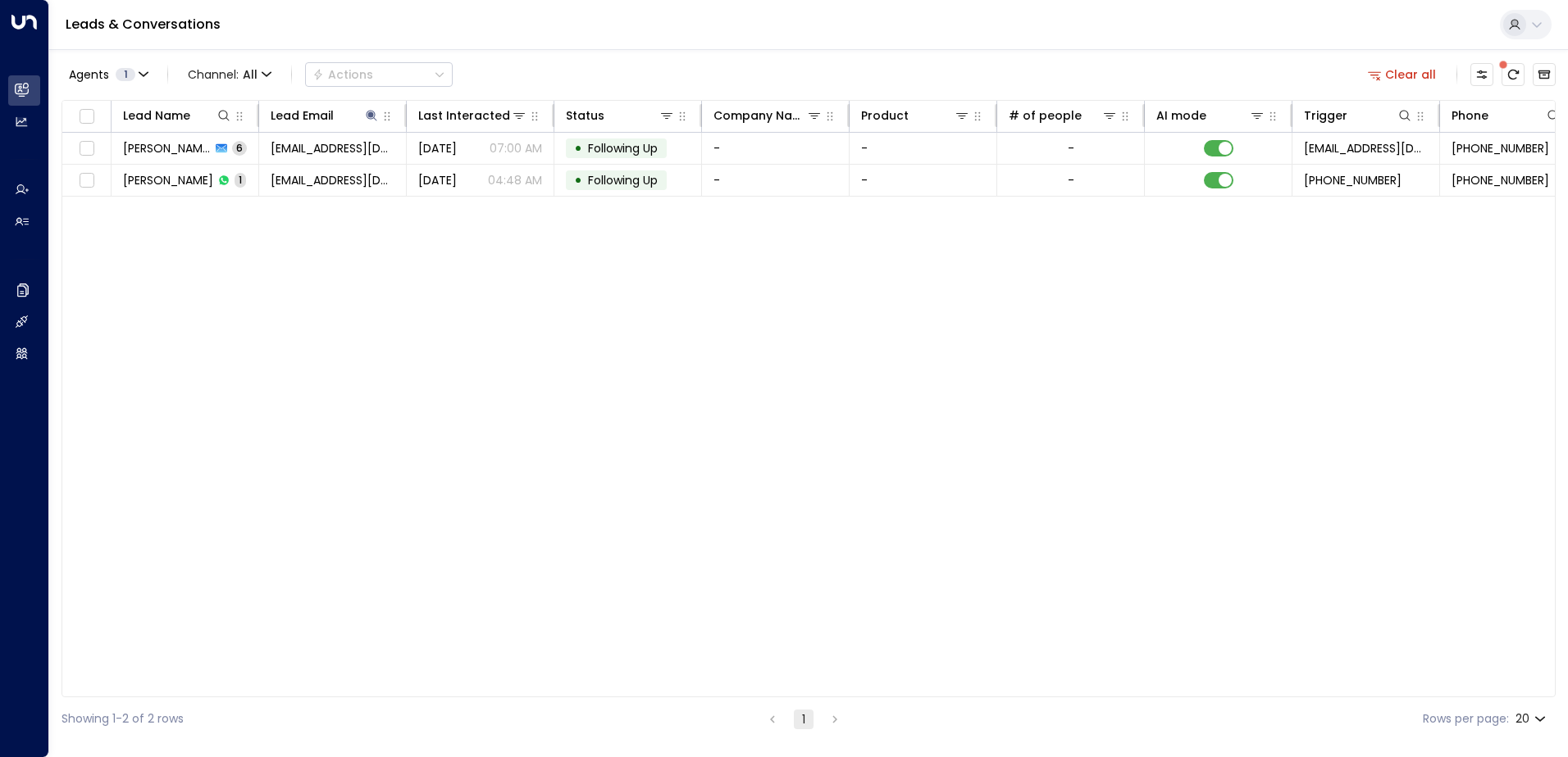
click at [1398, 76] on button "Clear all" at bounding box center [1401, 74] width 82 height 23
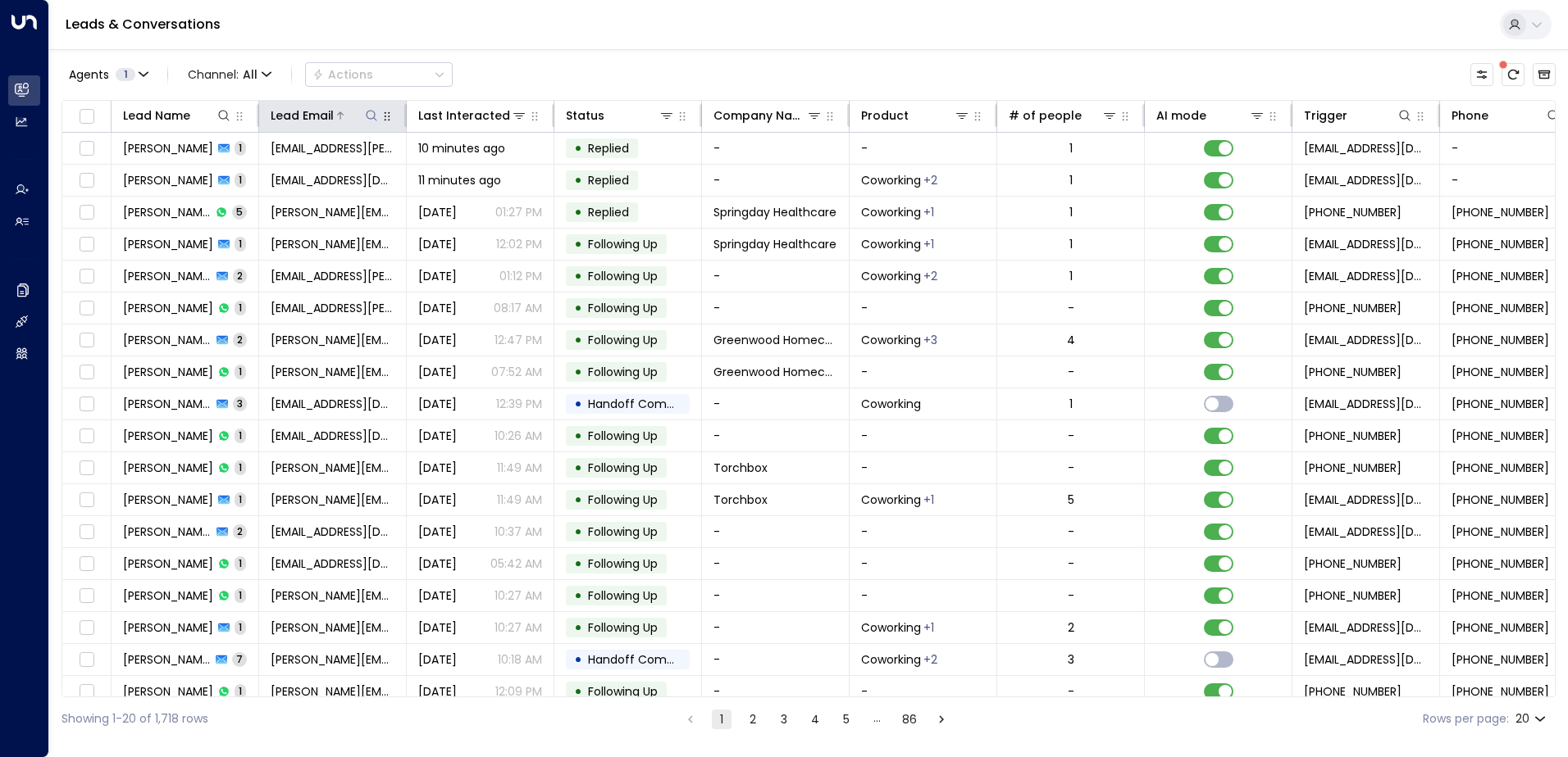
click at [369, 113] on icon at bounding box center [372, 115] width 13 height 13
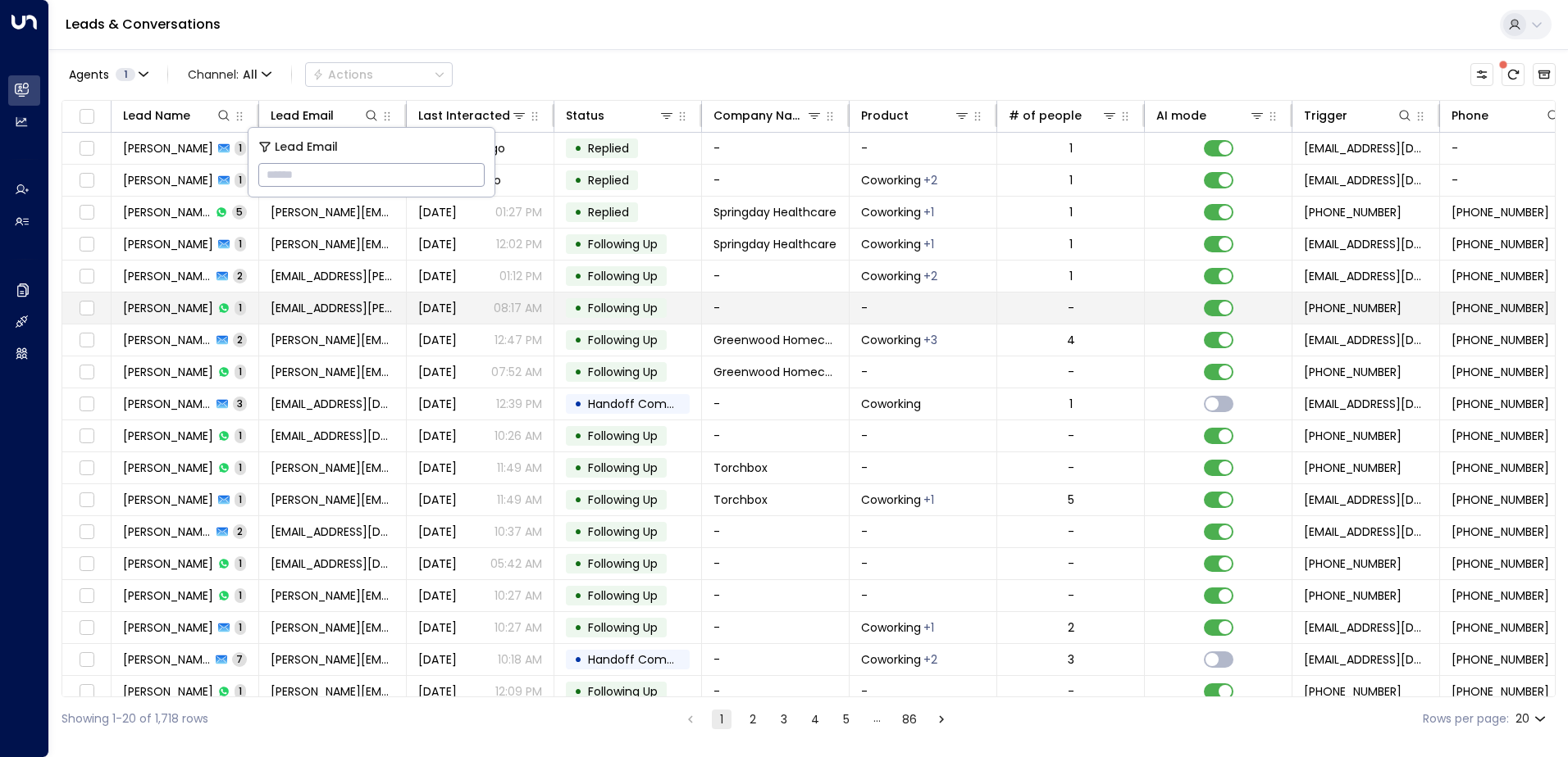
type input "**********"
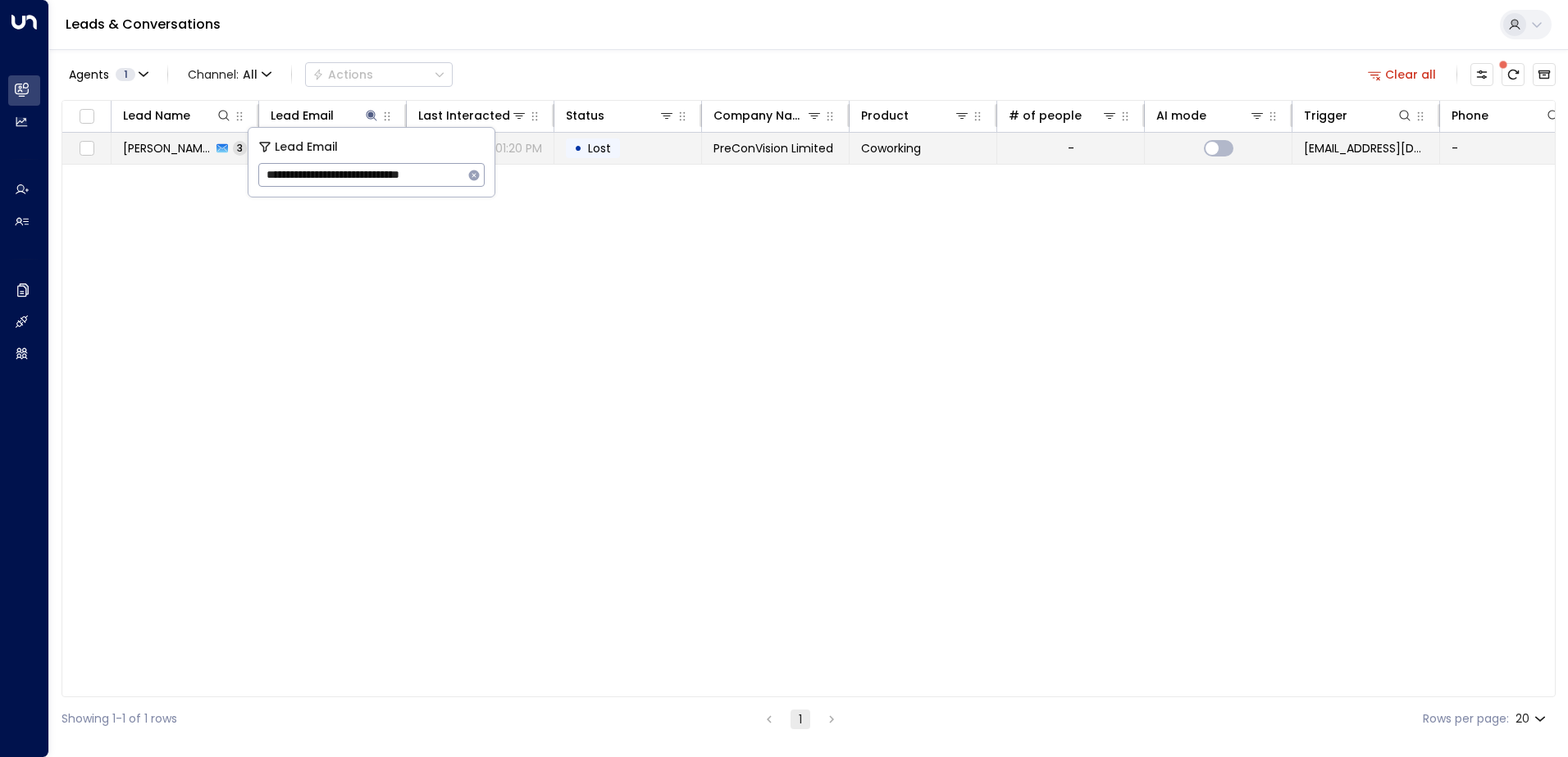
click at [625, 142] on td "• Lost" at bounding box center [628, 148] width 147 height 31
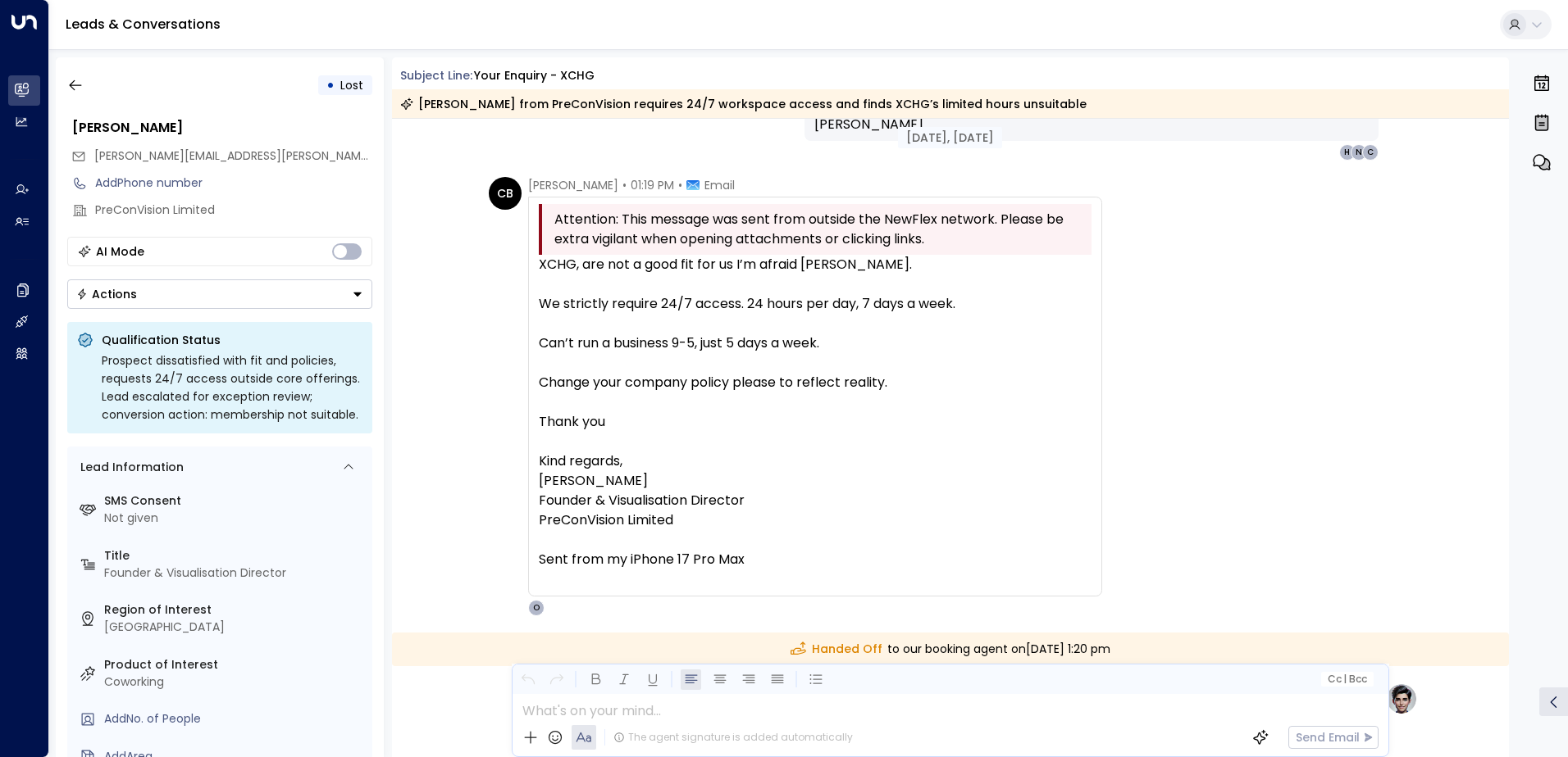
scroll to position [969, 0]
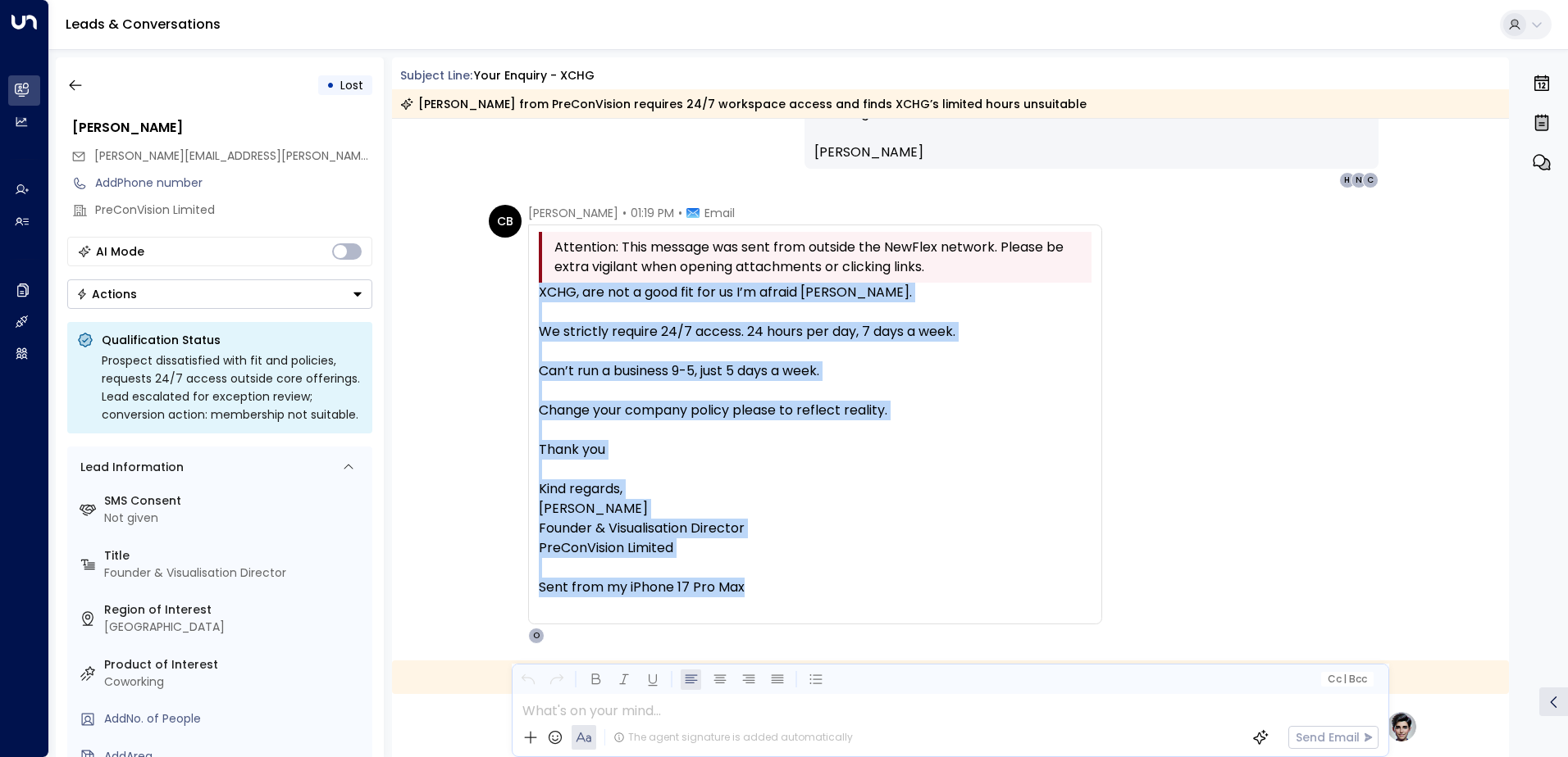
drag, startPoint x: 538, startPoint y: 290, endPoint x: 933, endPoint y: 486, distance: 441.0
click at [933, 486] on div "XCHG, are not a good fit for us I’m afraid [PERSON_NAME]. We strictly require 2…" at bounding box center [814, 449] width 553 height 334
copy div "XCHG, are not a good fit for us I’m afraid [PERSON_NAME]. We strictly require 2…"
click at [83, 87] on icon "button" at bounding box center [75, 84] width 16 height 16
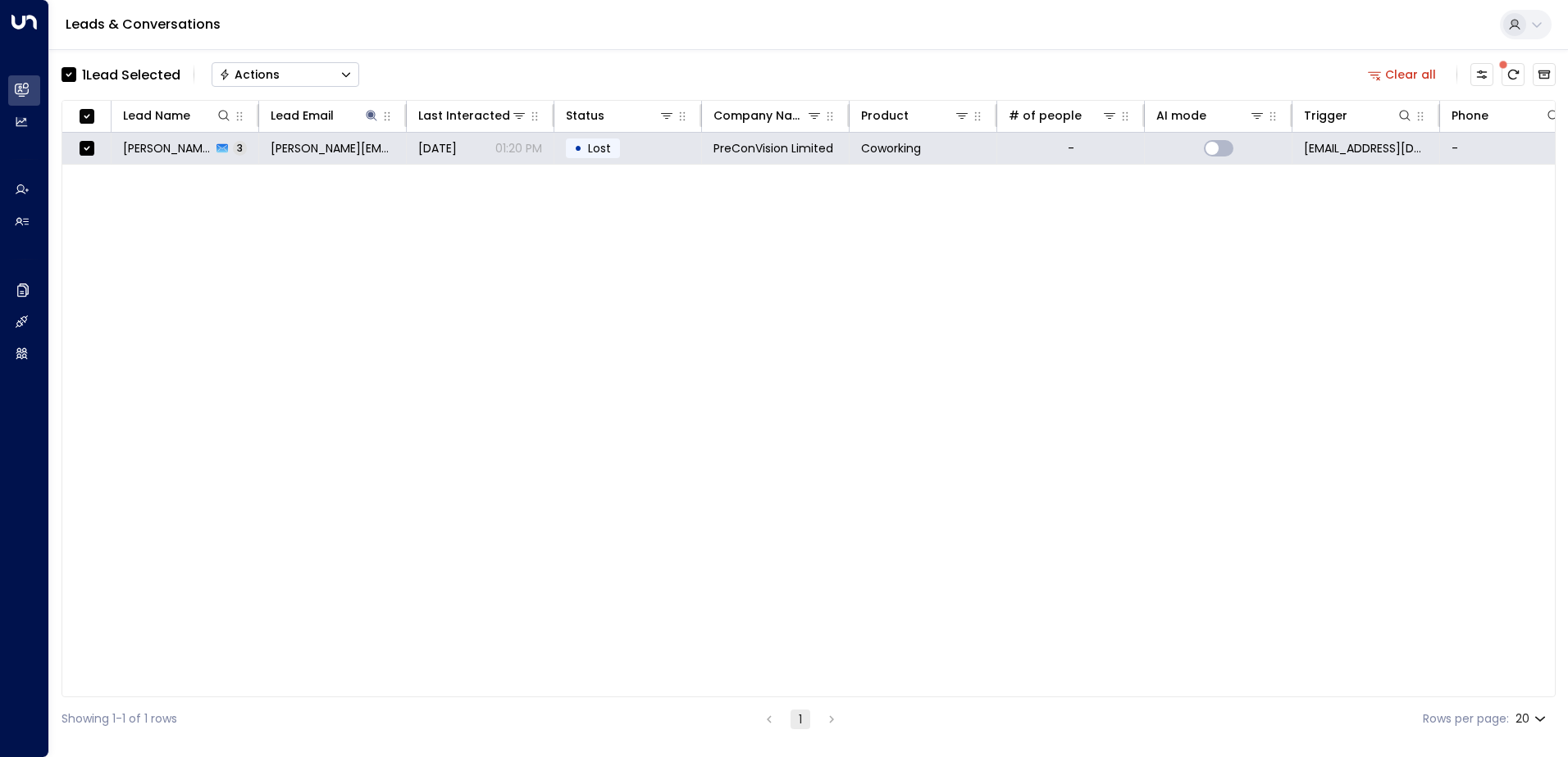
click at [269, 74] on div "Actions" at bounding box center [249, 75] width 61 height 15
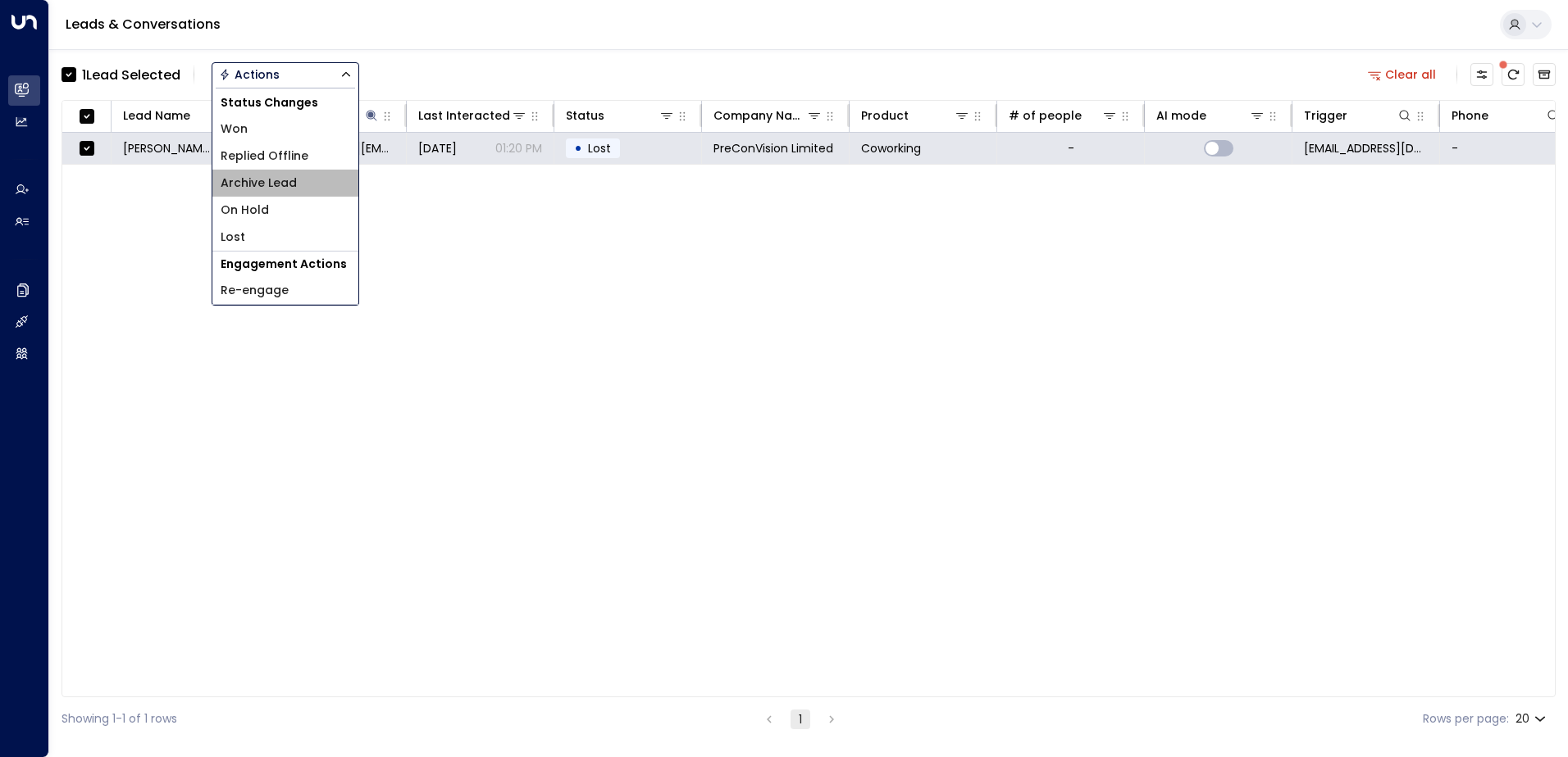
click at [275, 180] on span "Archive Lead" at bounding box center [258, 183] width 76 height 17
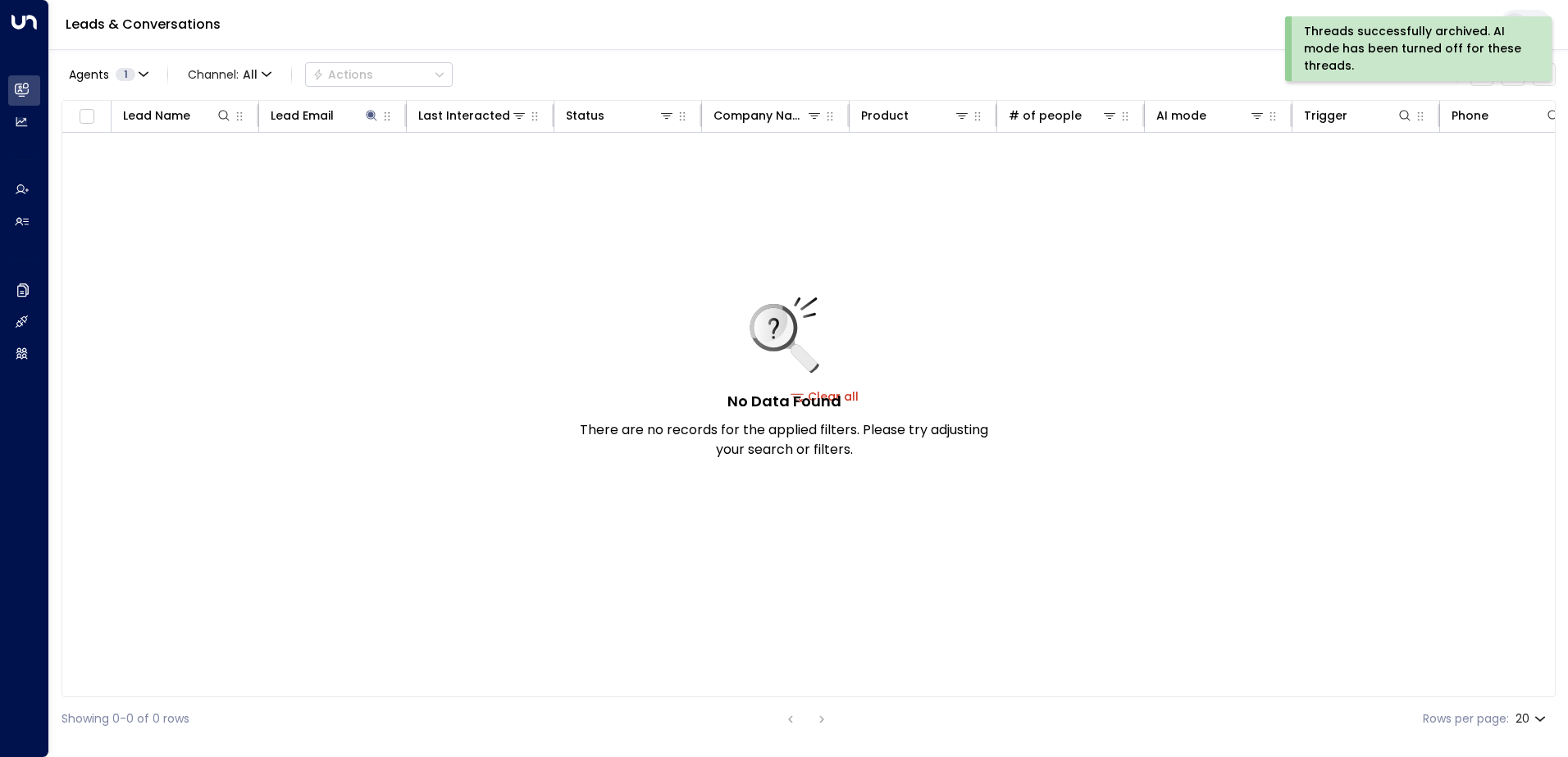
click at [1369, 38] on div "Threads successfully archived. AI mode has been turned off for these threads." at bounding box center [1416, 48] width 225 height 52
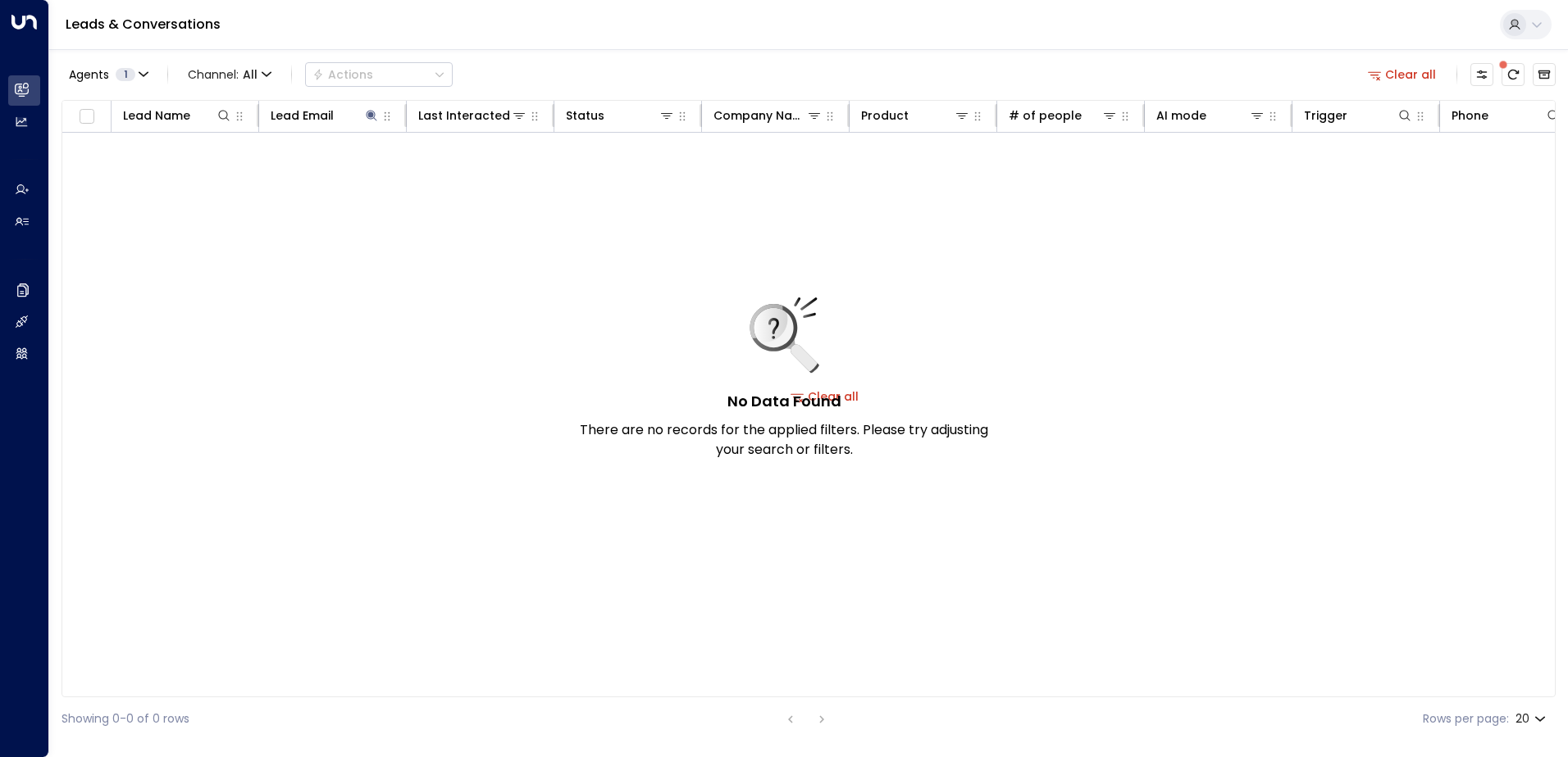
click at [1395, 76] on button "Clear all" at bounding box center [1401, 74] width 82 height 23
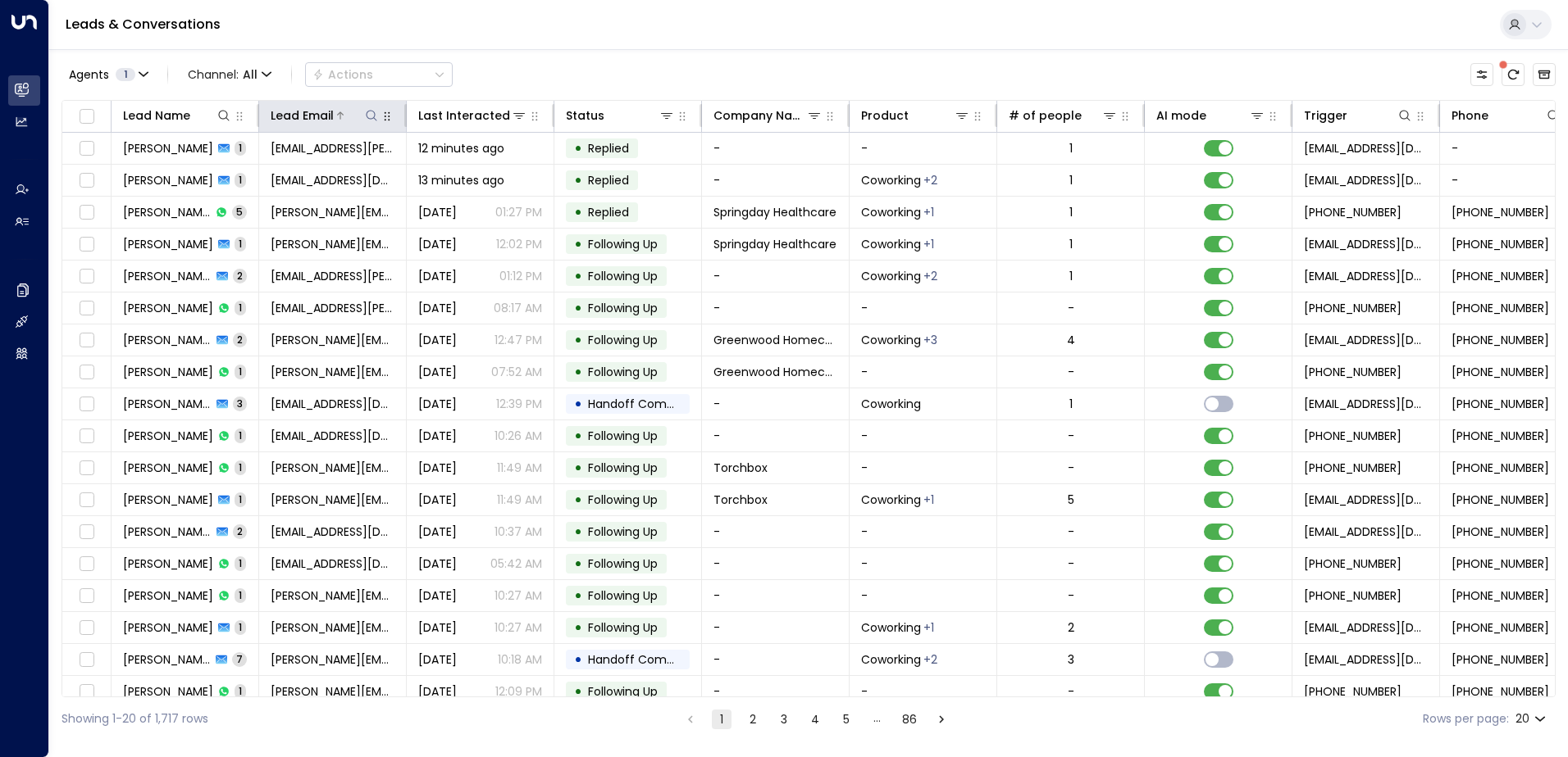
click at [370, 115] on icon at bounding box center [372, 115] width 13 height 13
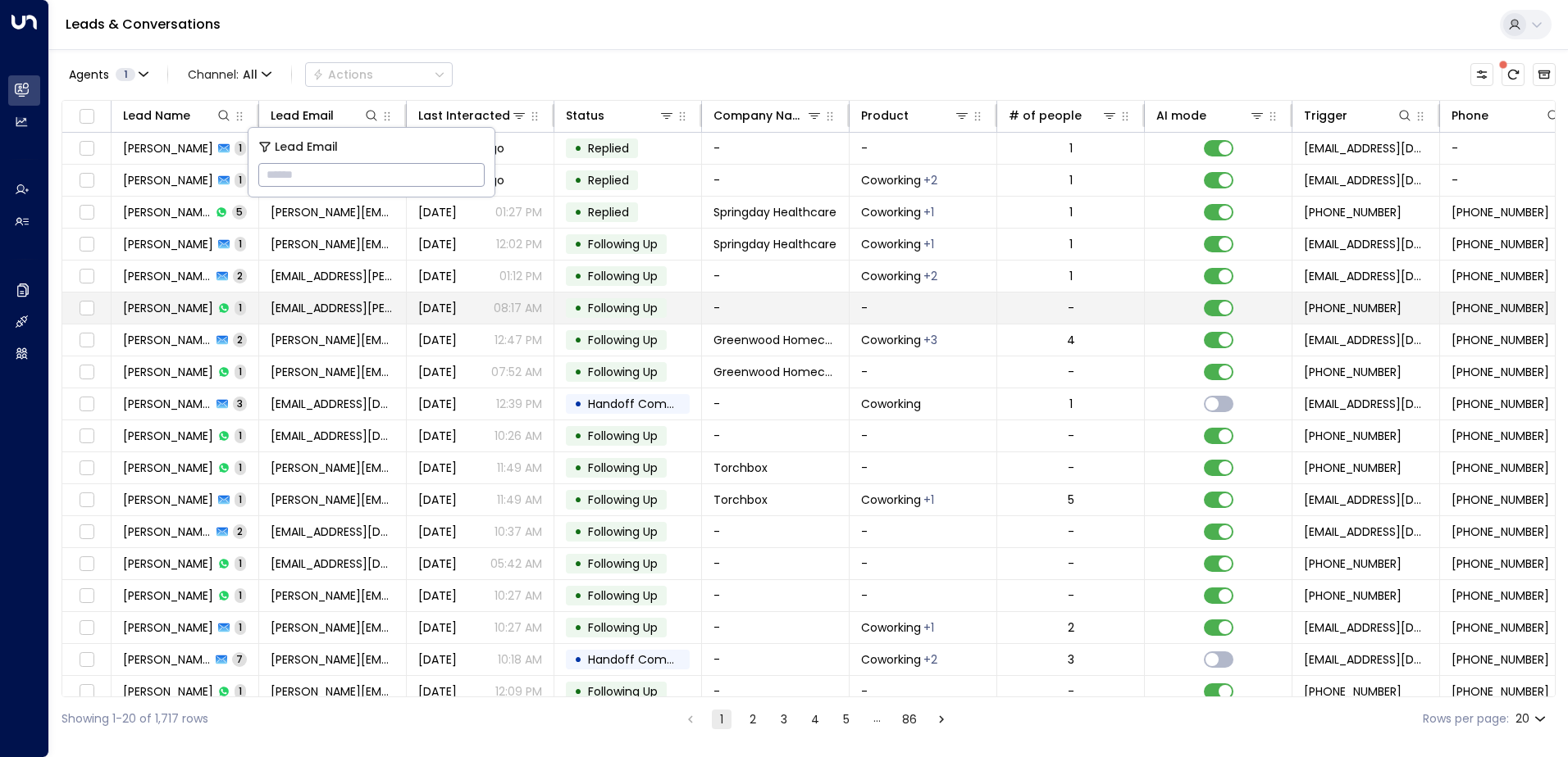
type input "**********"
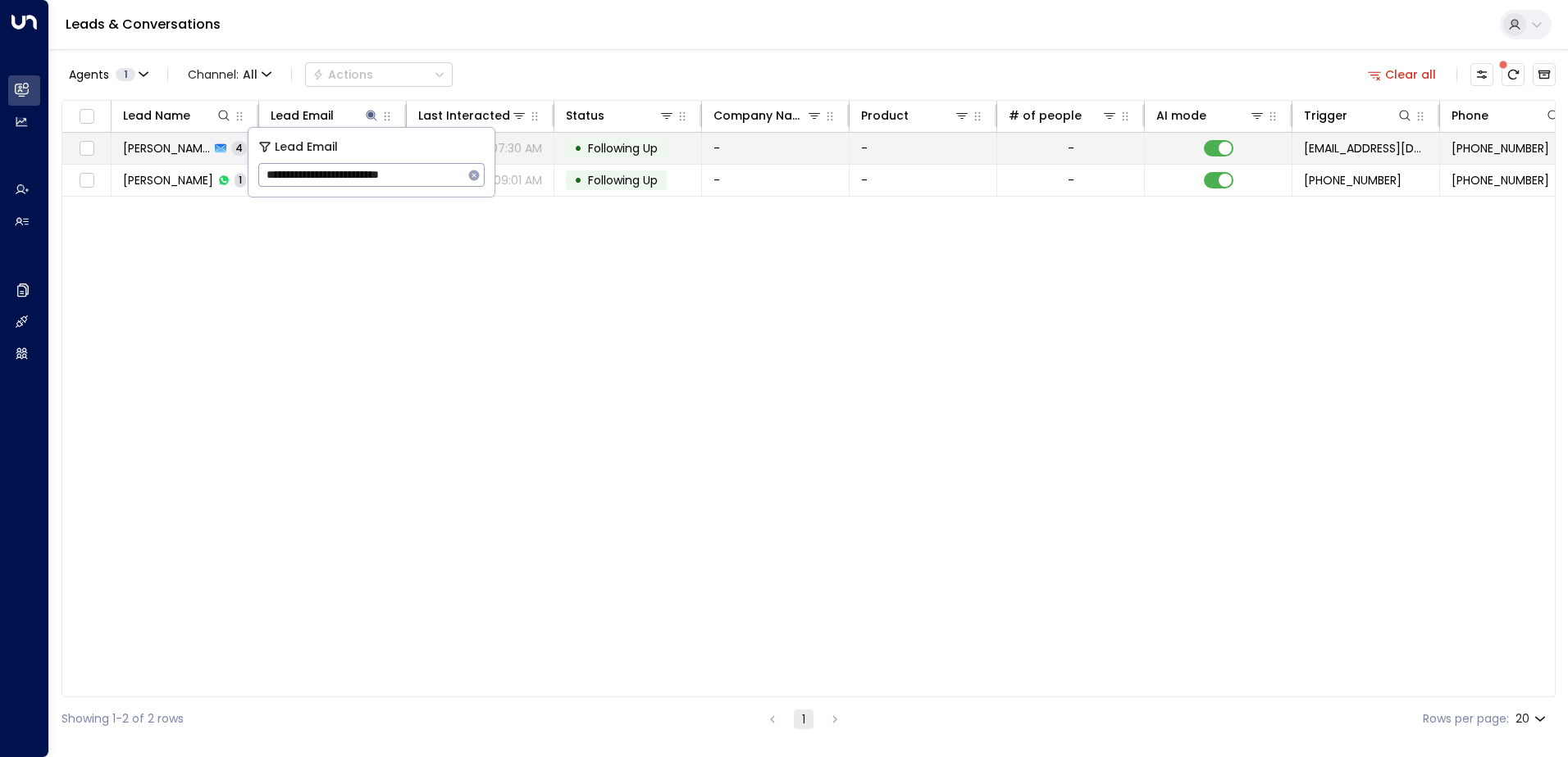
click at [613, 148] on span "Following Up" at bounding box center [622, 147] width 69 height 16
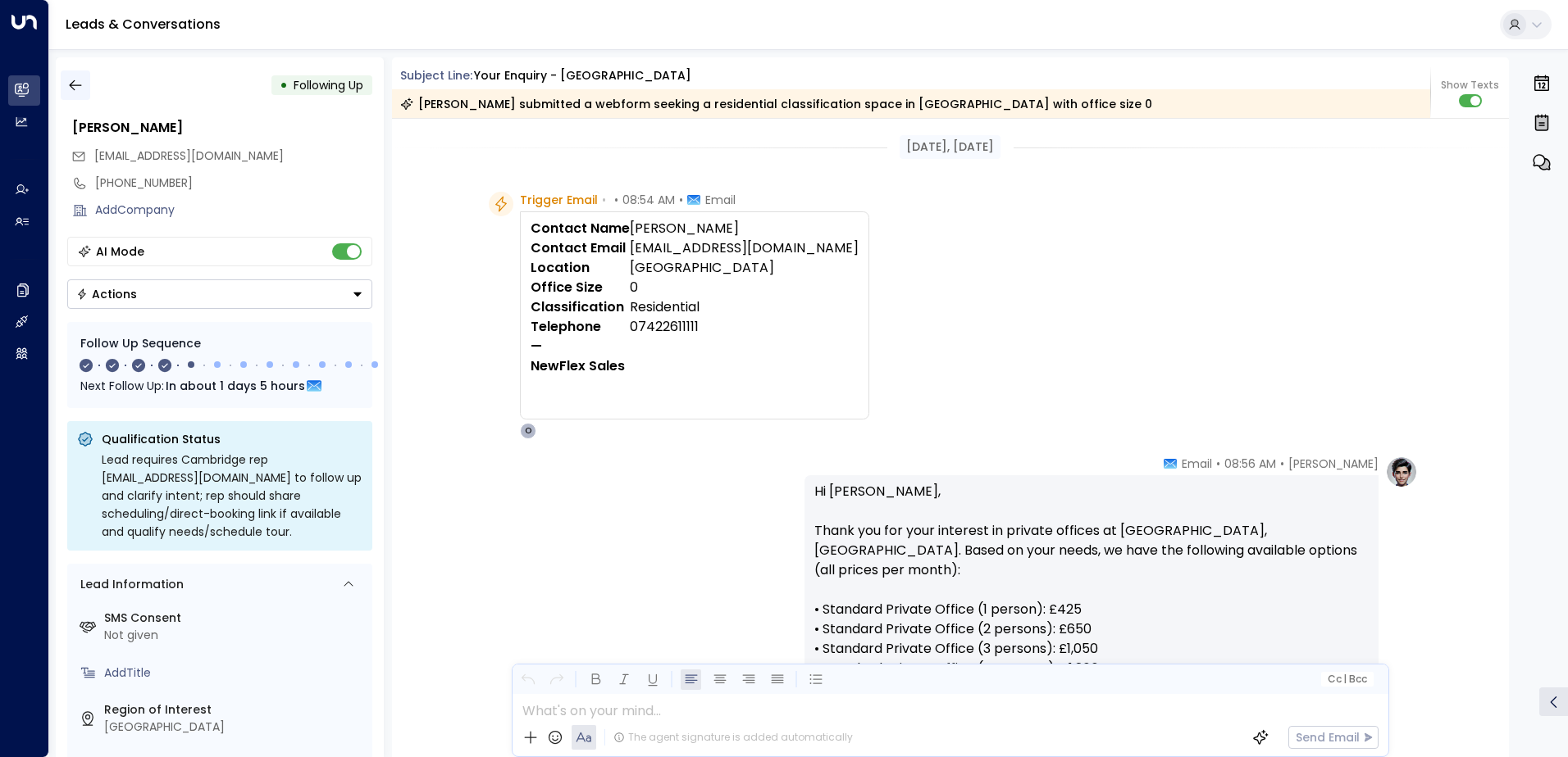
click at [76, 79] on icon "button" at bounding box center [75, 84] width 16 height 16
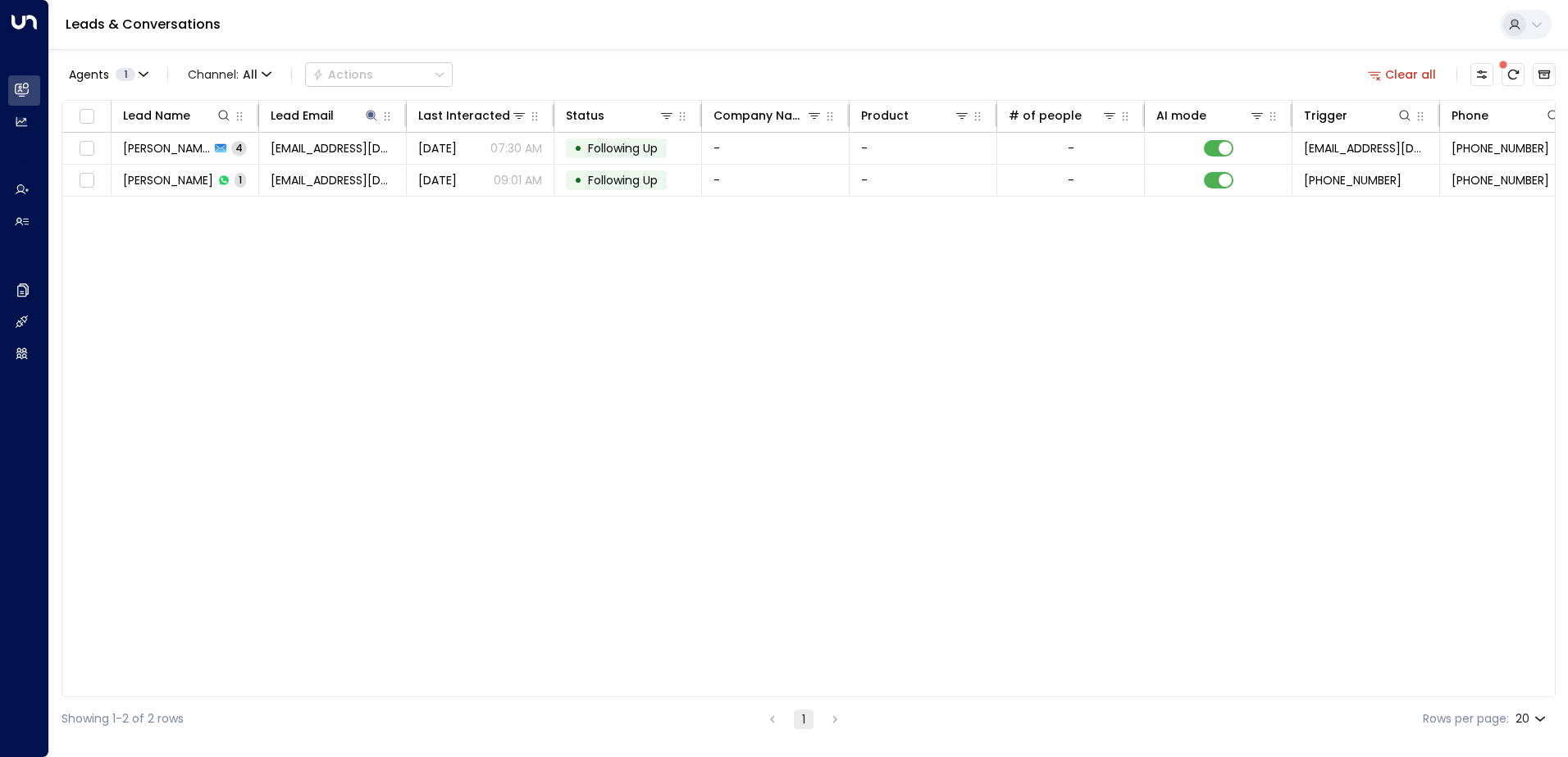
click at [1399, 73] on button "Clear all" at bounding box center [1401, 74] width 82 height 23
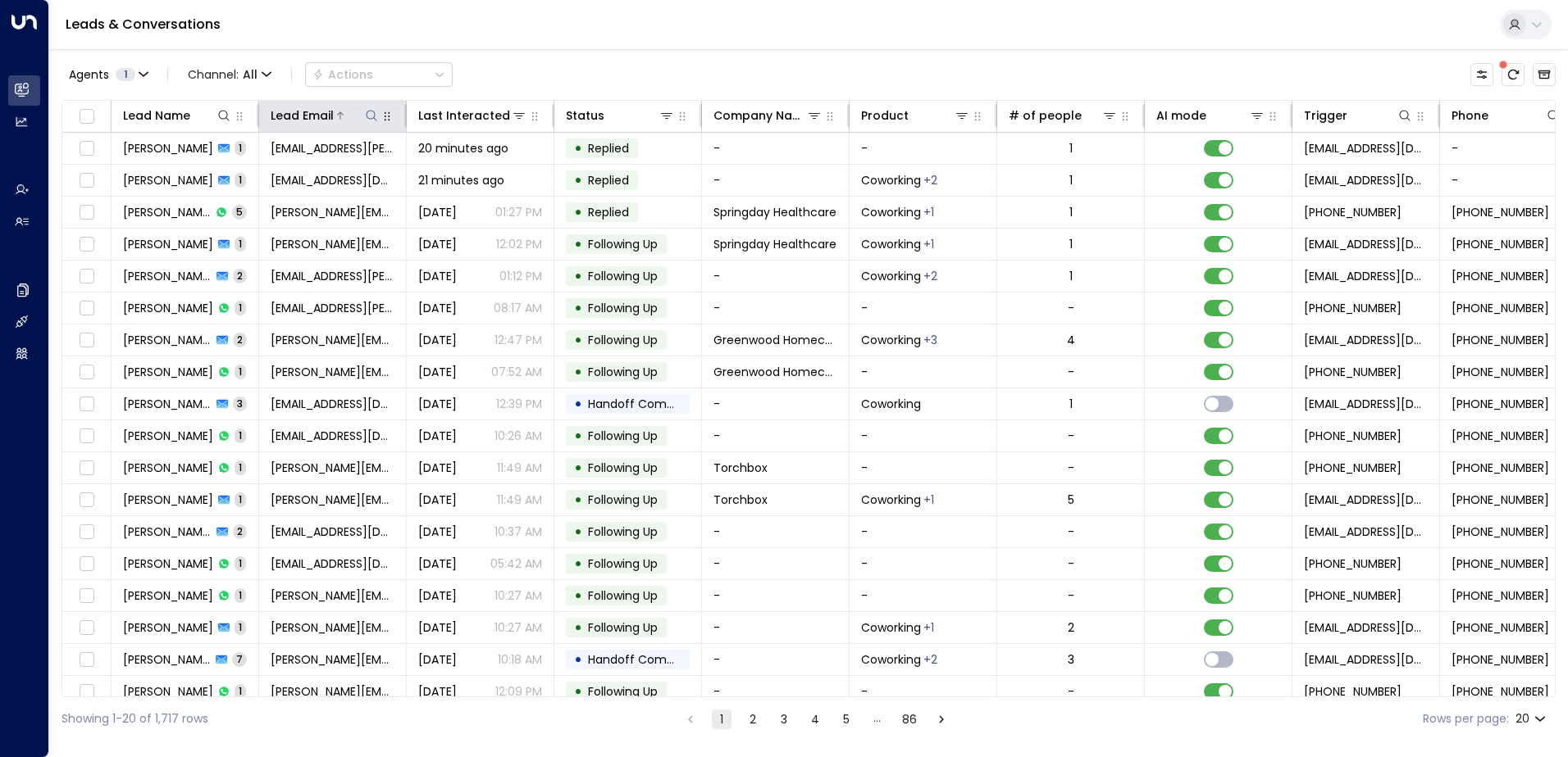
click at [364, 111] on button at bounding box center [371, 114] width 16 height 16
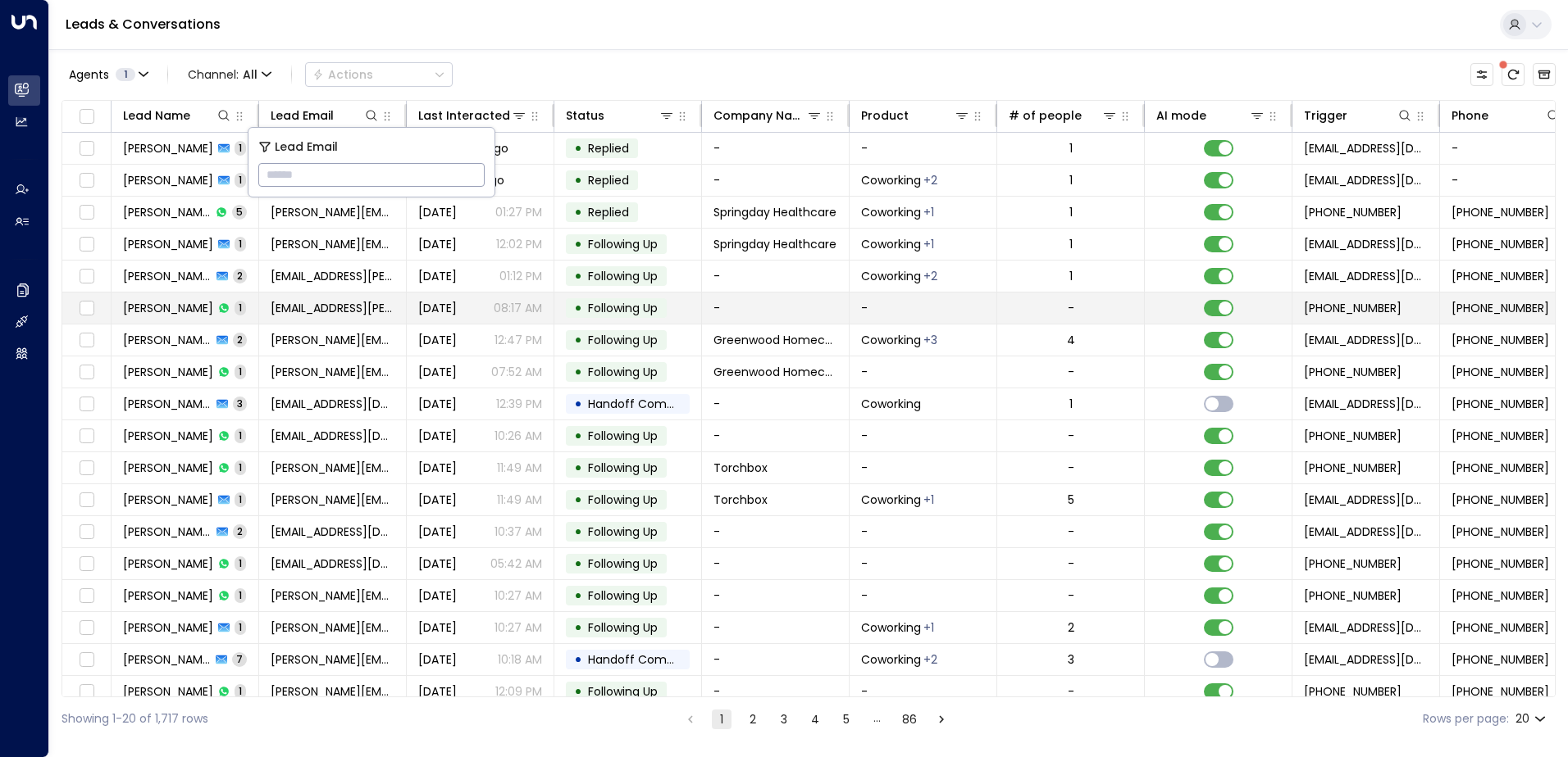
type input "**********"
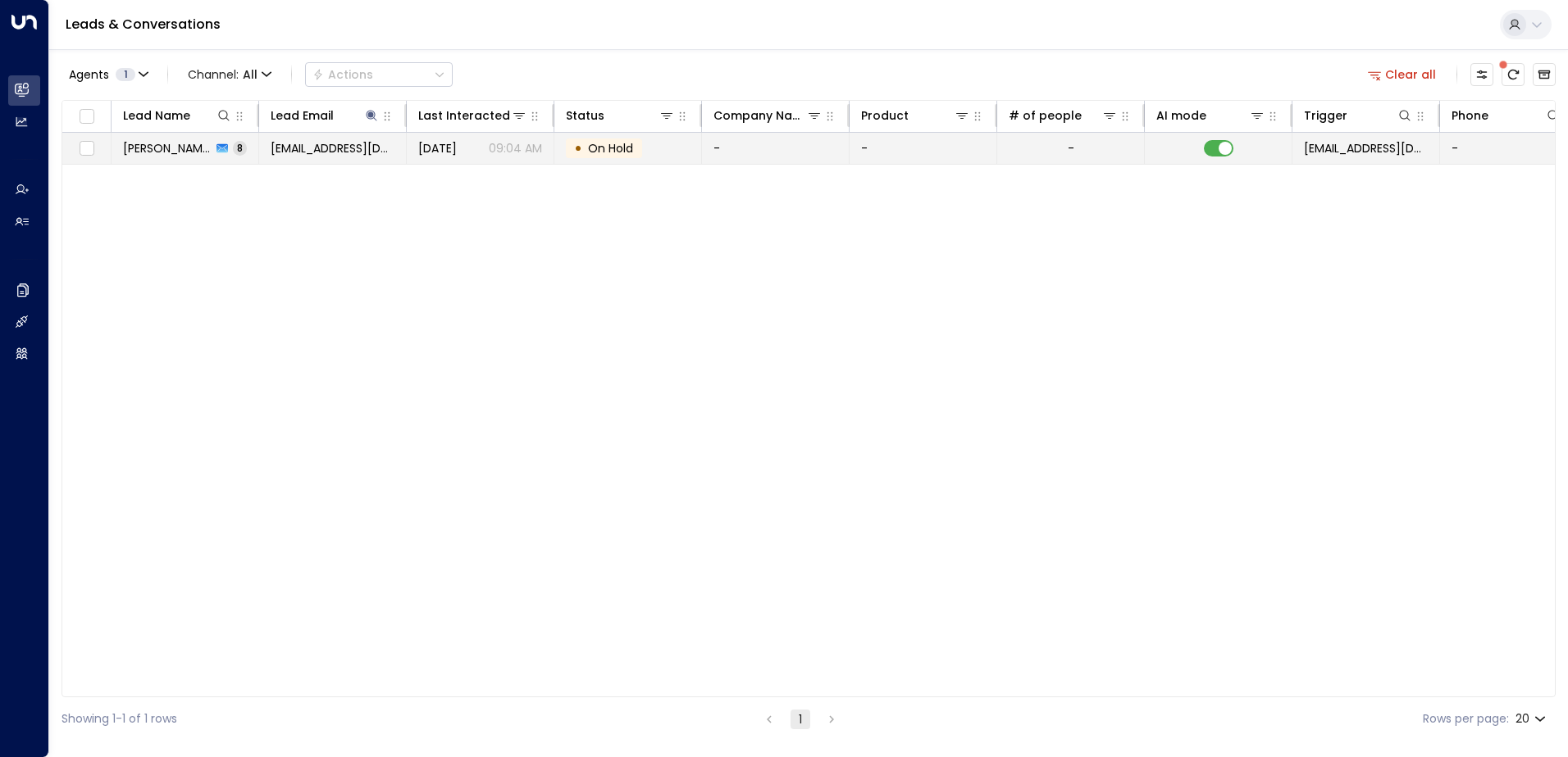
click at [773, 147] on td "-" at bounding box center [775, 148] width 147 height 31
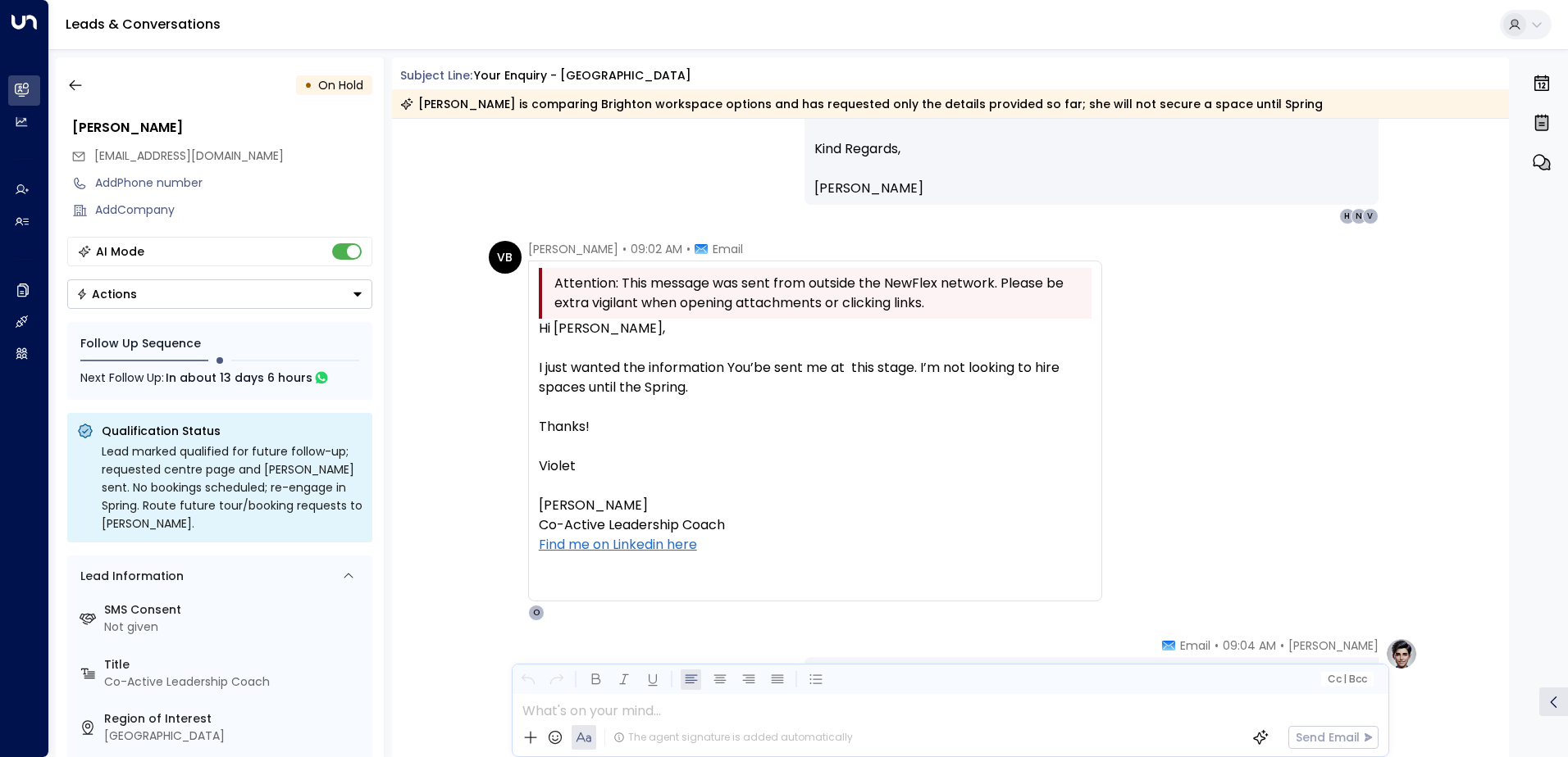
scroll to position [3510, 0]
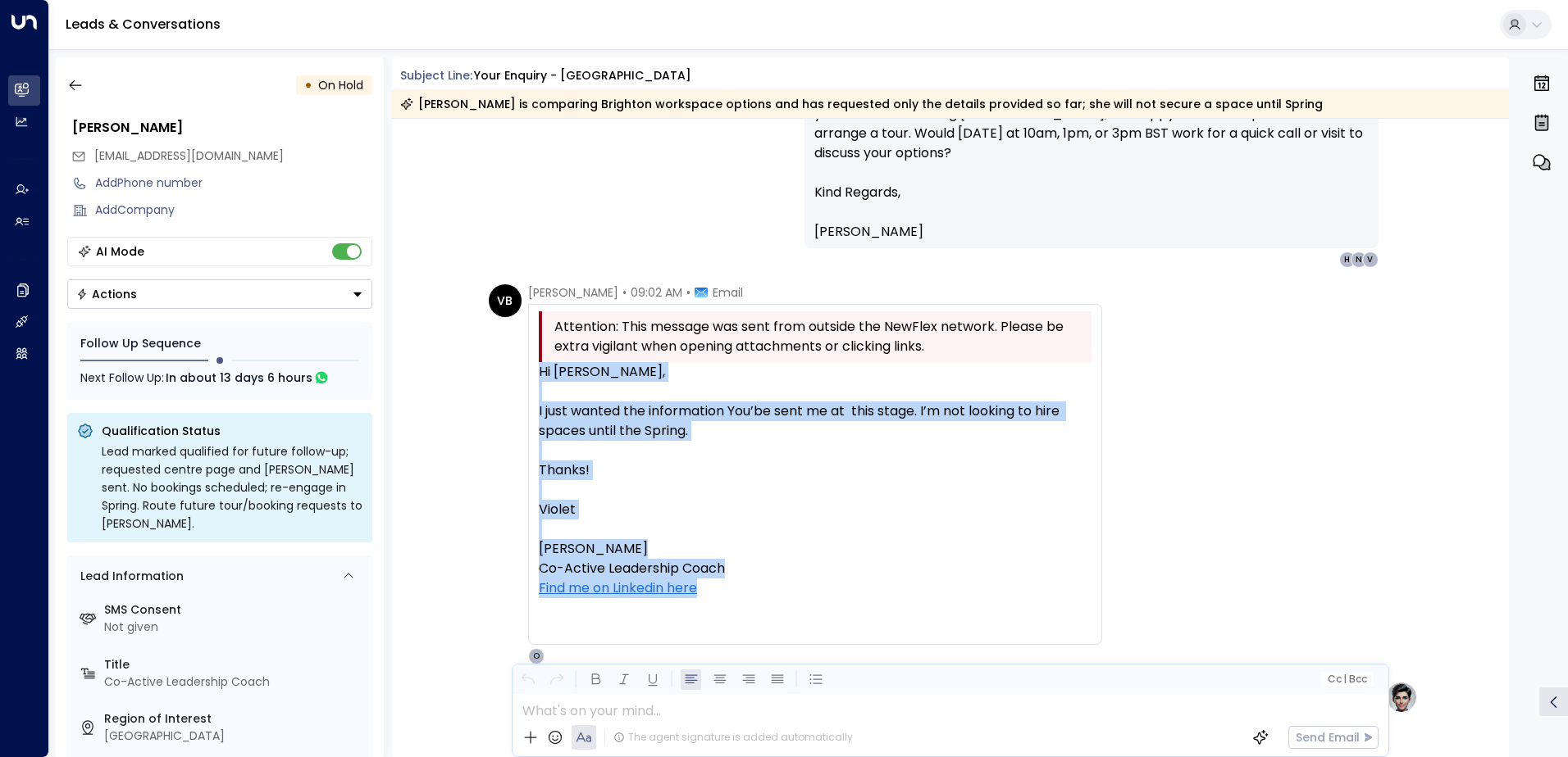
drag, startPoint x: 536, startPoint y: 367, endPoint x: 1069, endPoint y: 587, distance: 576.6
click at [1069, 587] on div "Hi [PERSON_NAME], I just wanted the information You’be sent me at this stage. I…" at bounding box center [814, 500] width 553 height 276
copy div "Hi [PERSON_NAME], I just wanted the information You’be sent me at this stage. I…"
click at [78, 86] on icon "button" at bounding box center [75, 84] width 16 height 16
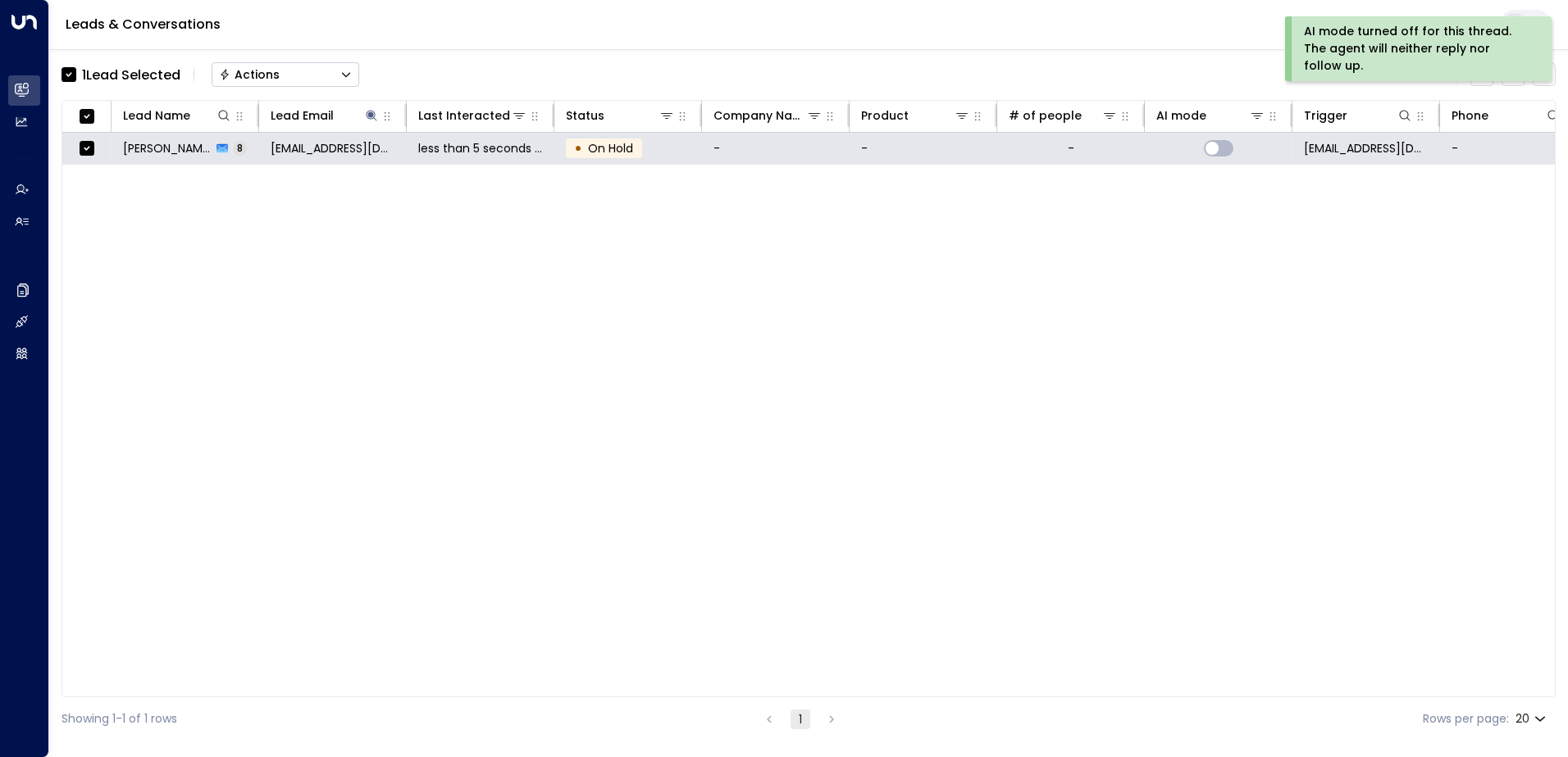
click at [247, 73] on div "Actions" at bounding box center [249, 75] width 61 height 15
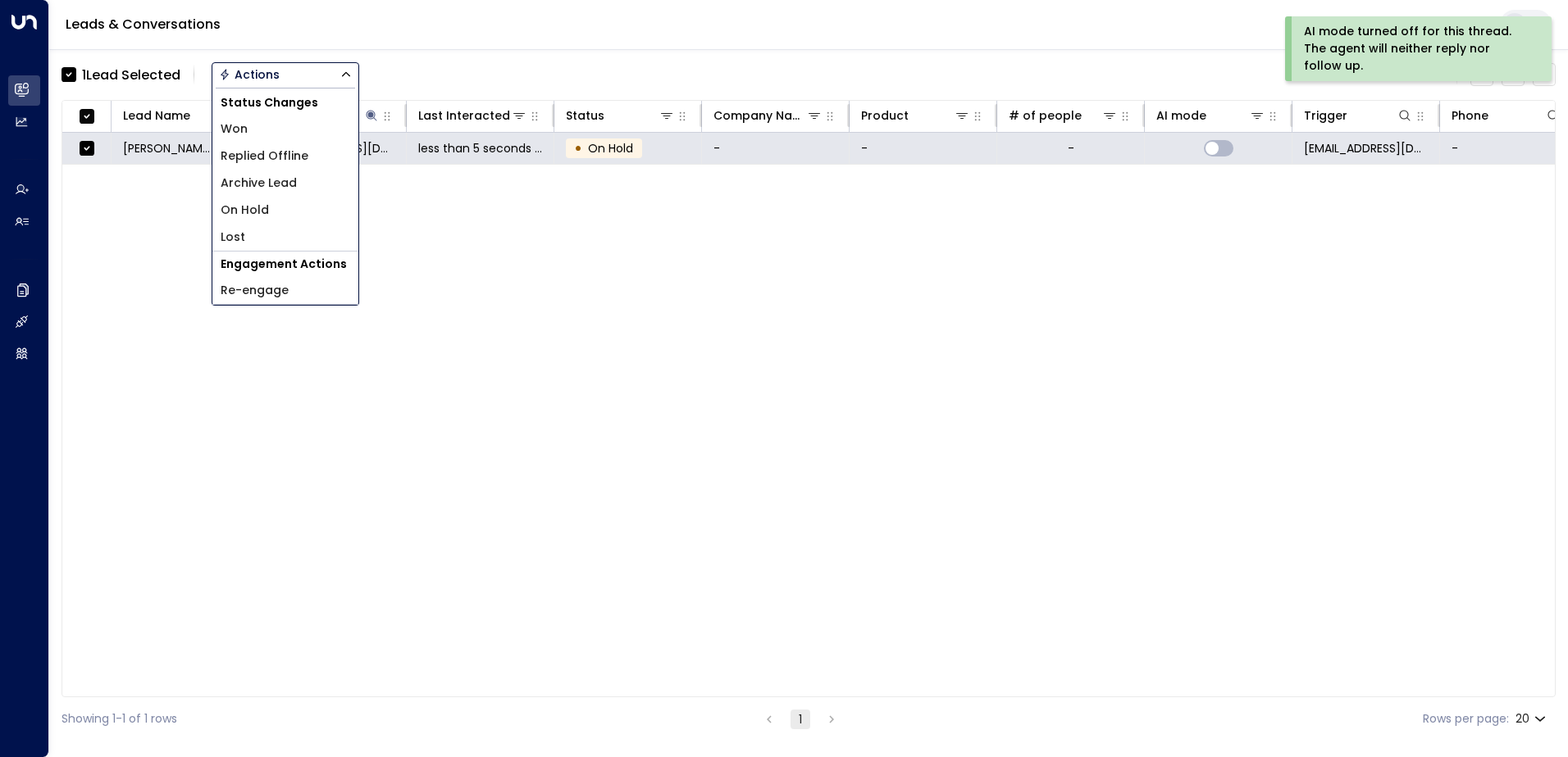
click at [251, 185] on span "Archive Lead" at bounding box center [258, 183] width 76 height 17
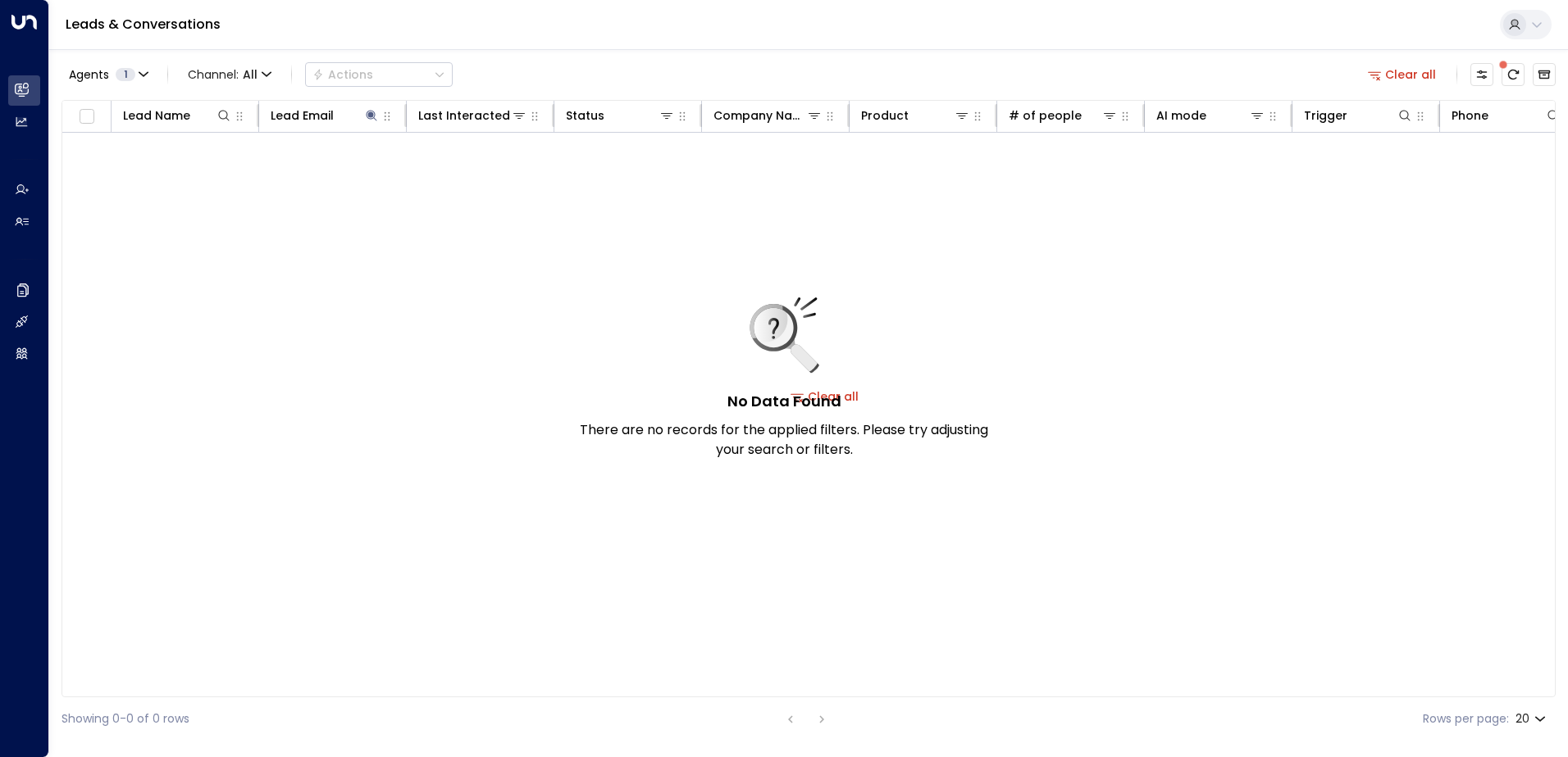
click at [1381, 69] on icon "button" at bounding box center [1375, 75] width 15 height 15
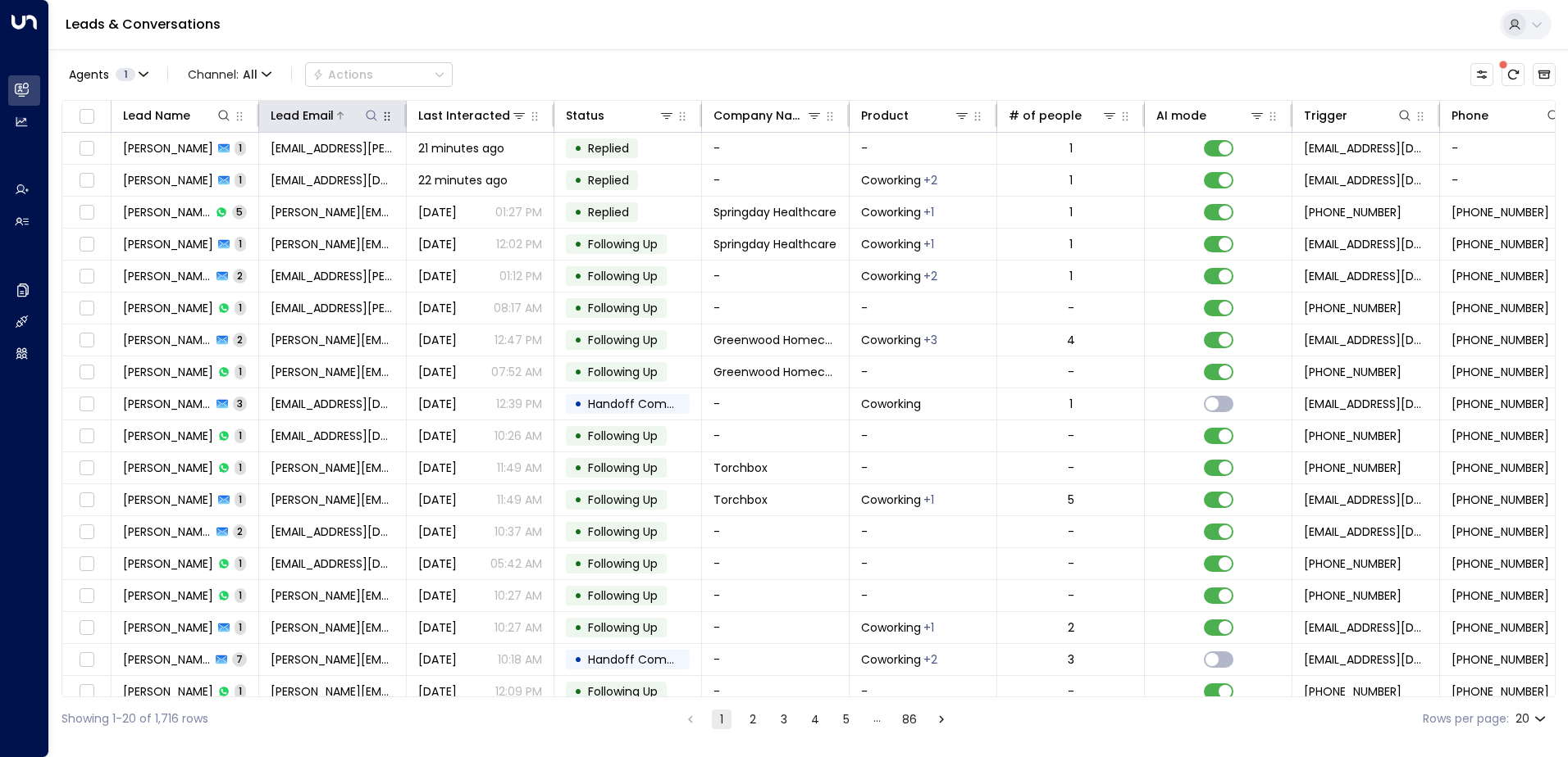
click at [365, 114] on icon at bounding box center [372, 115] width 13 height 13
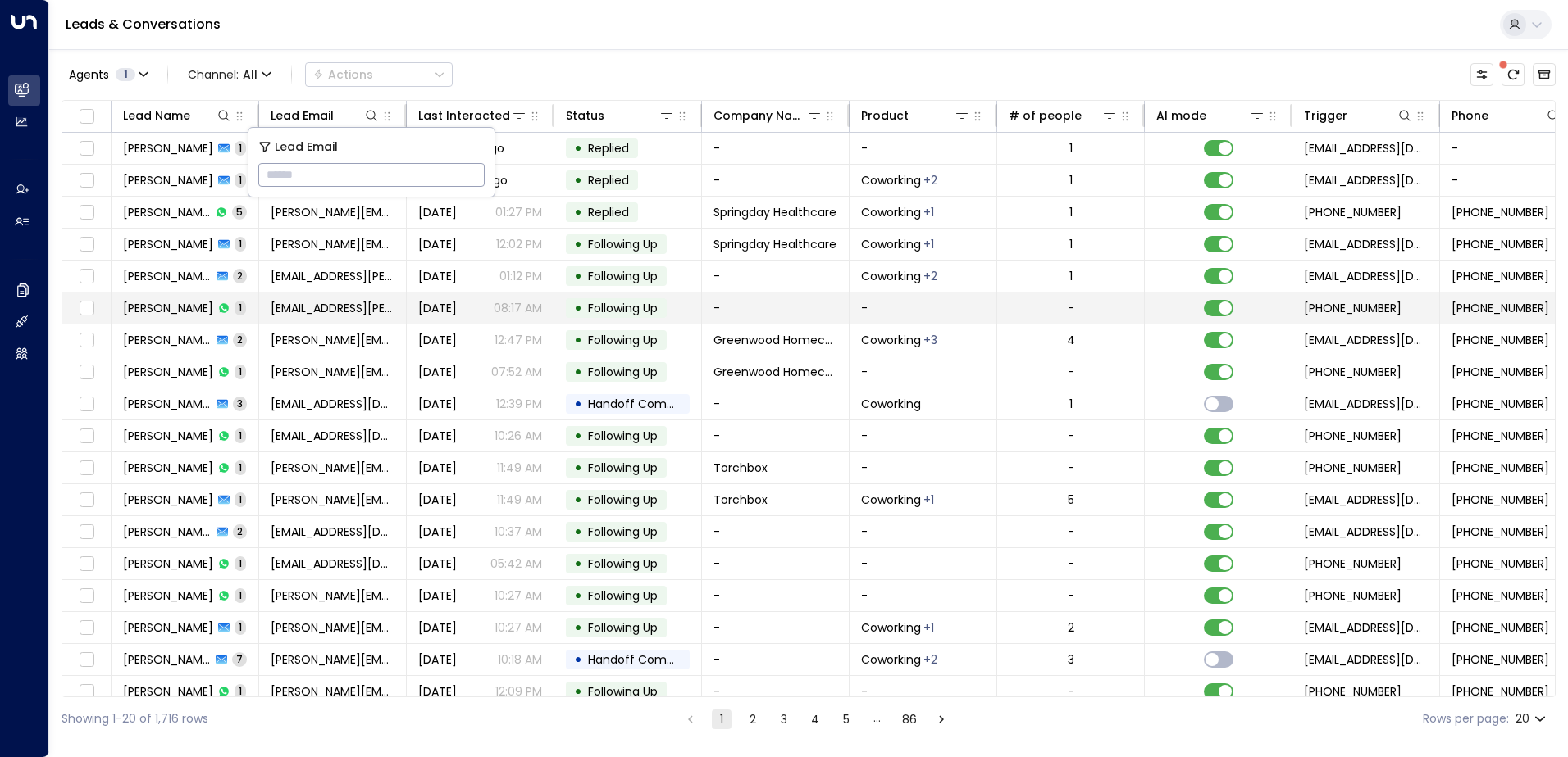
type input "**********"
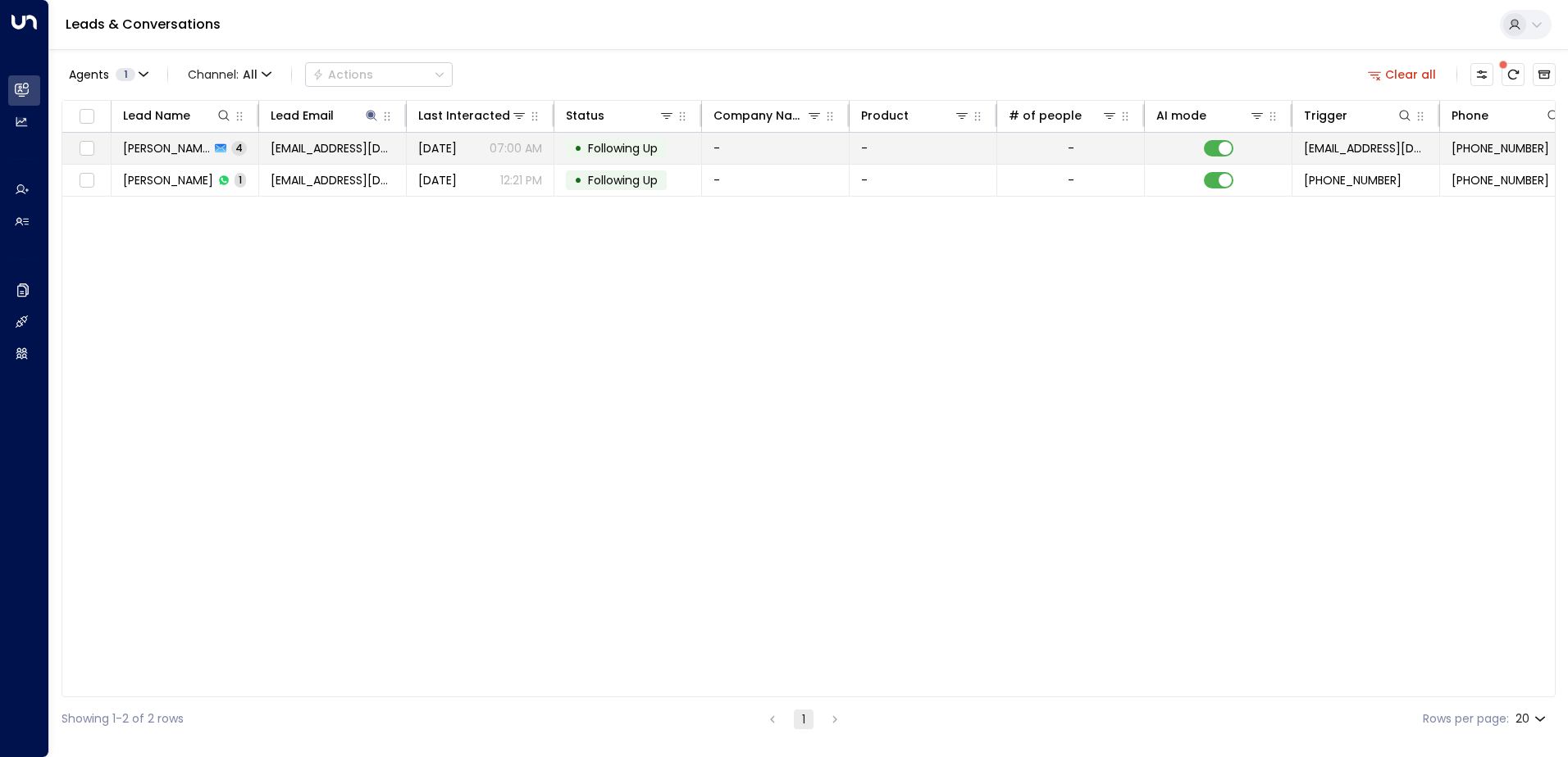
click at [619, 140] on span "Following Up" at bounding box center [622, 147] width 69 height 16
